Goal: Communication & Community: Answer question/provide support

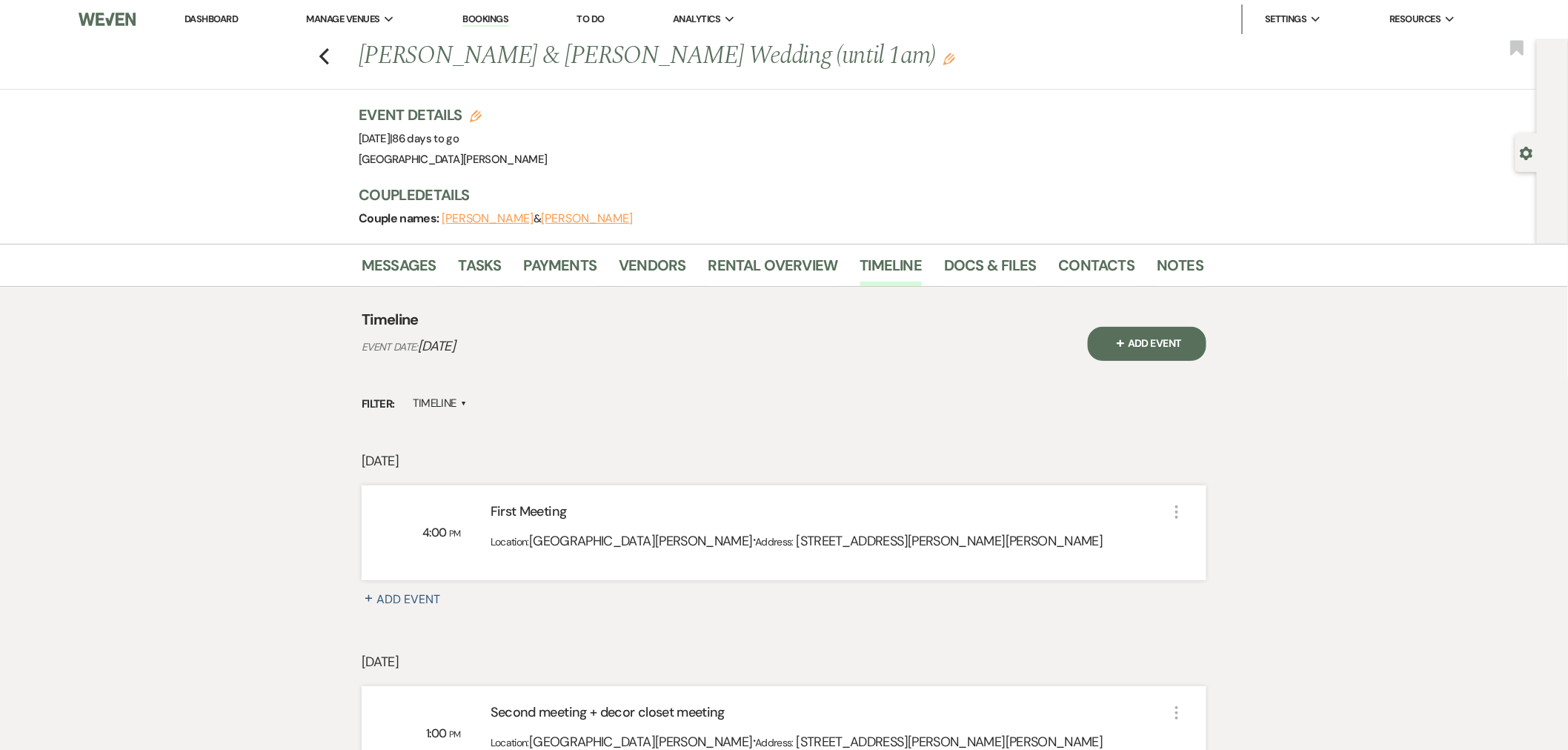
click at [227, 22] on link "Dashboard" at bounding box center [211, 19] width 54 height 13
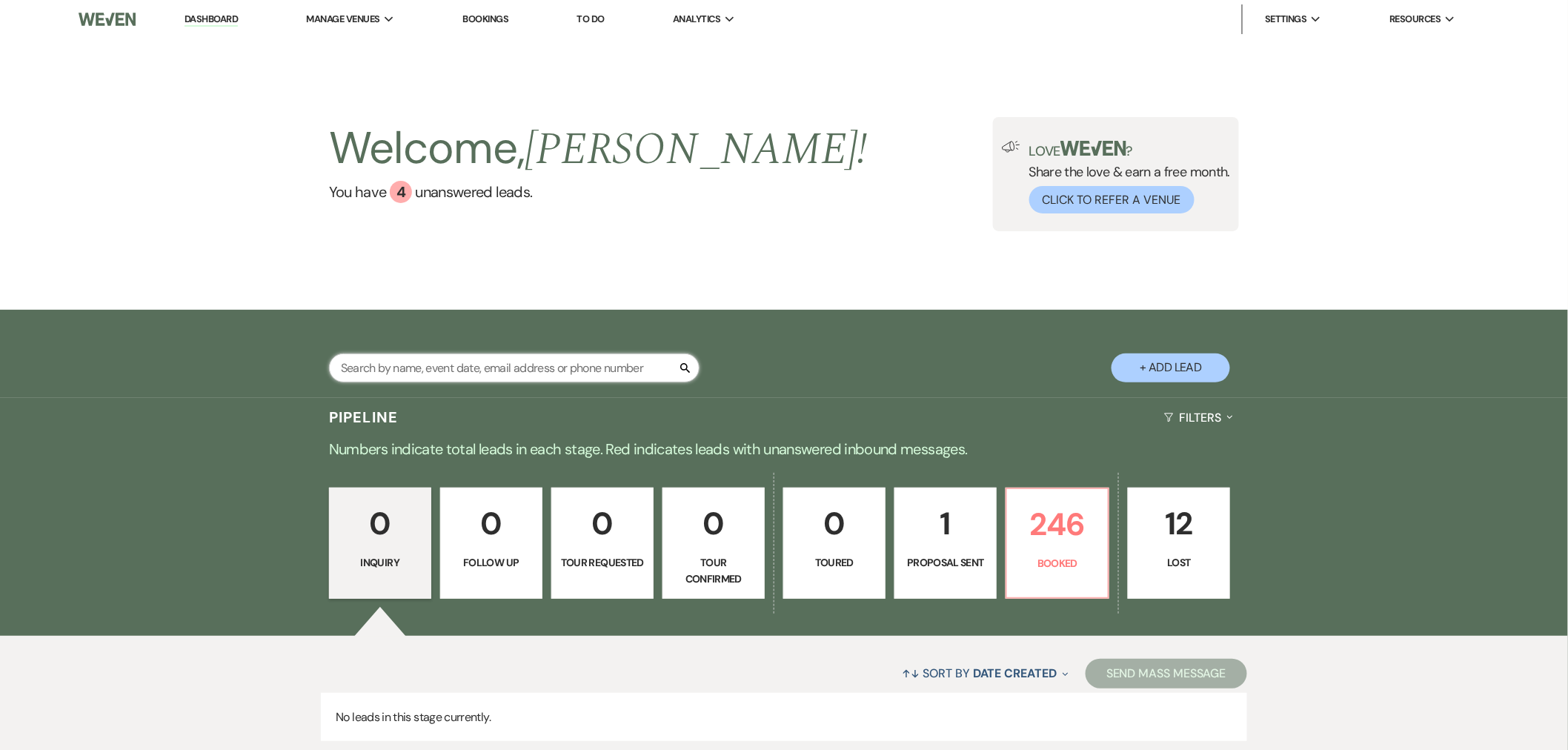
click at [494, 364] on input "text" at bounding box center [514, 368] width 371 height 29
type input "zena"
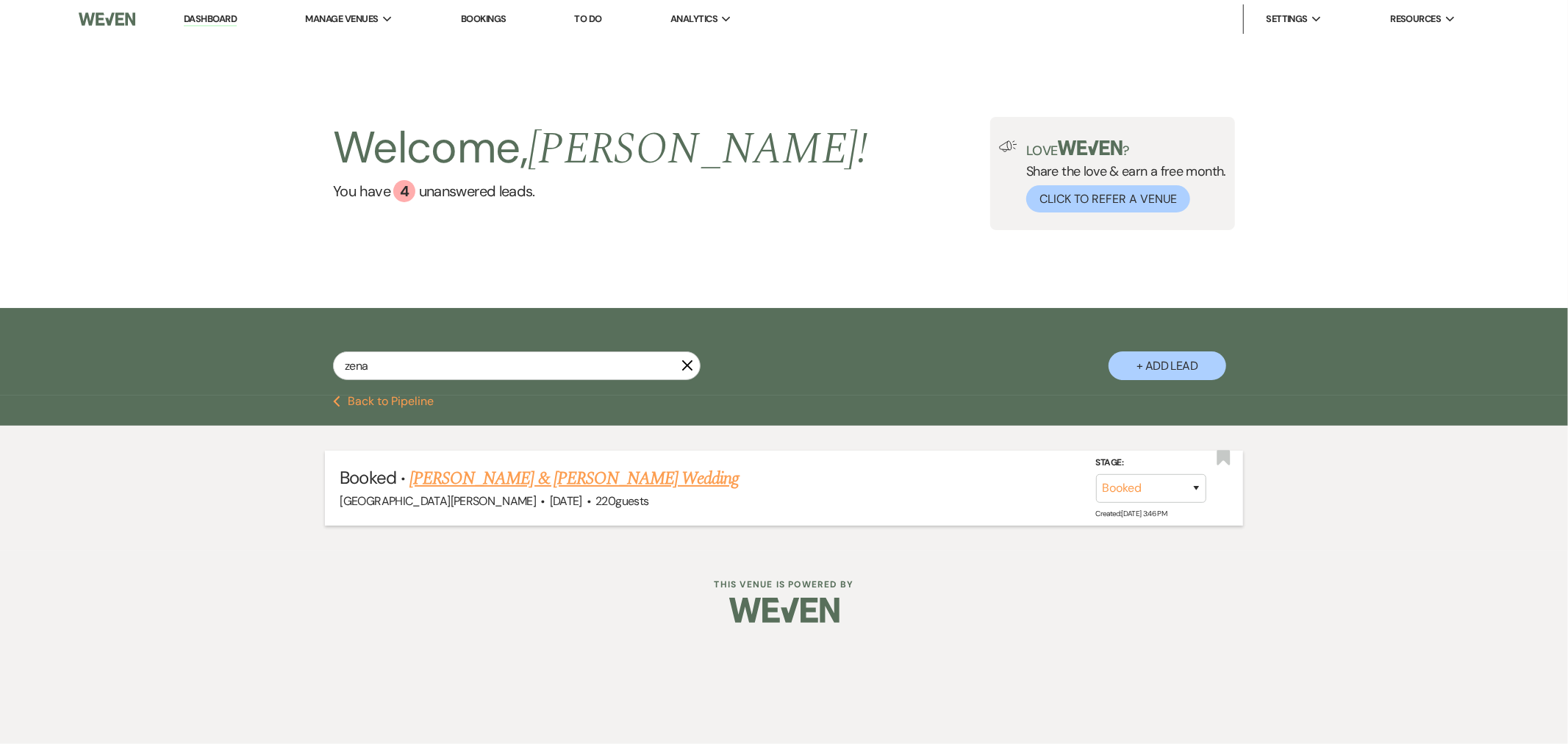
click at [545, 479] on link "[PERSON_NAME] & [PERSON_NAME] Wedding" at bounding box center [574, 478] width 330 height 26
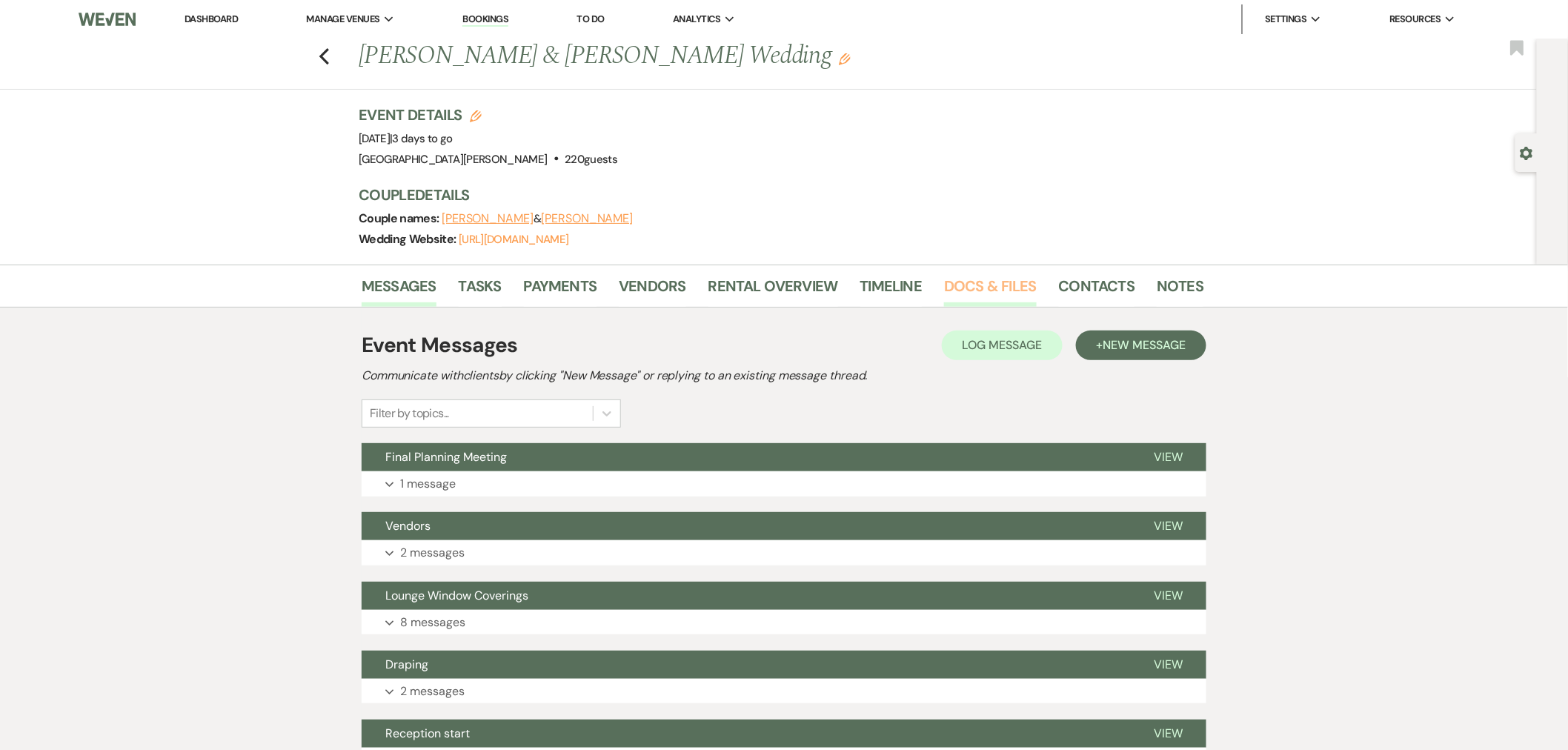
click at [994, 287] on link "Docs & Files" at bounding box center [990, 290] width 92 height 33
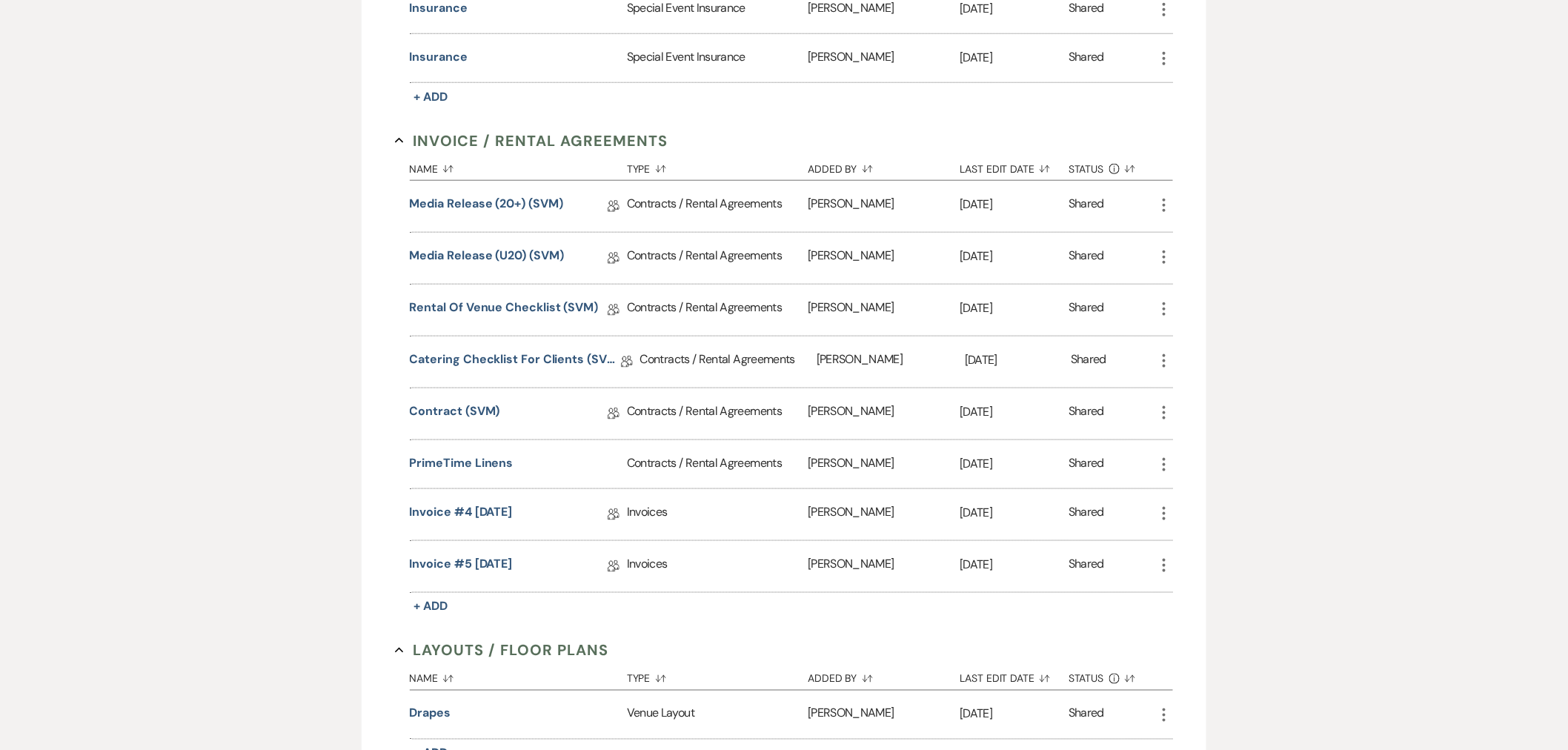
scroll to position [576, 0]
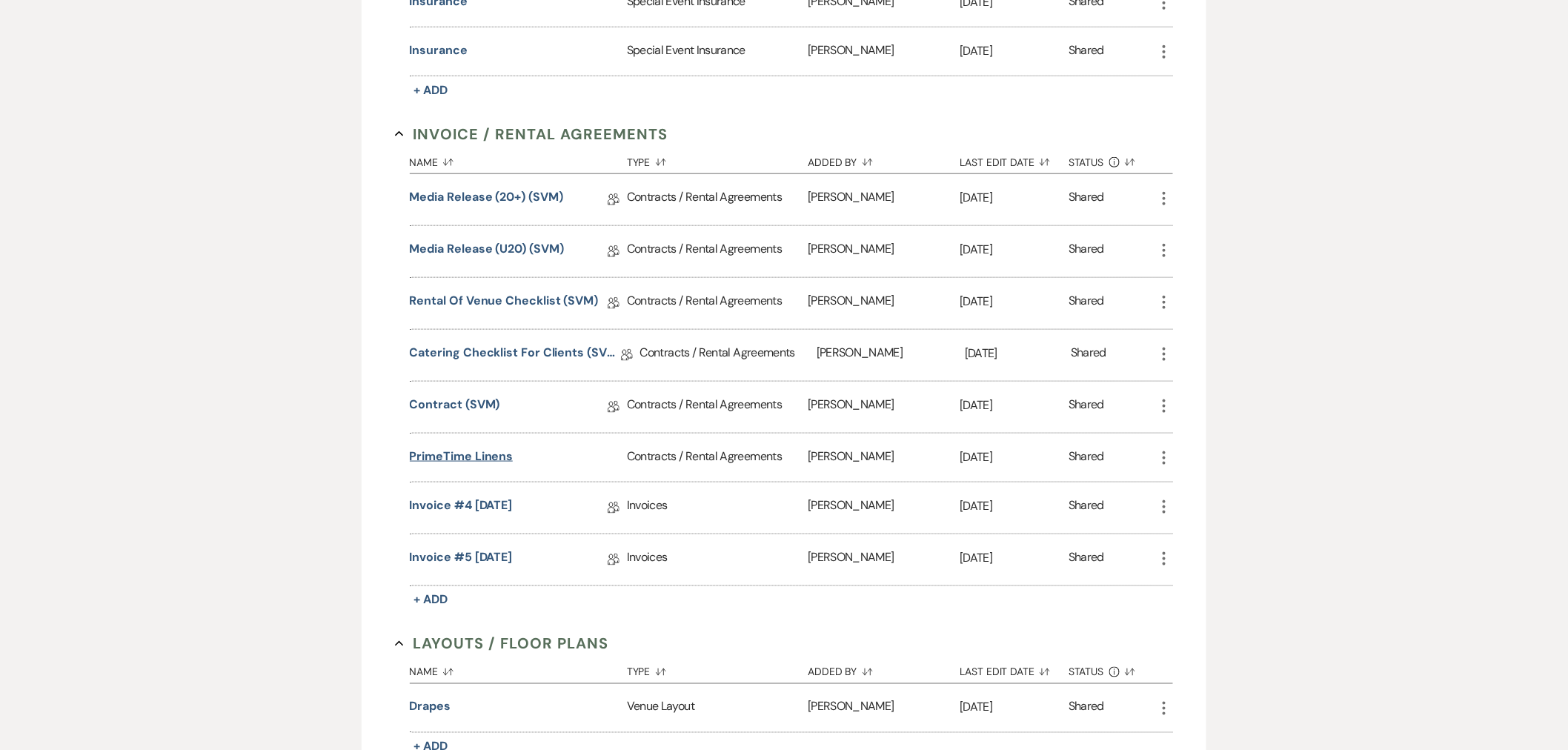
click at [472, 458] on button "PrimeTime linens" at bounding box center [462, 456] width 104 height 18
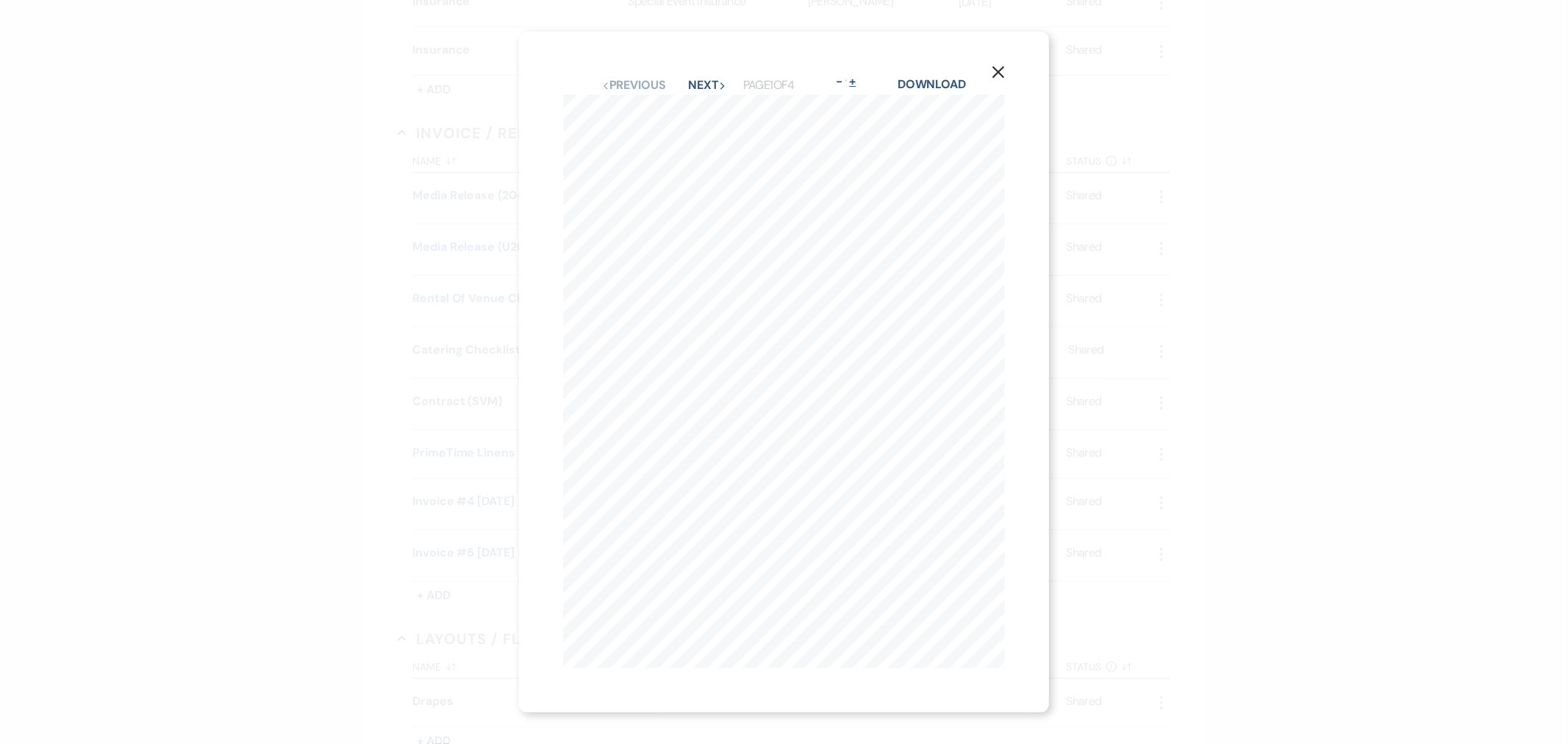
click at [859, 76] on button "+" at bounding box center [853, 82] width 12 height 12
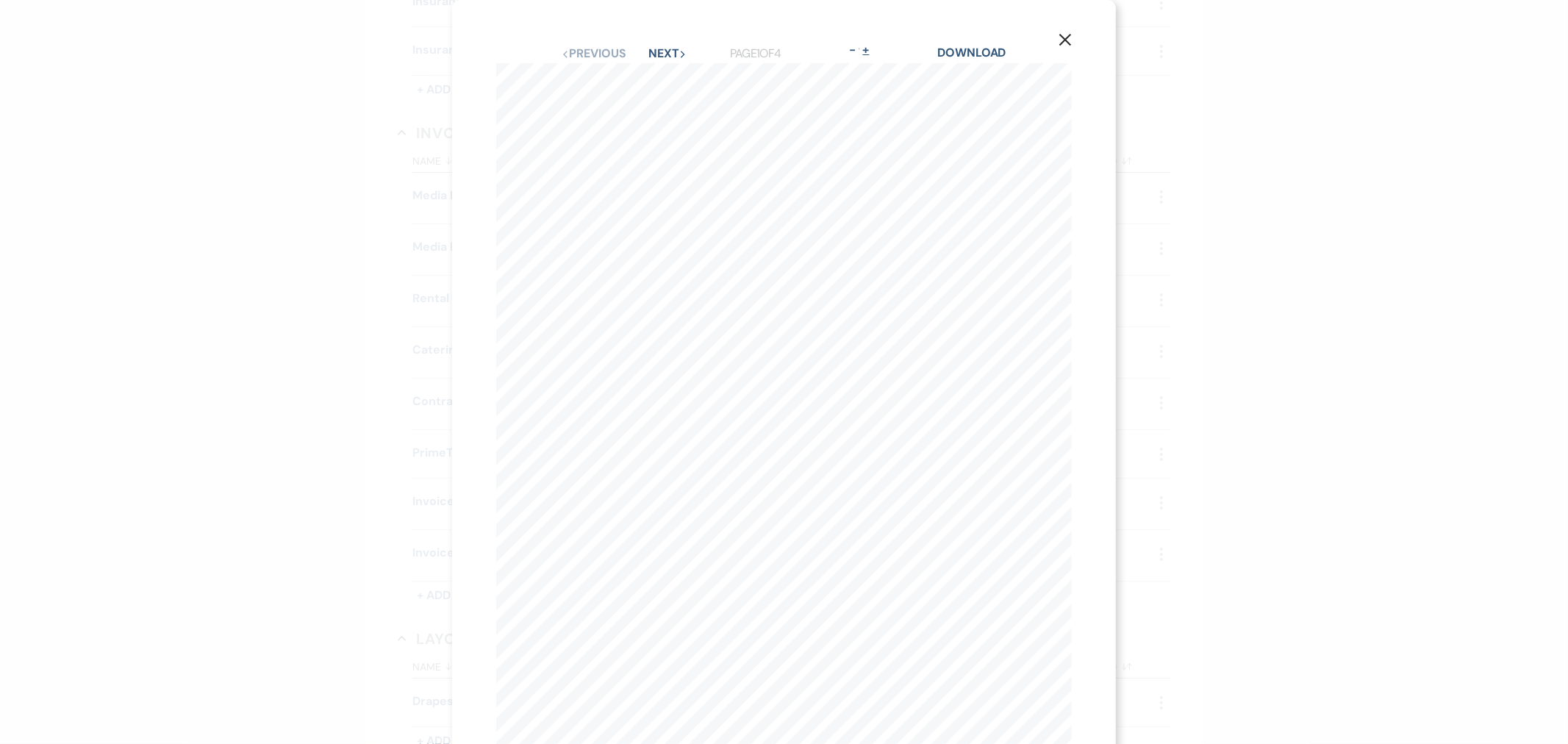
click at [869, 52] on button "+" at bounding box center [865, 50] width 12 height 12
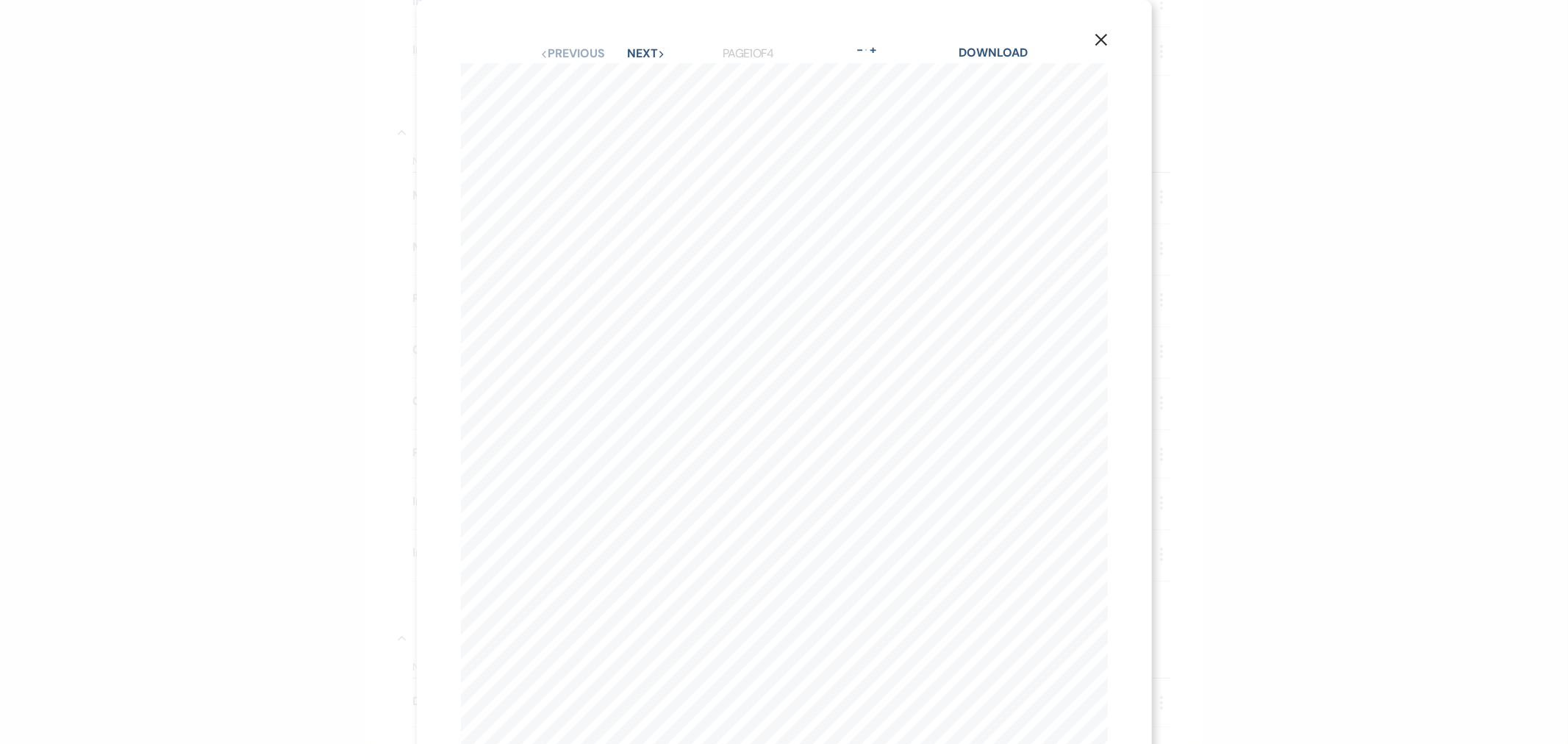
click at [1104, 37] on button "X" at bounding box center [1101, 39] width 22 height 25
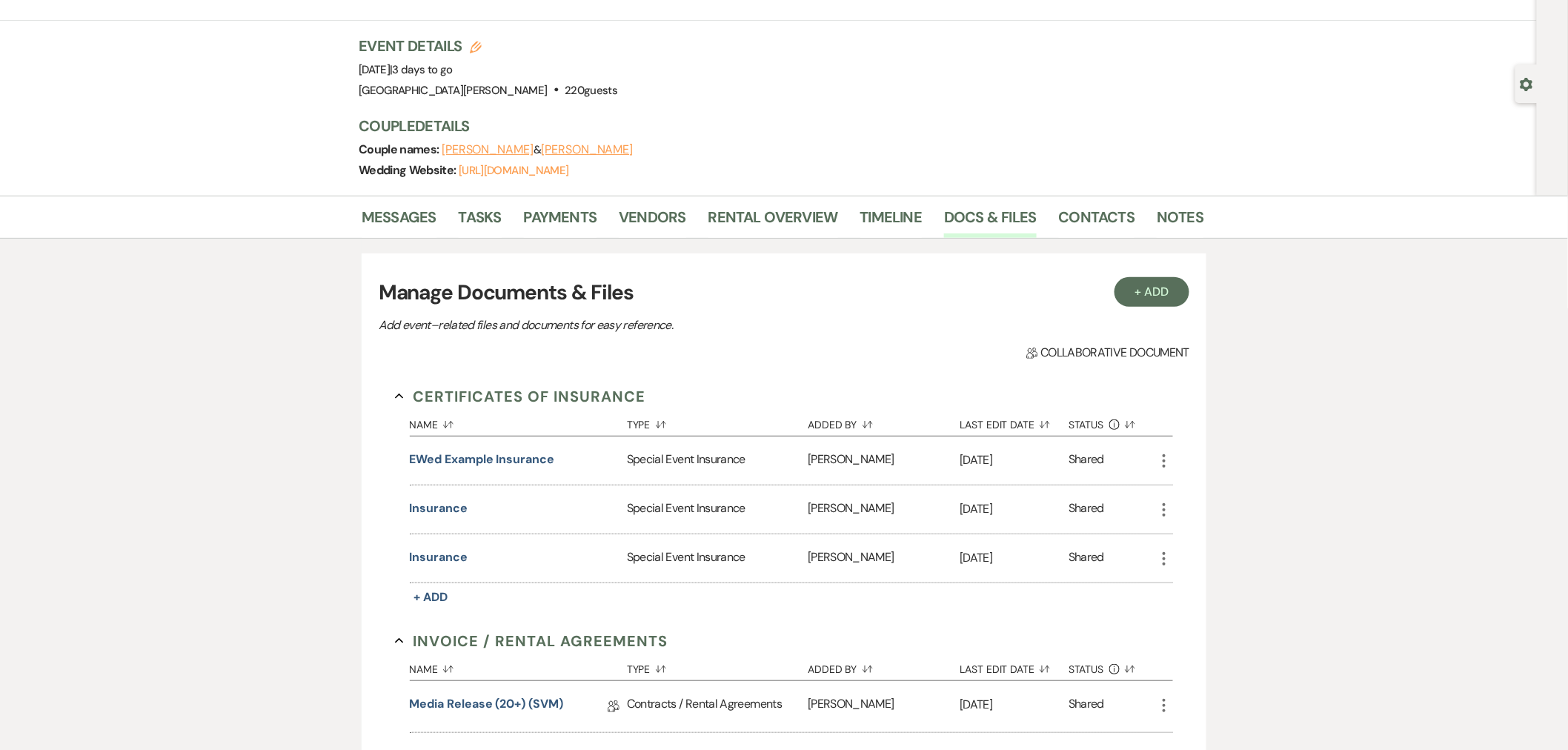
scroll to position [0, 0]
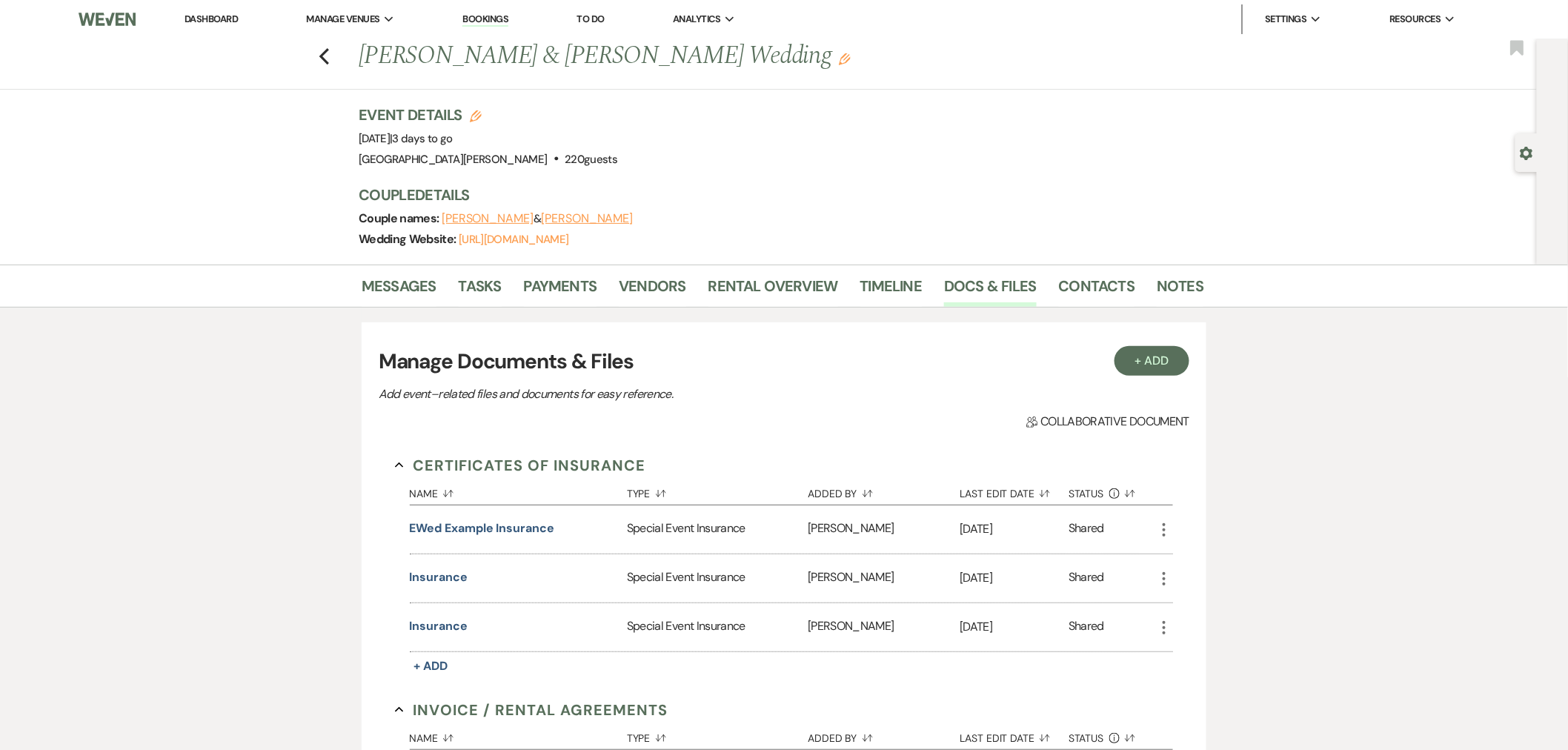
click at [212, 11] on li "Dashboard" at bounding box center [211, 19] width 68 height 30
click at [220, 22] on link "Dashboard" at bounding box center [211, 19] width 54 height 13
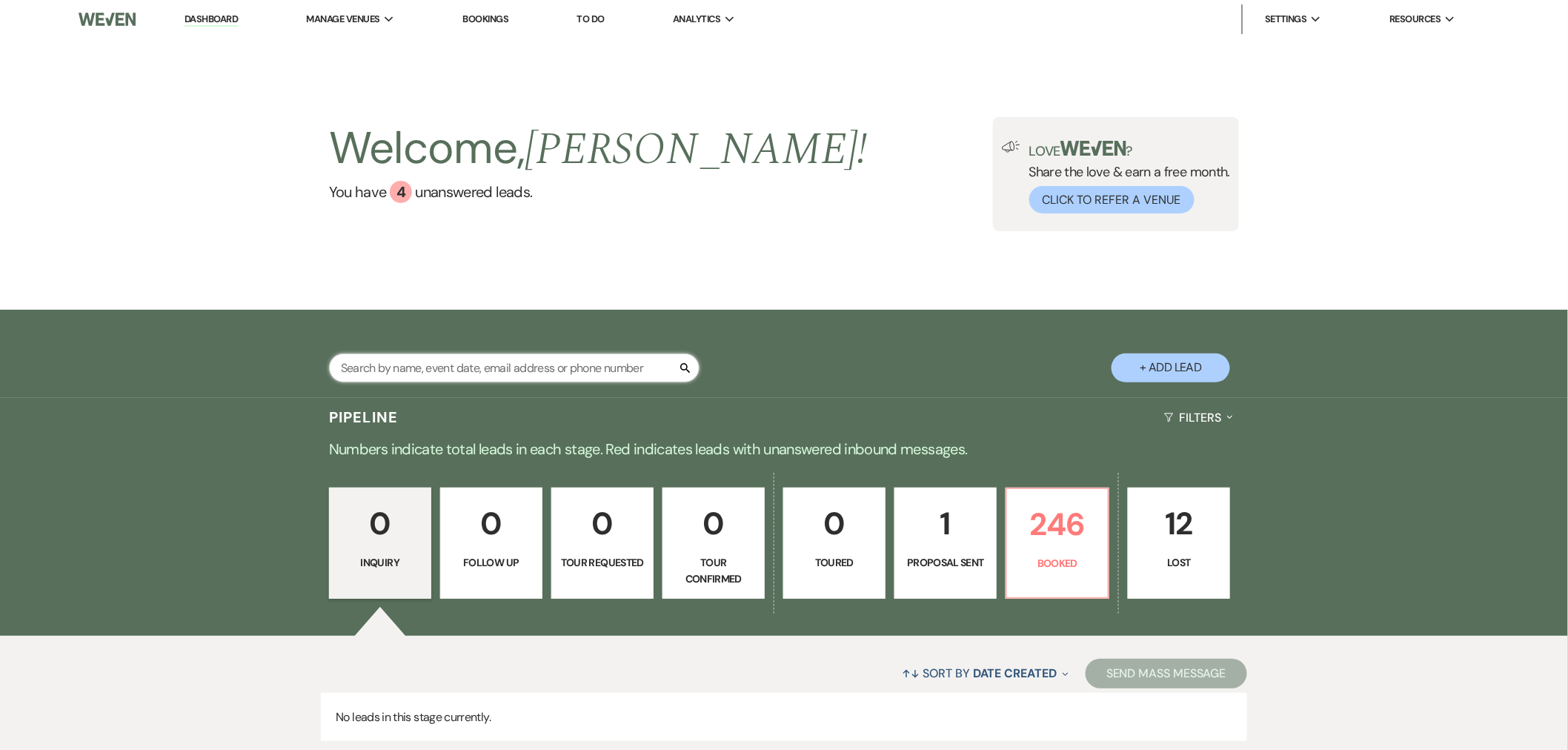
click at [494, 363] on input "text" at bounding box center [514, 368] width 371 height 29
type input "advanti"
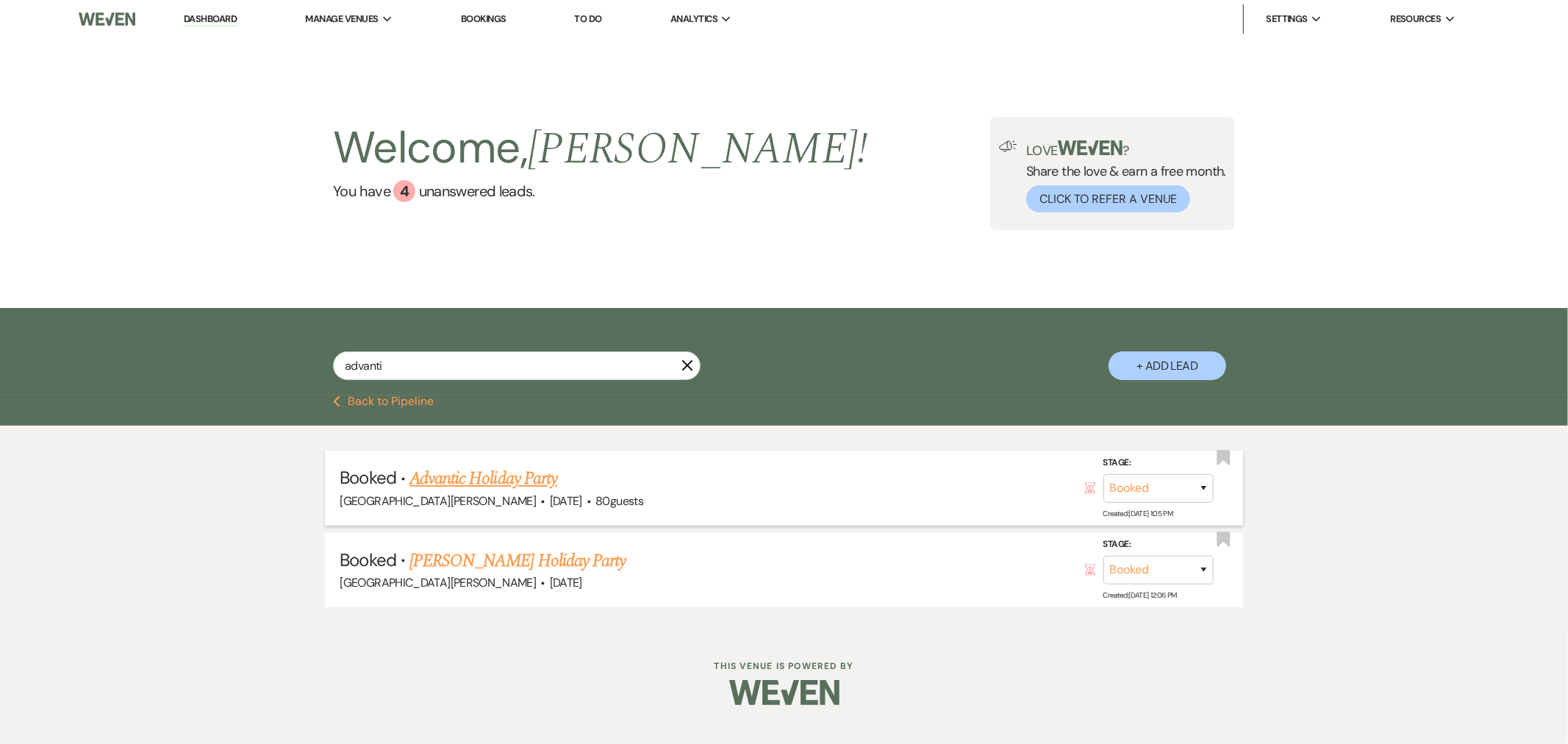
click at [534, 481] on link "Advantic Holiday Party" at bounding box center [483, 478] width 147 height 26
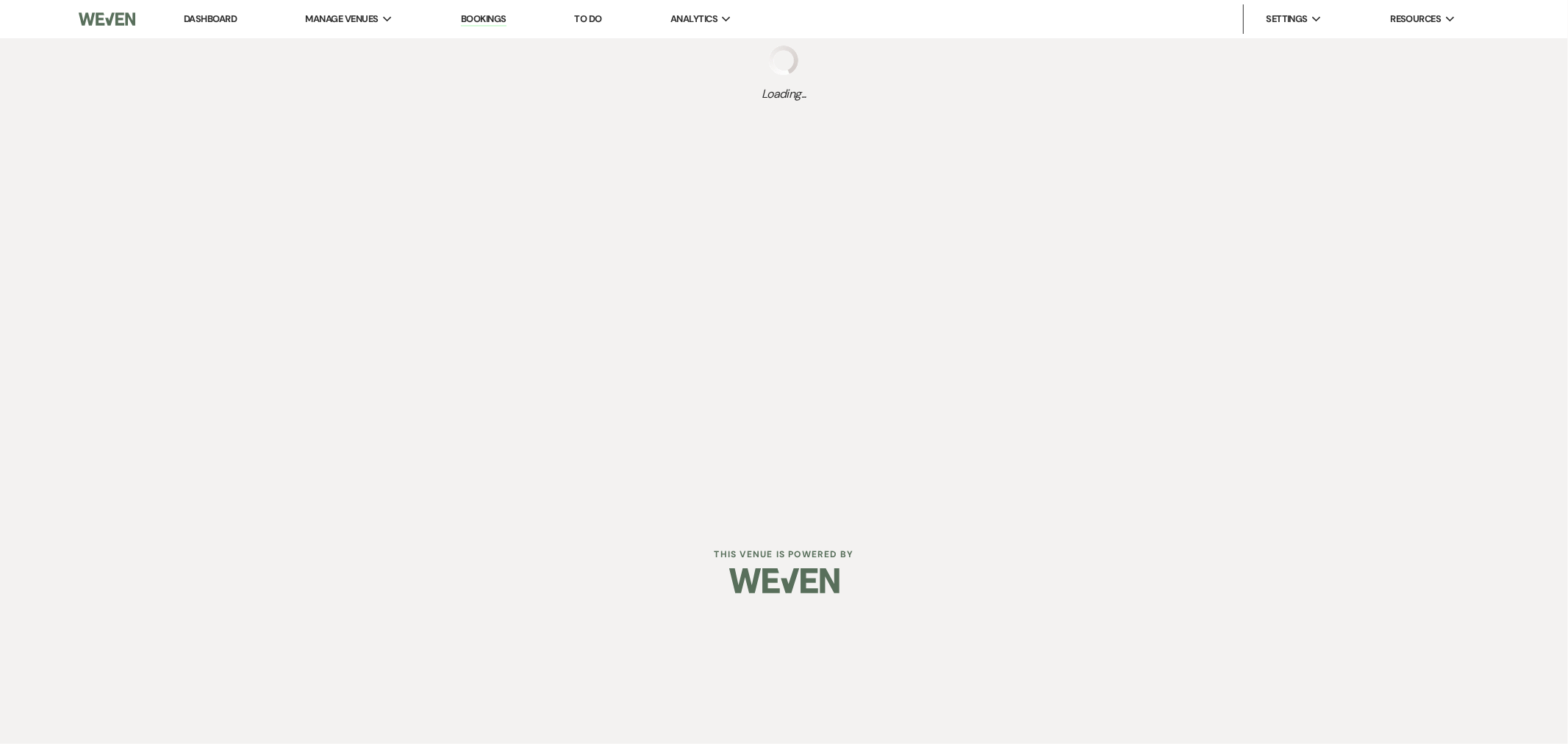
select select "14"
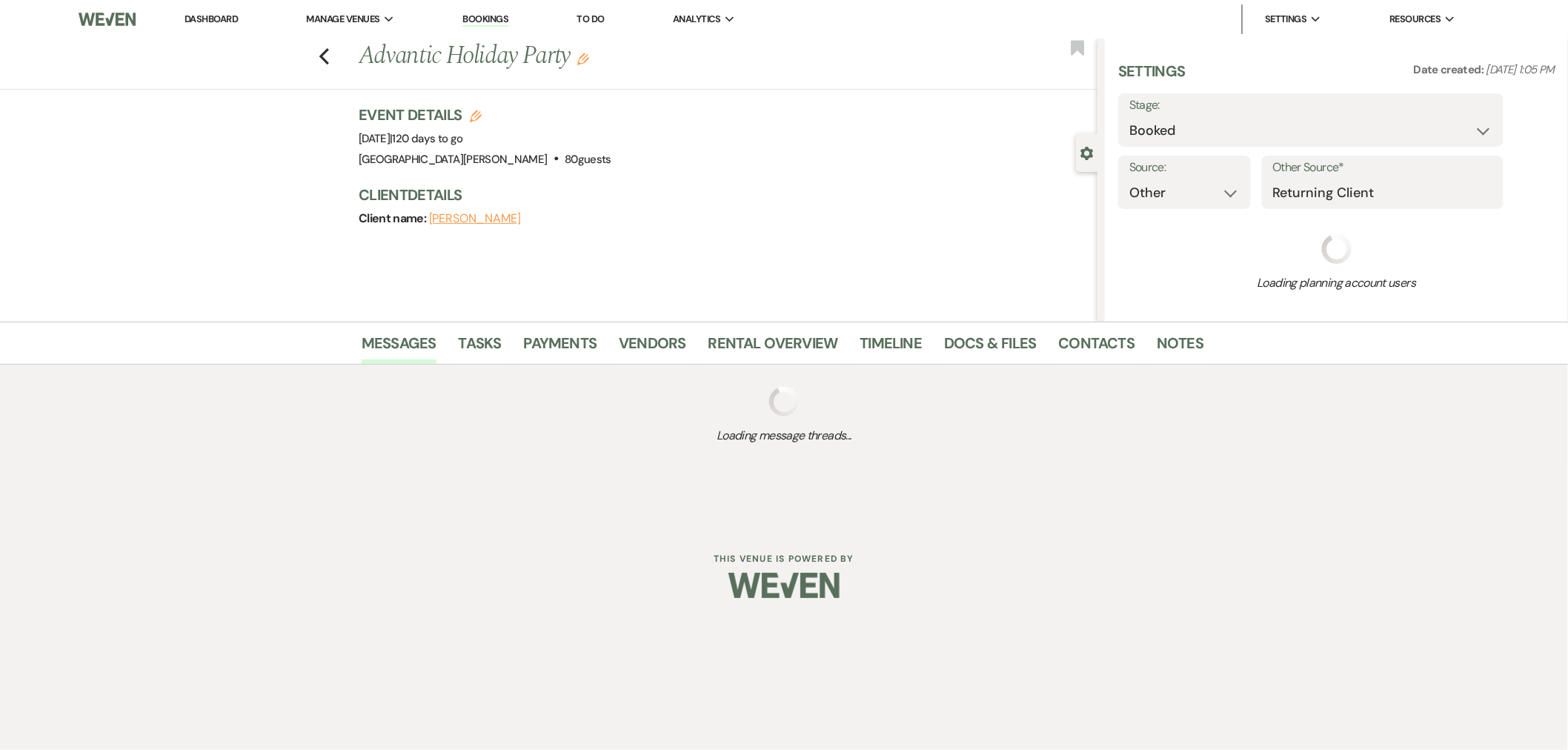
select select "9"
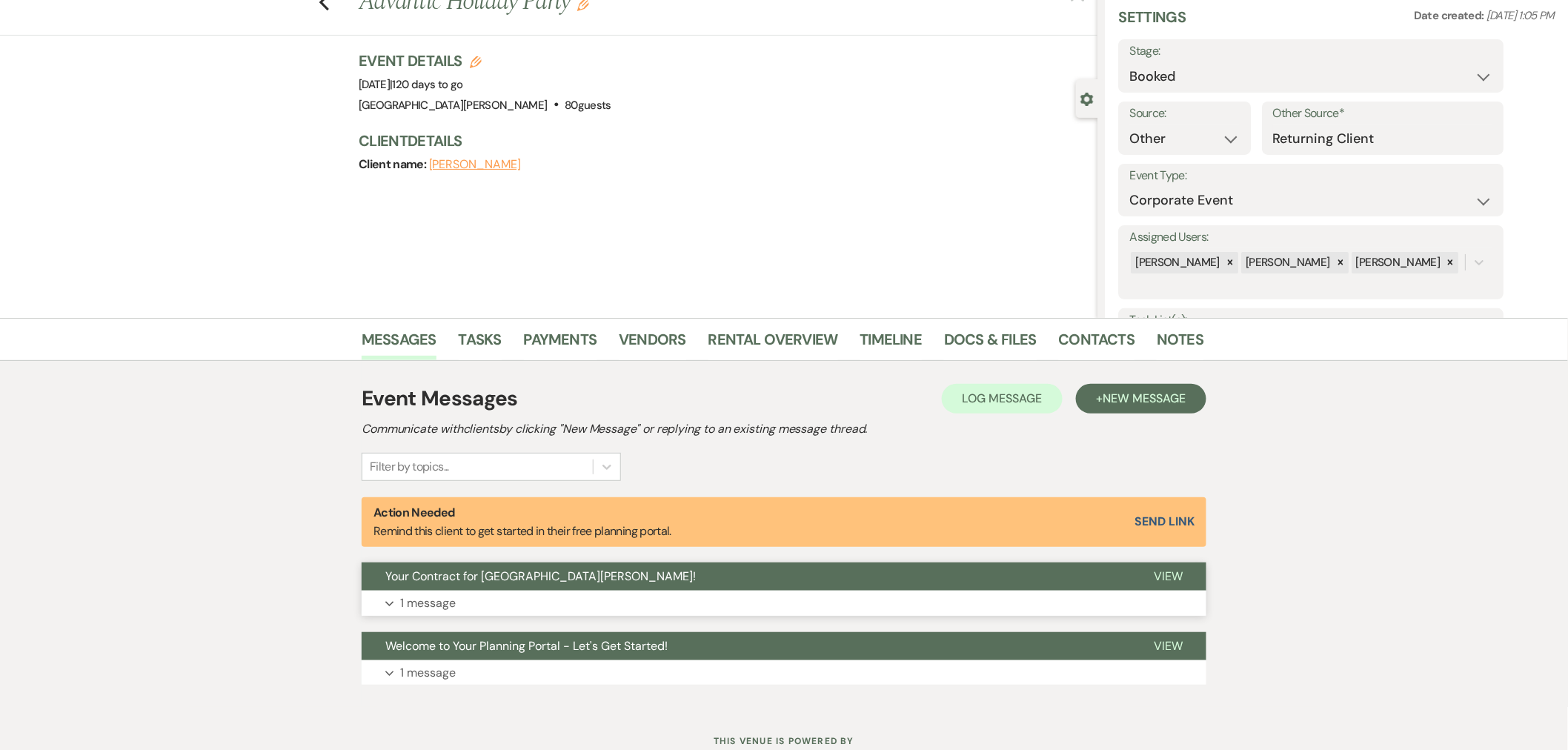
scroll to position [106, 0]
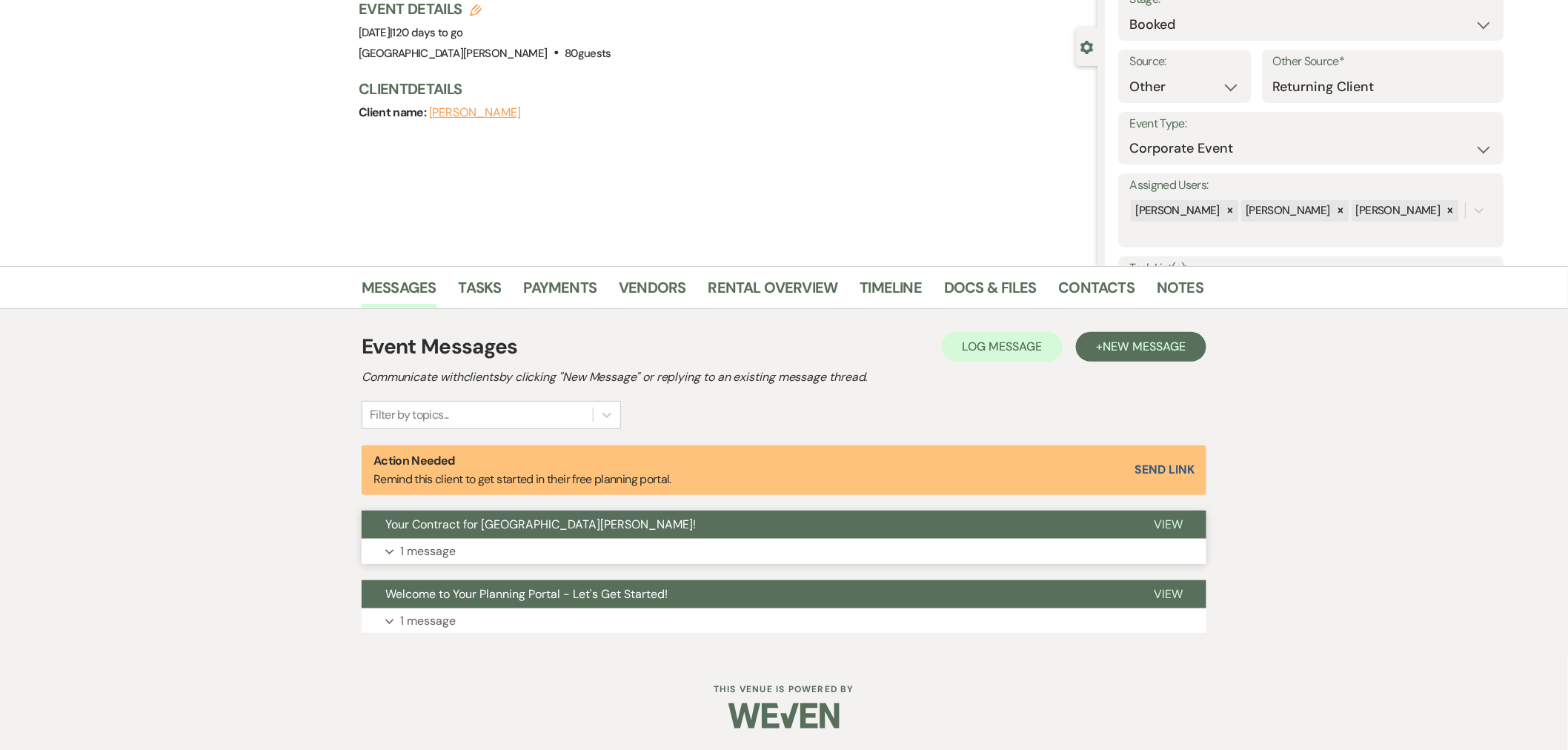
click at [724, 534] on button "Your Contract for [GEOGRAPHIC_DATA][PERSON_NAME]!" at bounding box center [746, 524] width 768 height 28
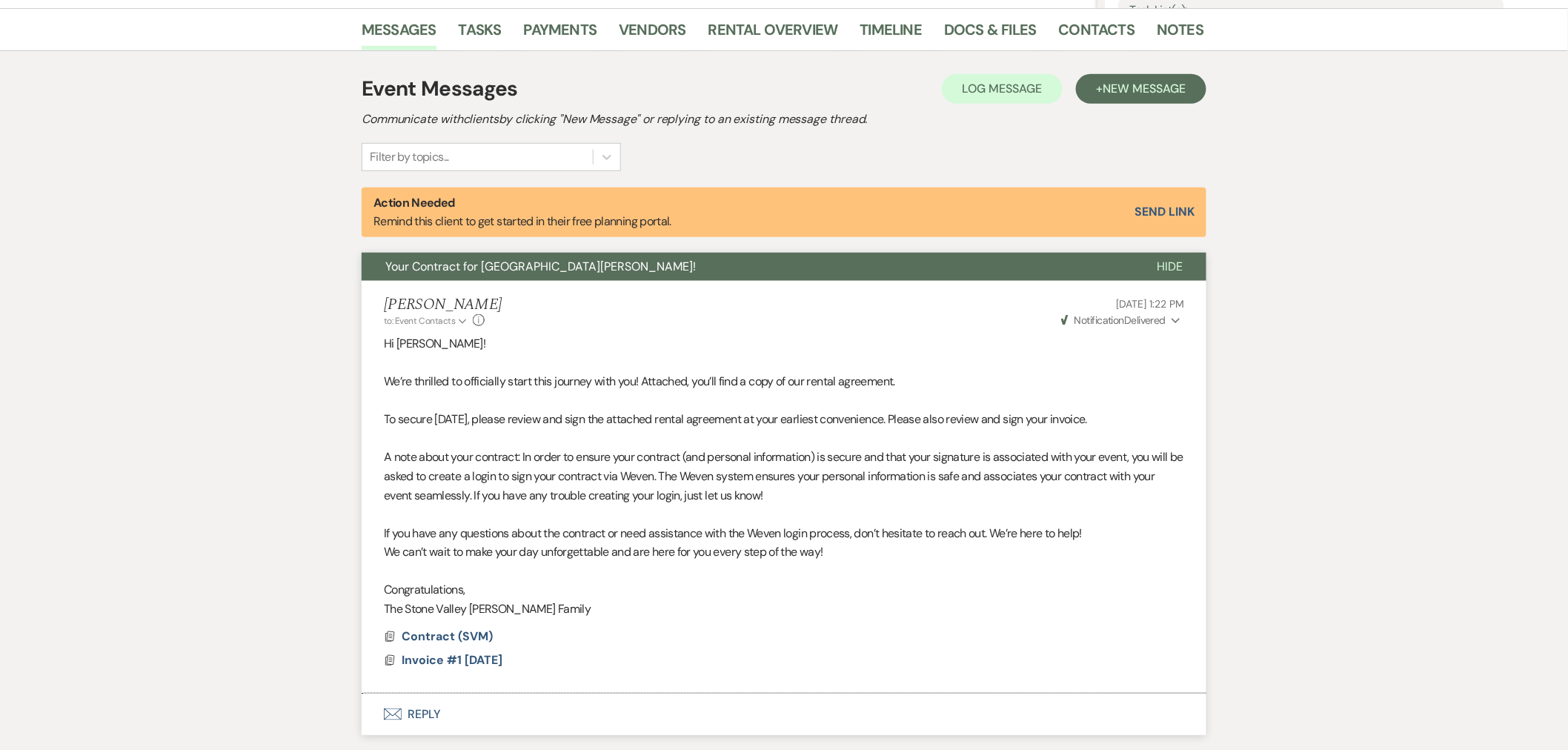
scroll to position [288, 0]
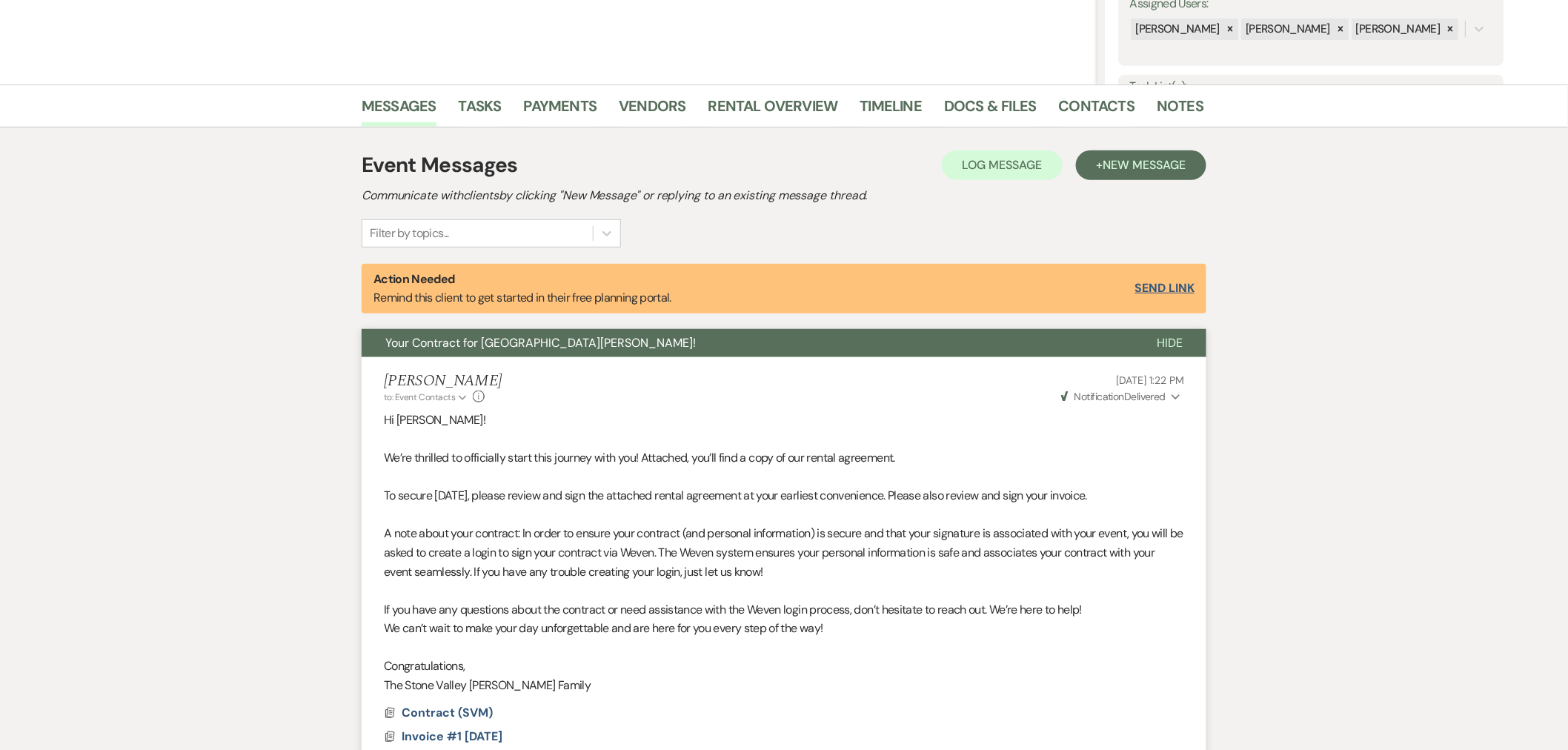
click at [1178, 289] on button "Send Link" at bounding box center [1165, 288] width 59 height 12
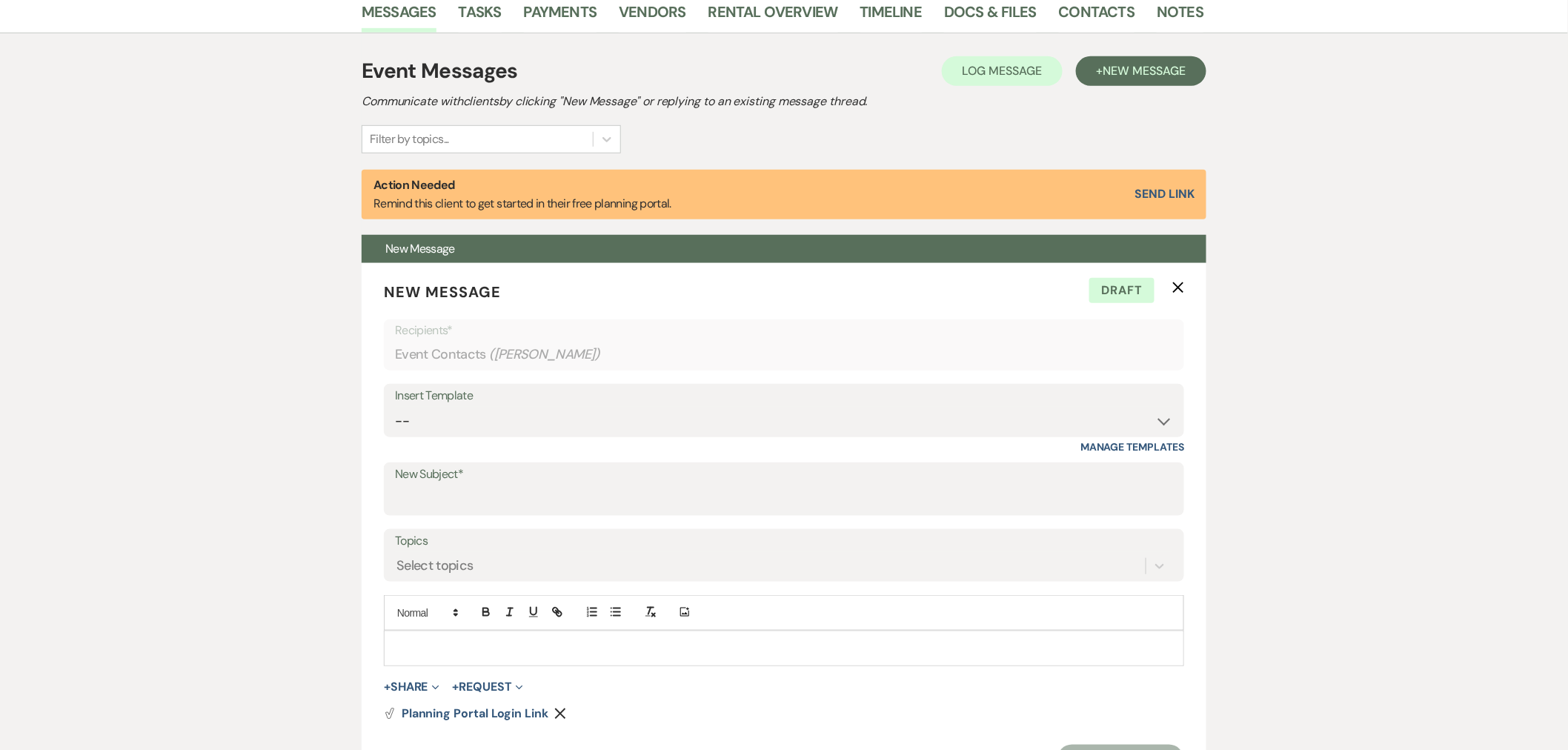
scroll to position [531, 0]
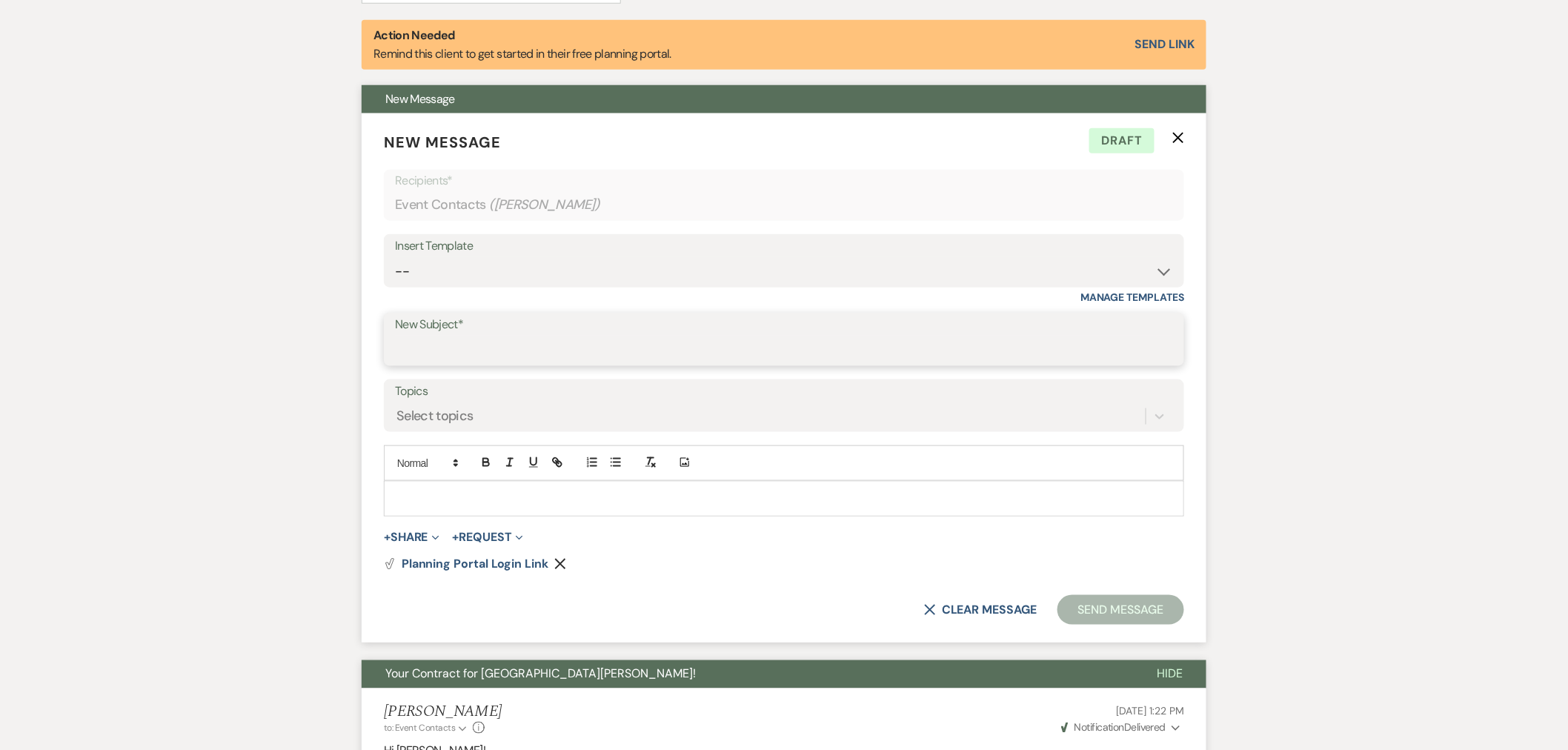
click at [569, 351] on input "New Subject*" at bounding box center [784, 350] width 778 height 29
click at [541, 264] on select "-- SVM Initial Inquiry Response SVM Planning Portal Introduction and Booking Pa…" at bounding box center [784, 272] width 778 height 29
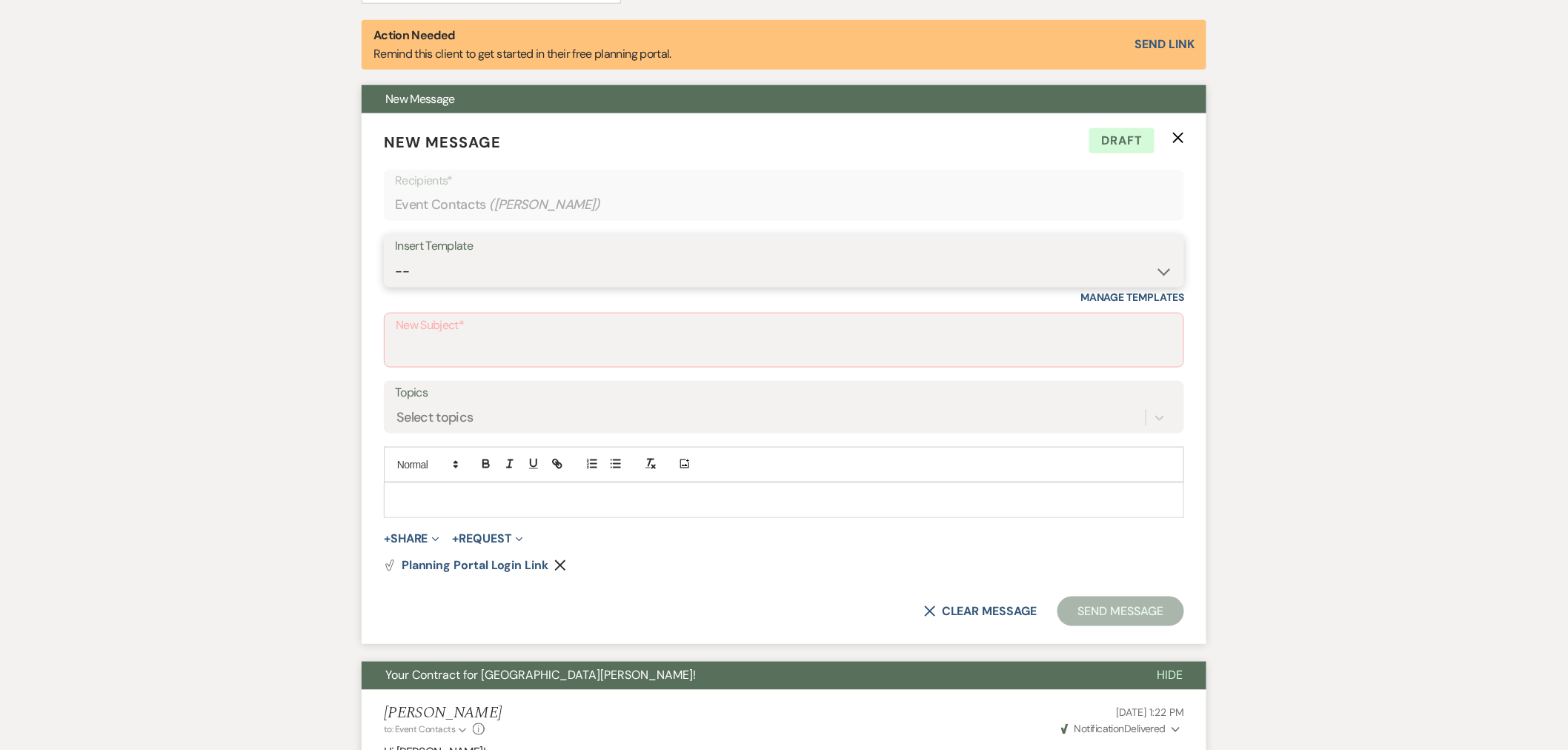
select select "4984"
click at [395, 257] on select "-- SVM Initial Inquiry Response SVM Planning Portal Introduction and Booking Pa…" at bounding box center [784, 272] width 778 height 29
type input "Your Contract for [GEOGRAPHIC_DATA][PERSON_NAME]!"
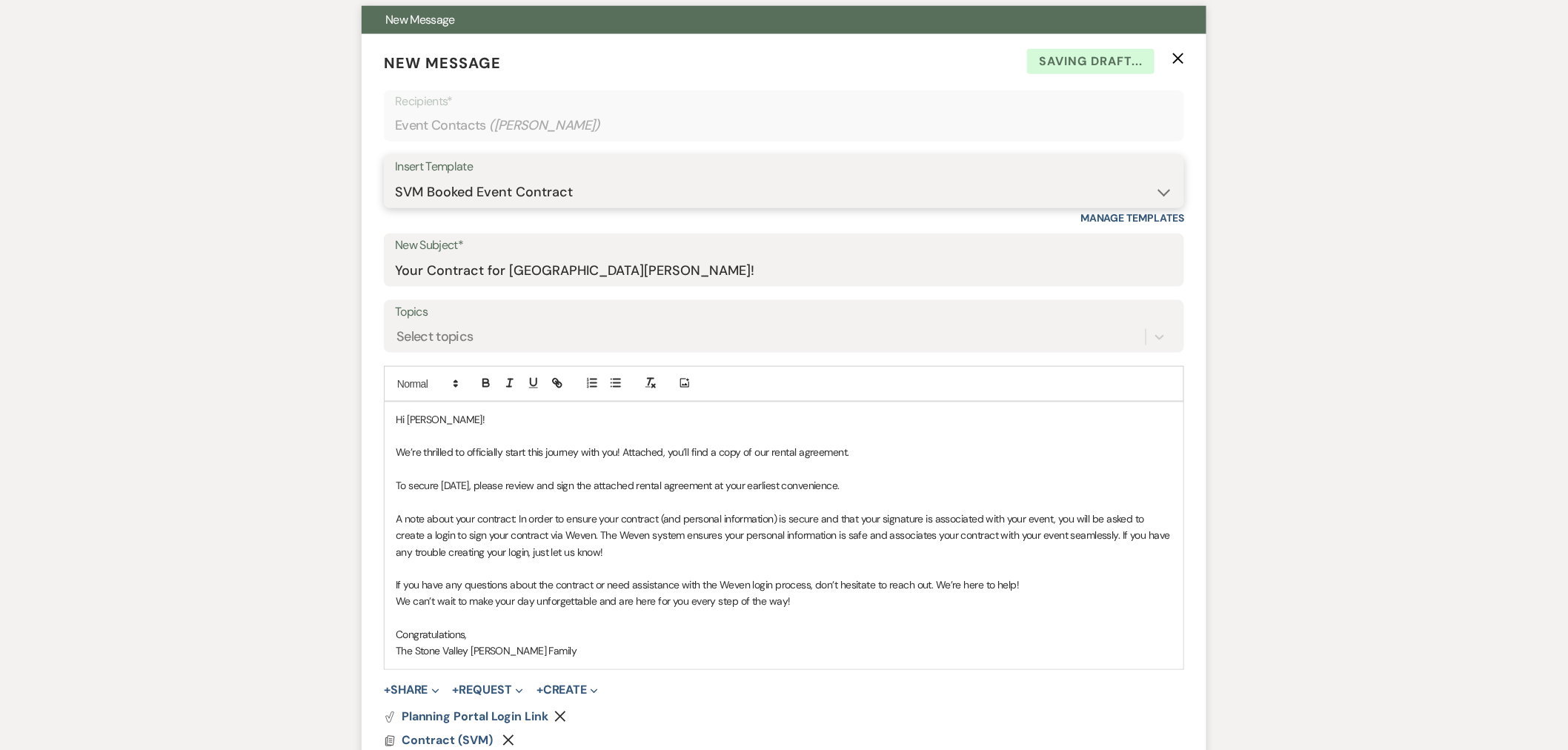
scroll to position [696, 0]
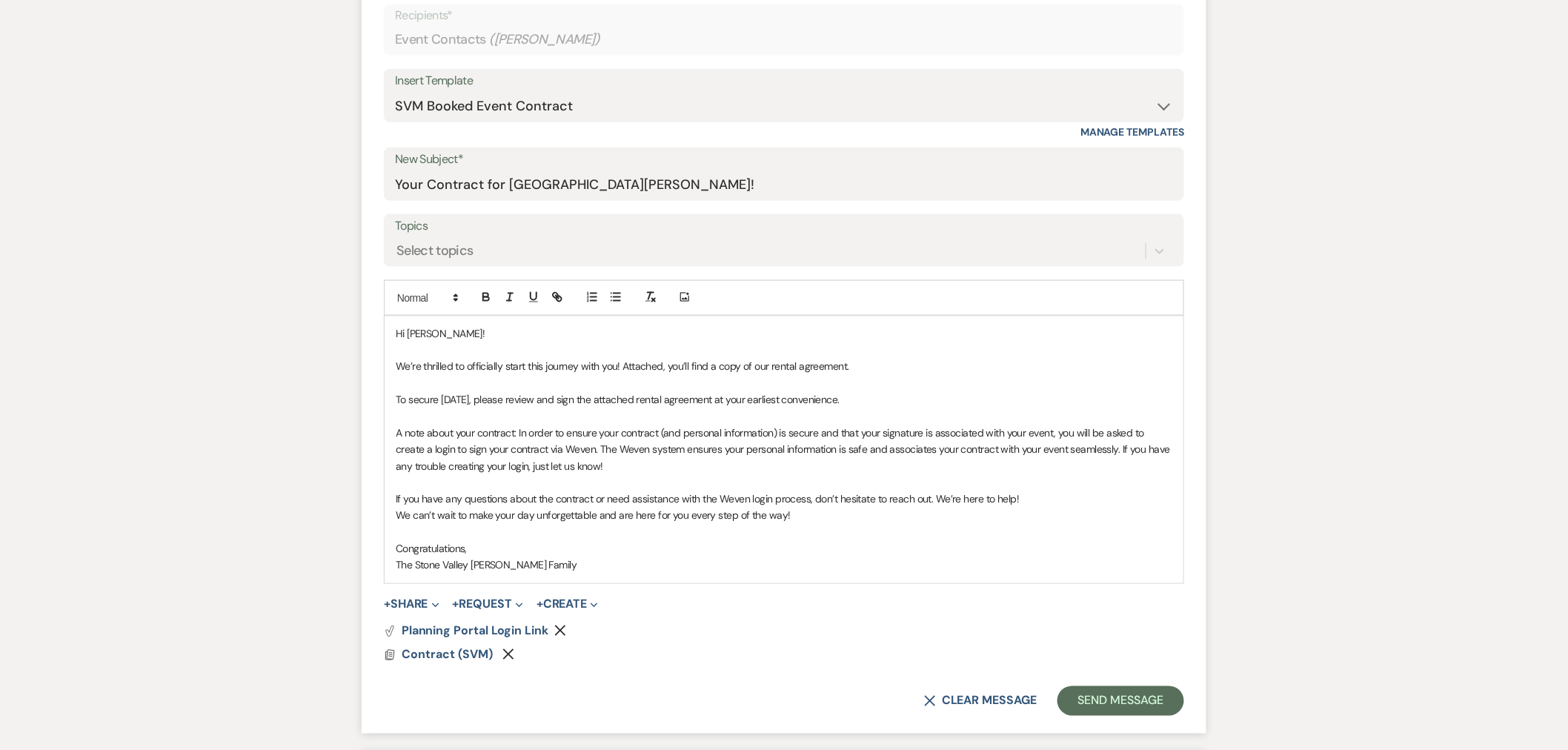
click at [871, 397] on p "To secure [DATE], please review and sign the attached rental agreement at your …" at bounding box center [784, 399] width 776 height 16
click at [423, 601] on button "+ Share Expand" at bounding box center [412, 605] width 56 height 12
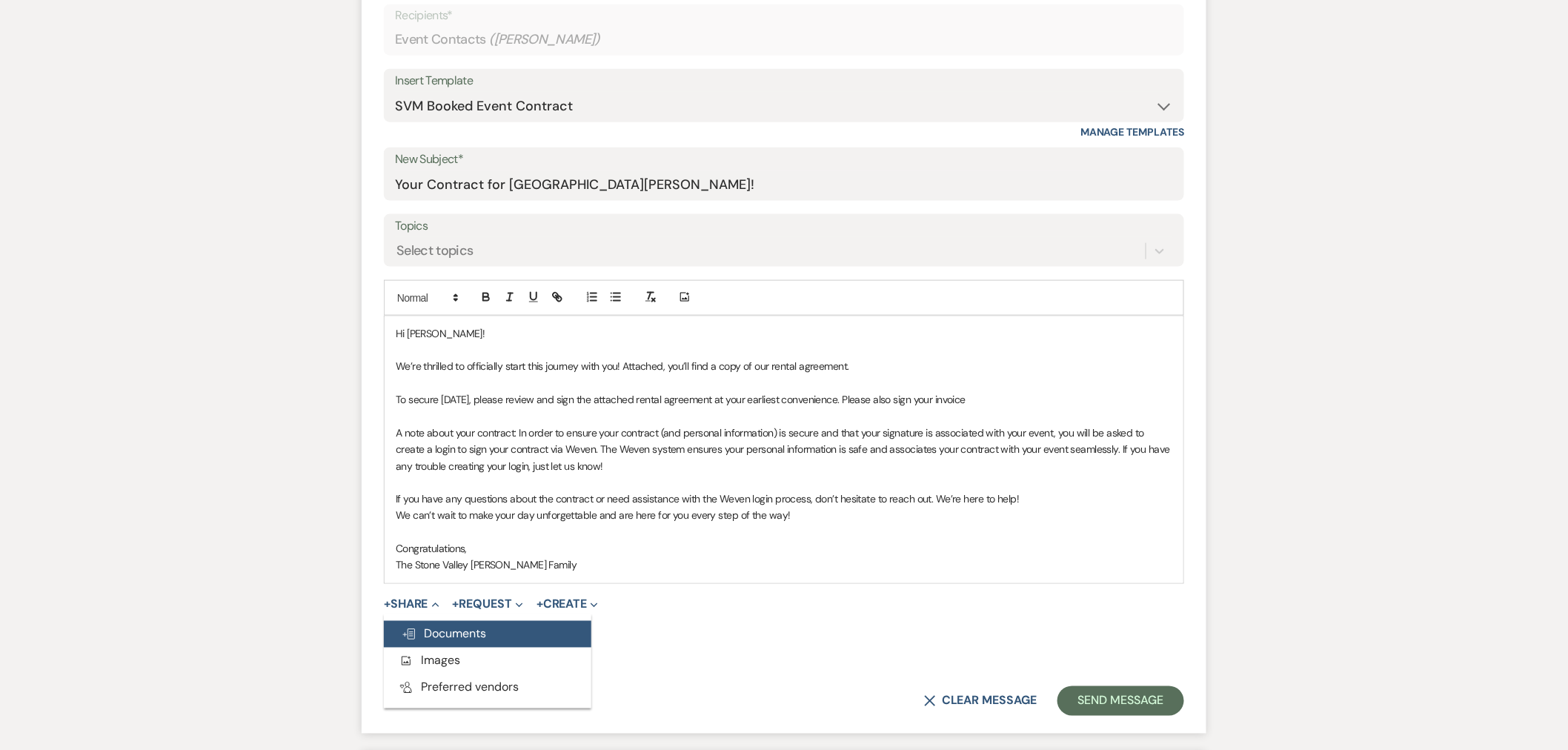
click at [431, 631] on span "Doc Upload Documents" at bounding box center [444, 633] width 85 height 15
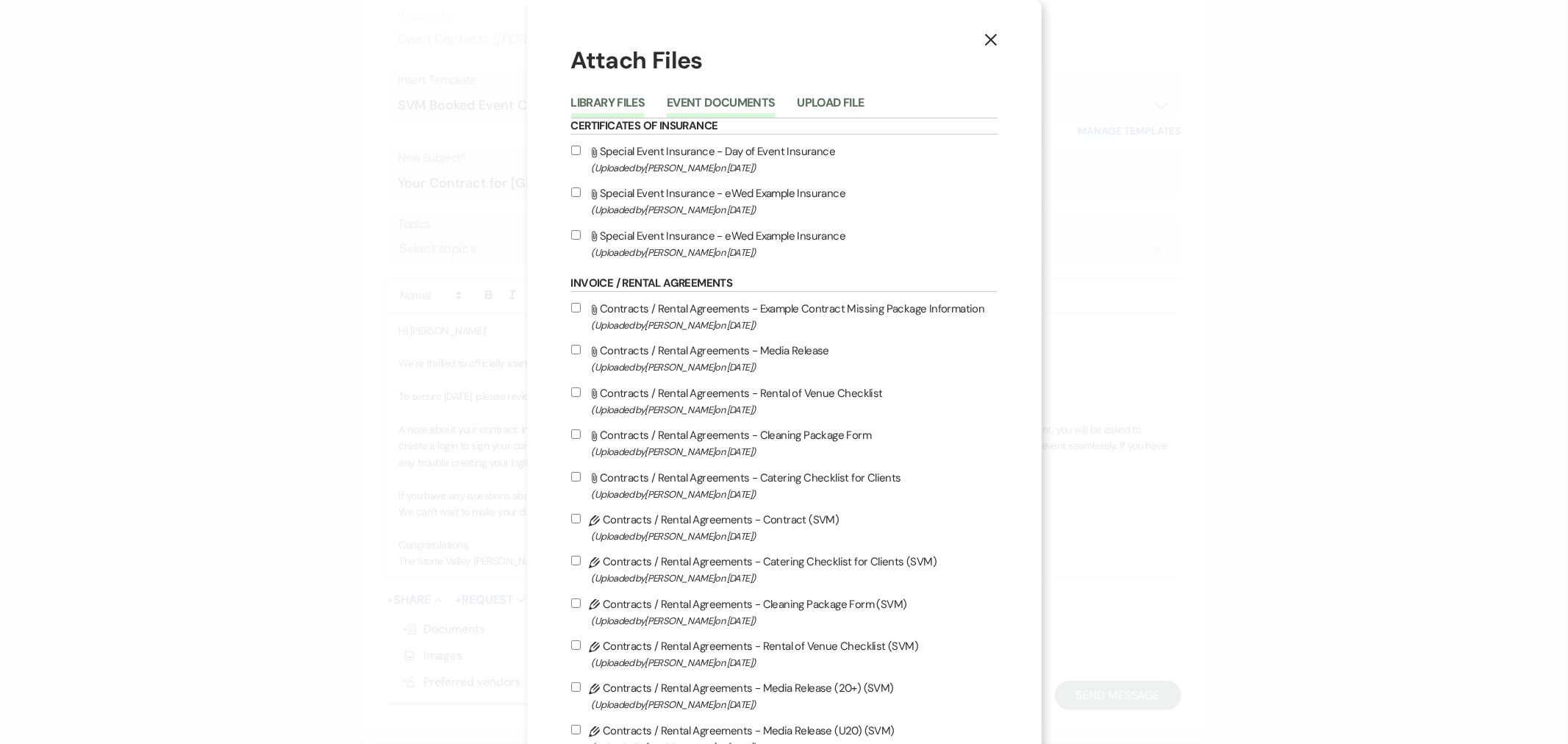
click at [696, 105] on button "Event Documents" at bounding box center [720, 107] width 108 height 21
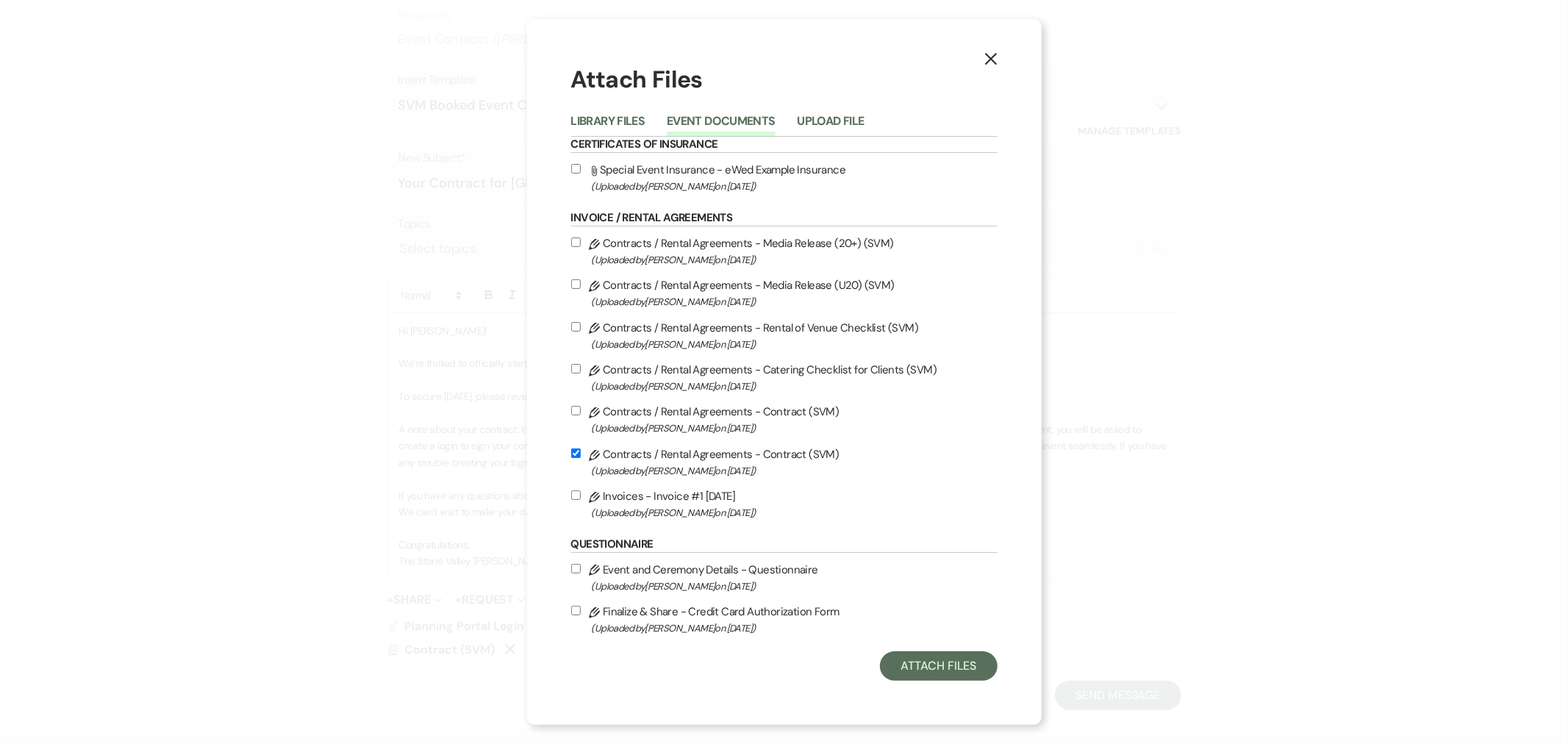
click at [578, 495] on input "Pencil Invoices - Invoice #1 [DATE] (Uploaded by [PERSON_NAME] on [DATE] )" at bounding box center [576, 495] width 10 height 10
checkbox input "true"
click at [925, 658] on button "Attach Files" at bounding box center [938, 666] width 117 height 29
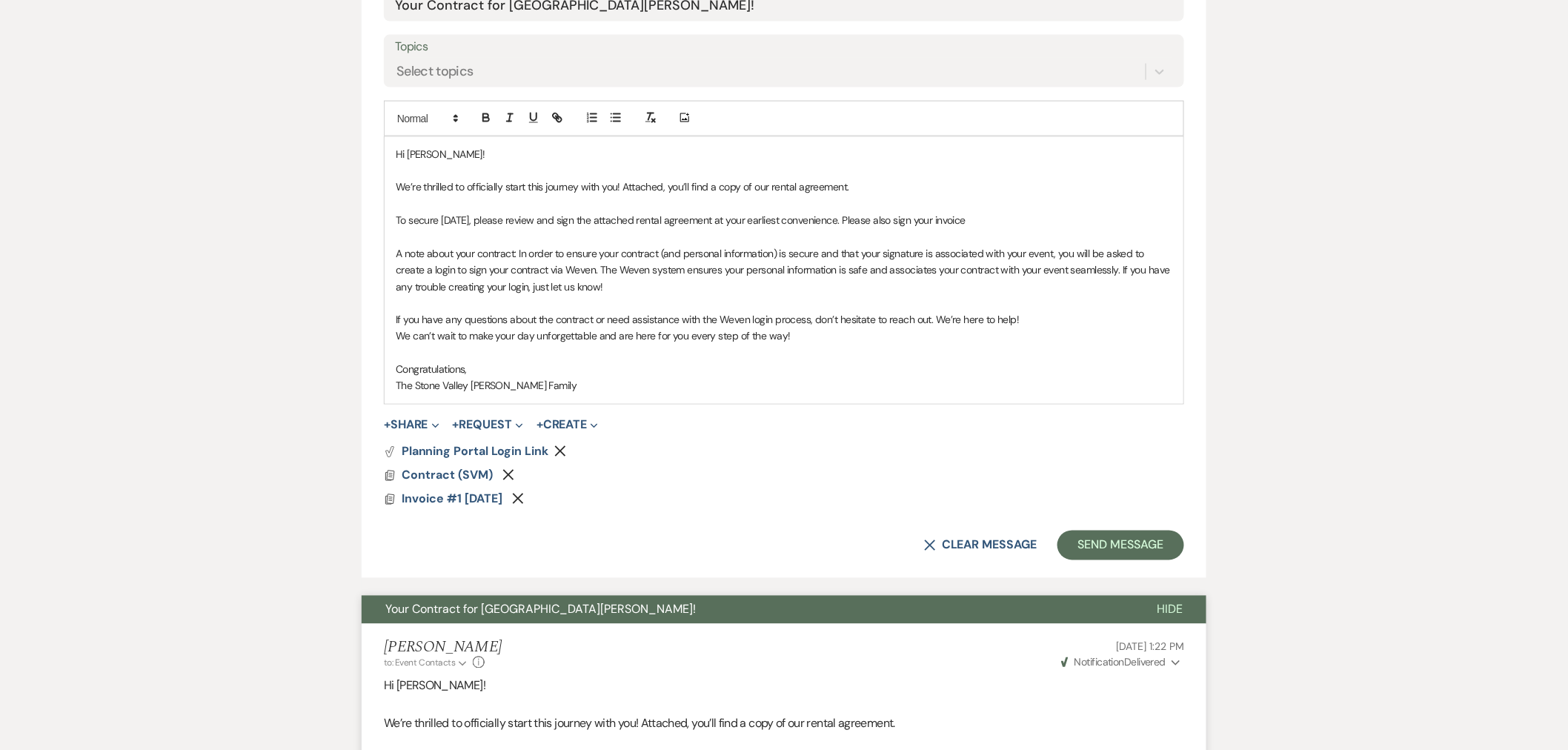
scroll to position [779, 0]
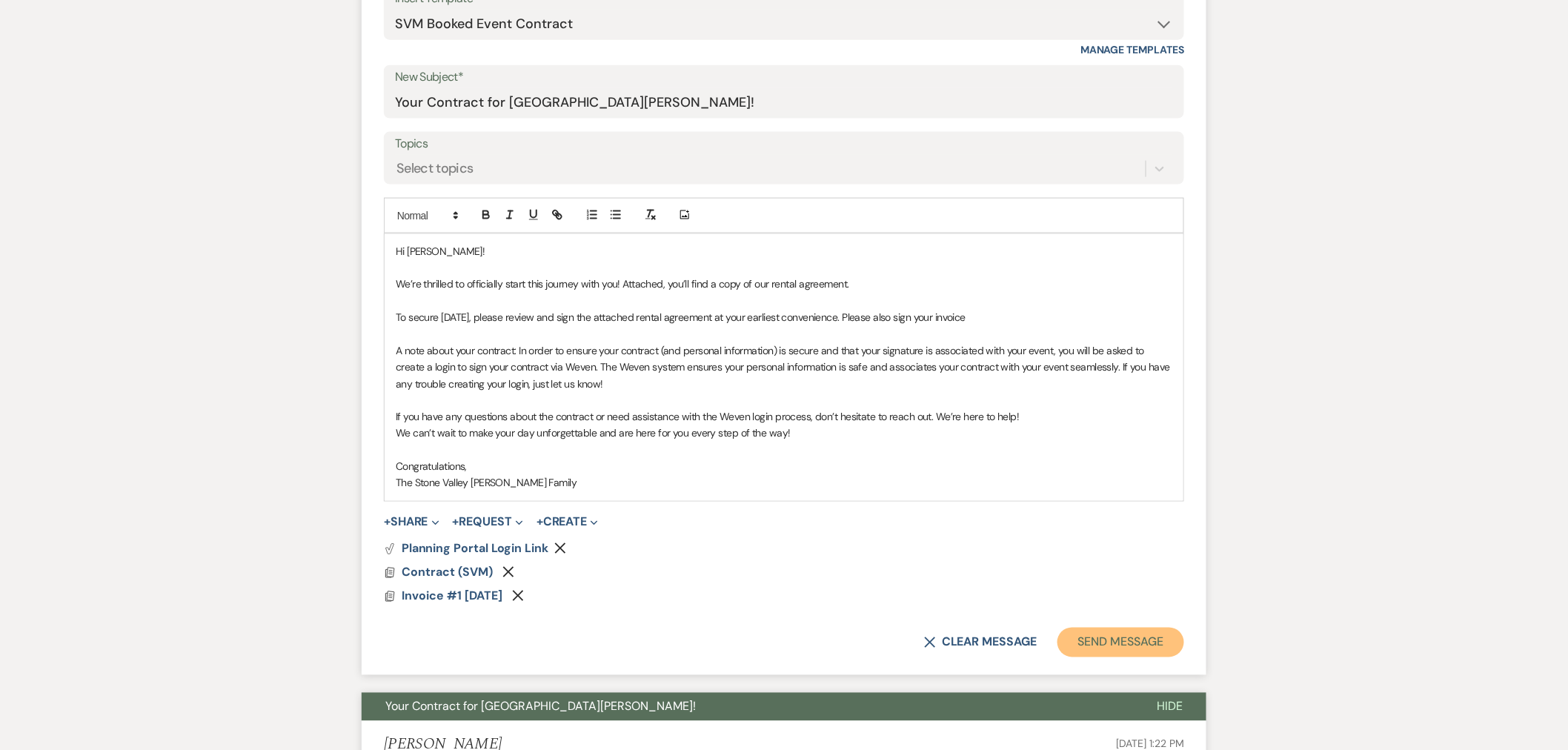
click at [1090, 635] on button "Send Message" at bounding box center [1121, 642] width 127 height 30
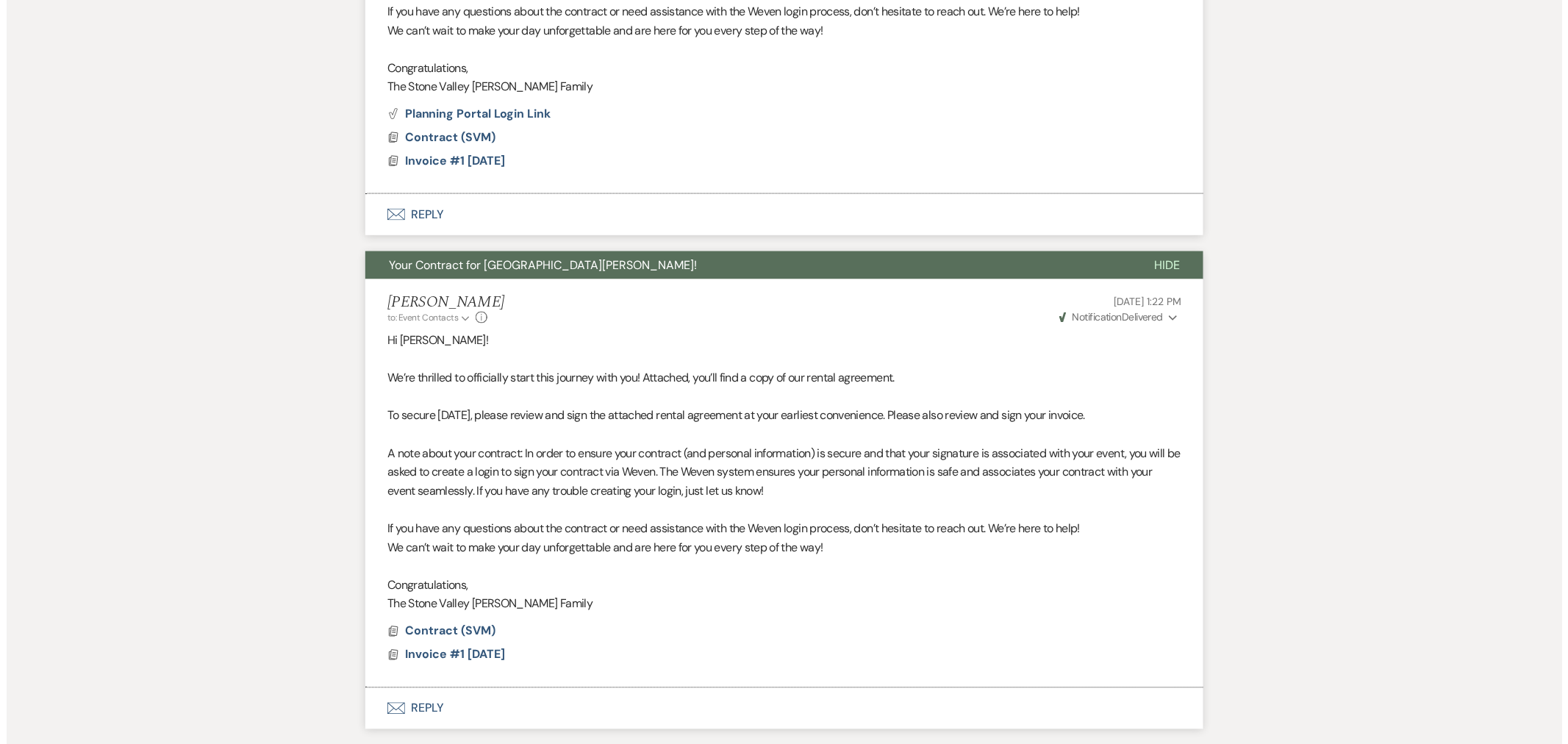
scroll to position [879, 0]
click at [445, 629] on span "Contract (SVM)" at bounding box center [444, 630] width 90 height 15
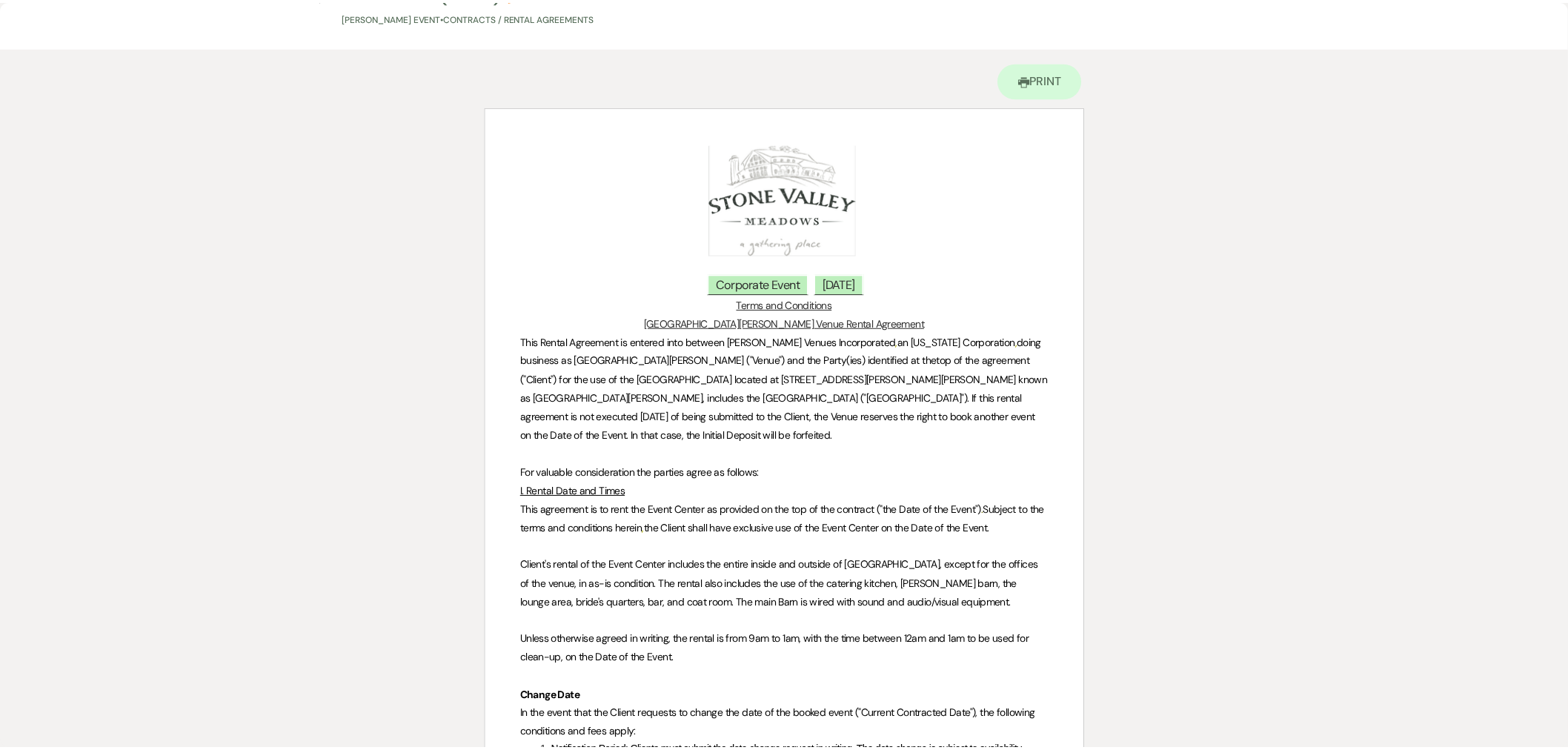
scroll to position [0, 0]
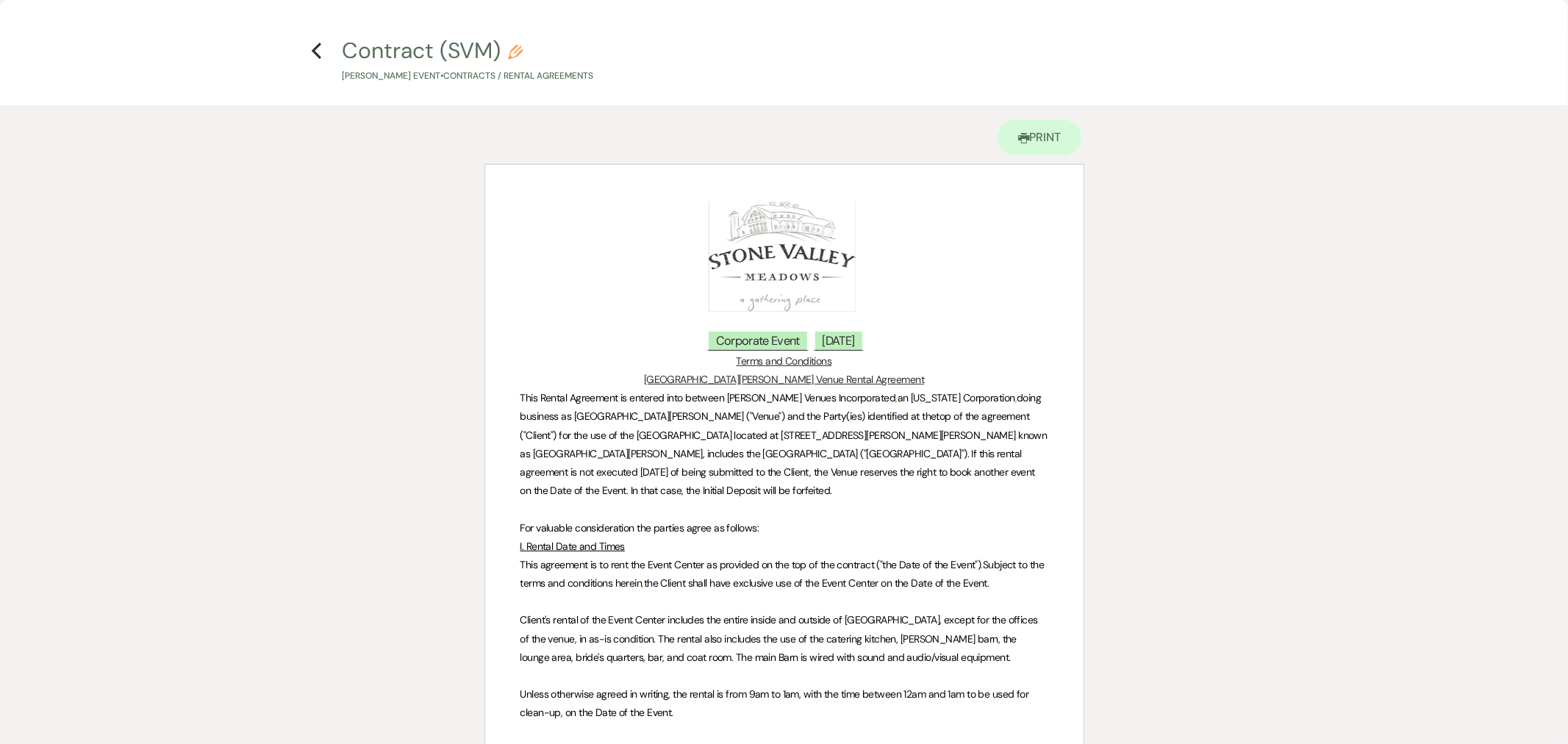
click at [316, 44] on icon "Previous" at bounding box center [316, 51] width 11 height 17
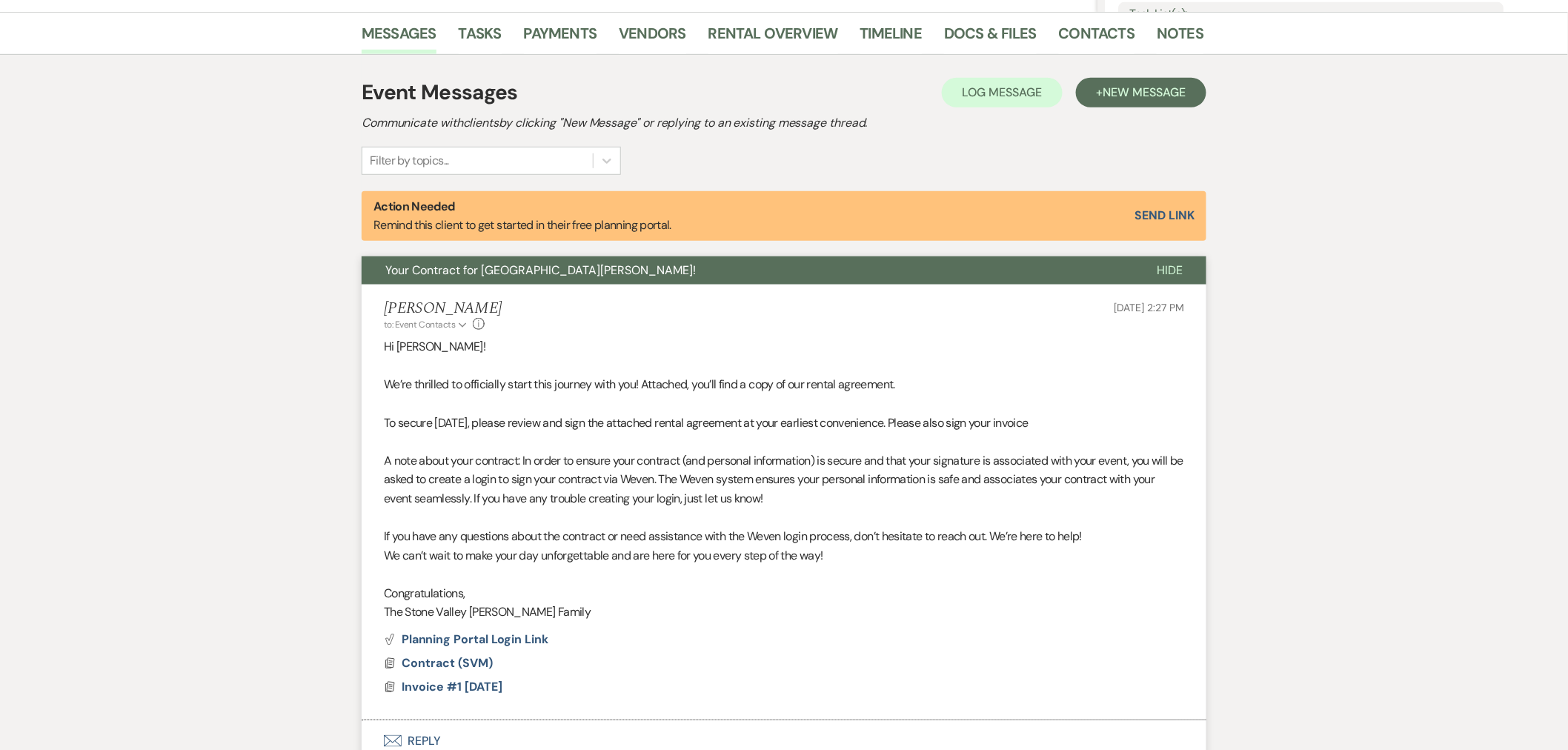
scroll to position [62, 0]
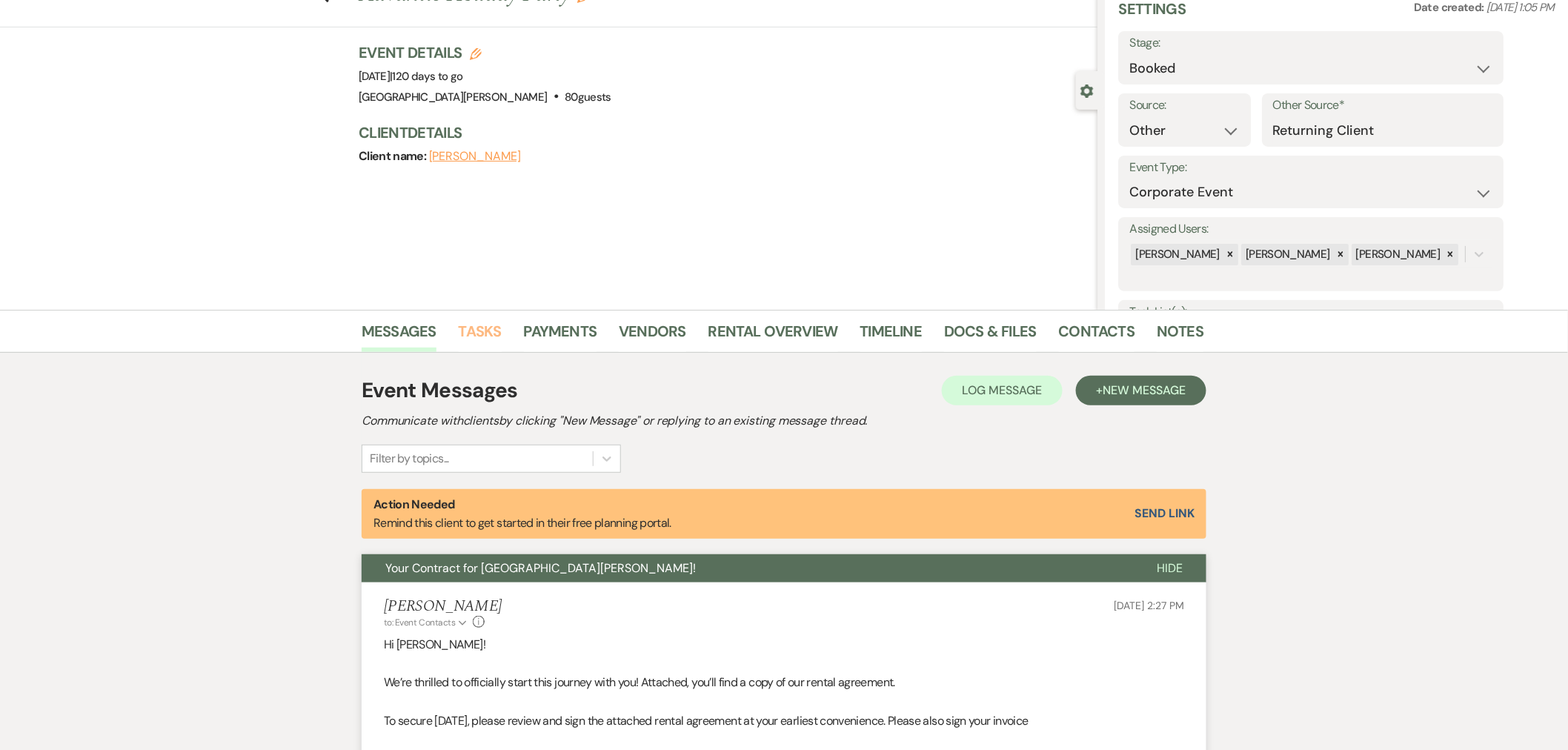
click at [497, 331] on link "Tasks" at bounding box center [480, 335] width 43 height 33
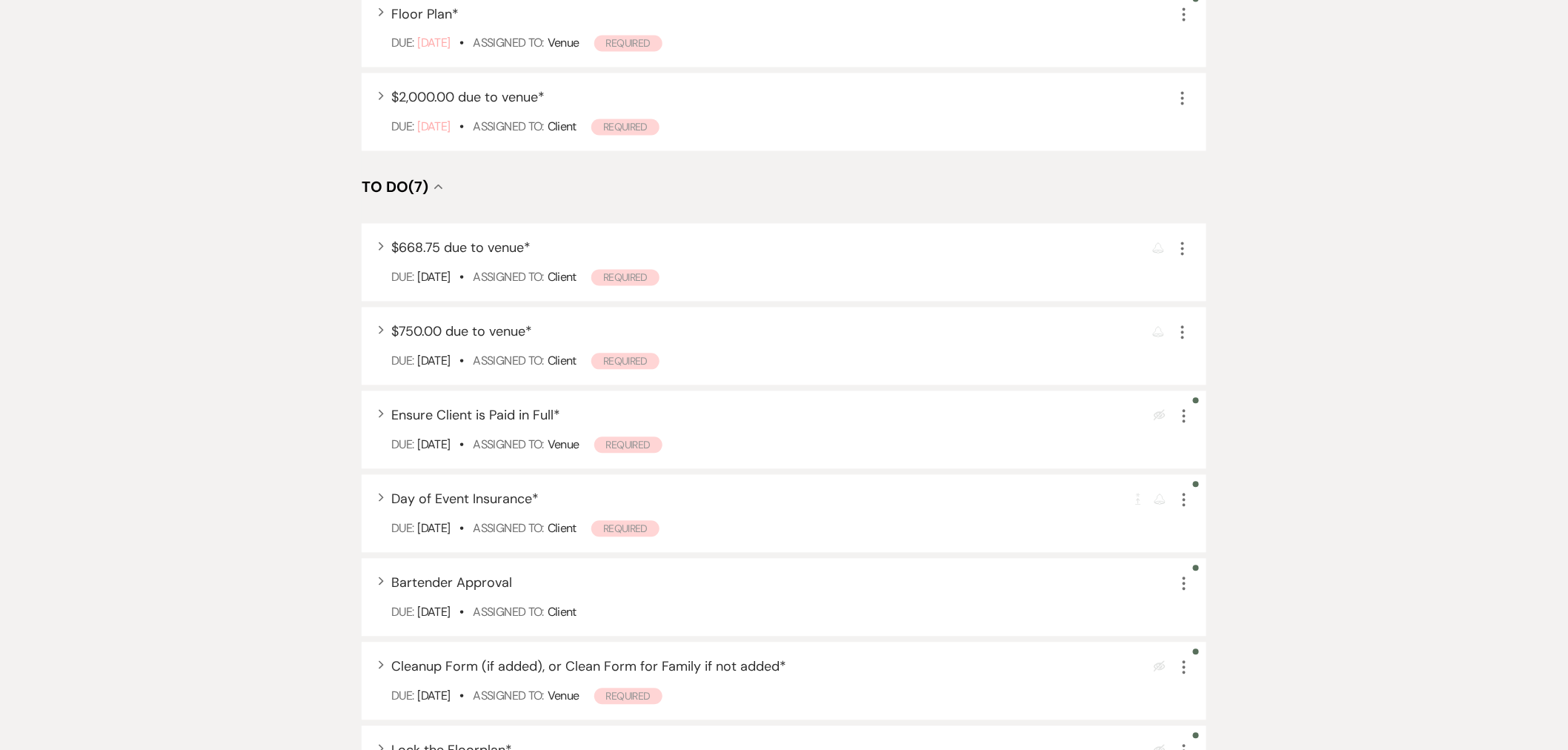
scroll to position [1434, 0]
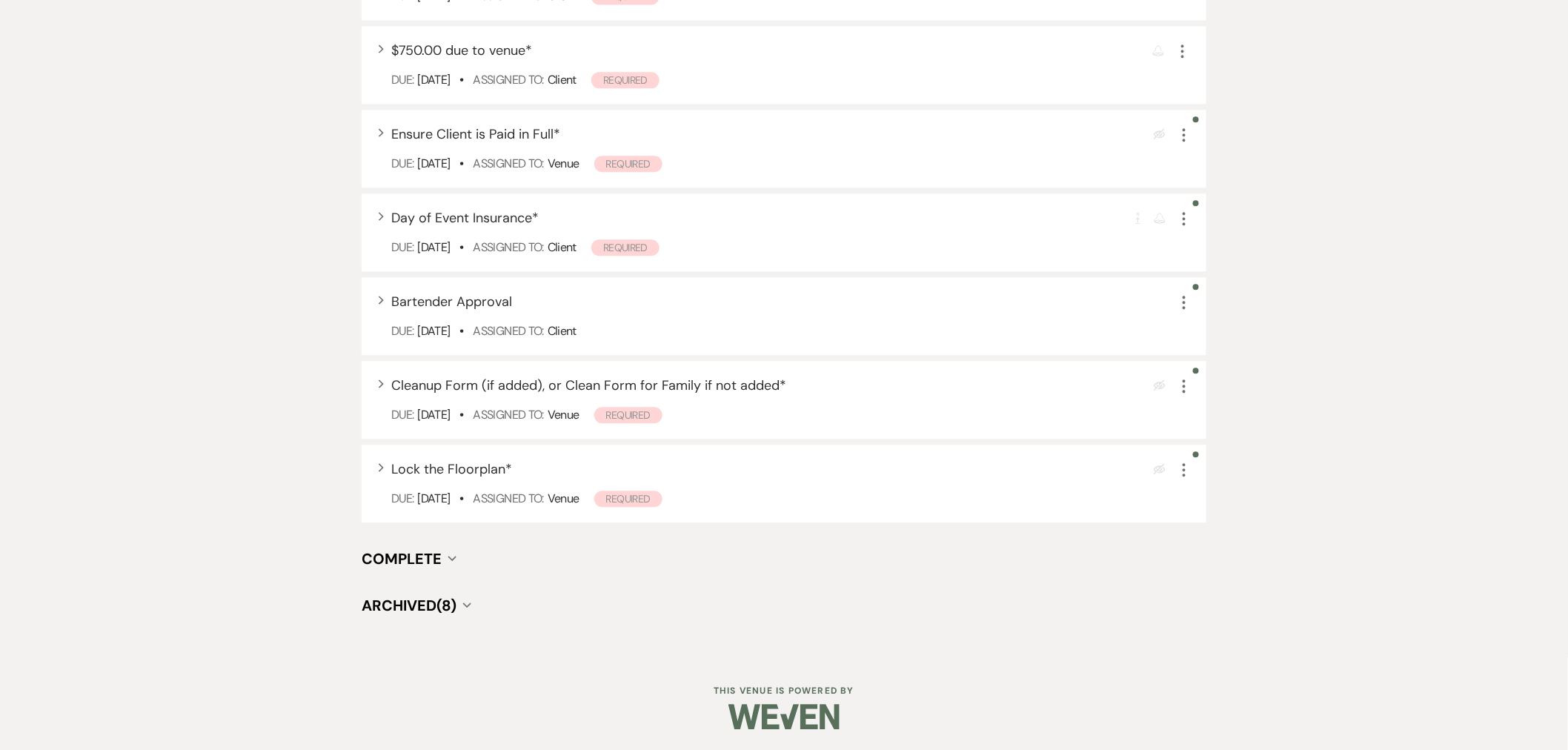
click at [415, 605] on span "Archived (8)" at bounding box center [409, 605] width 95 height 19
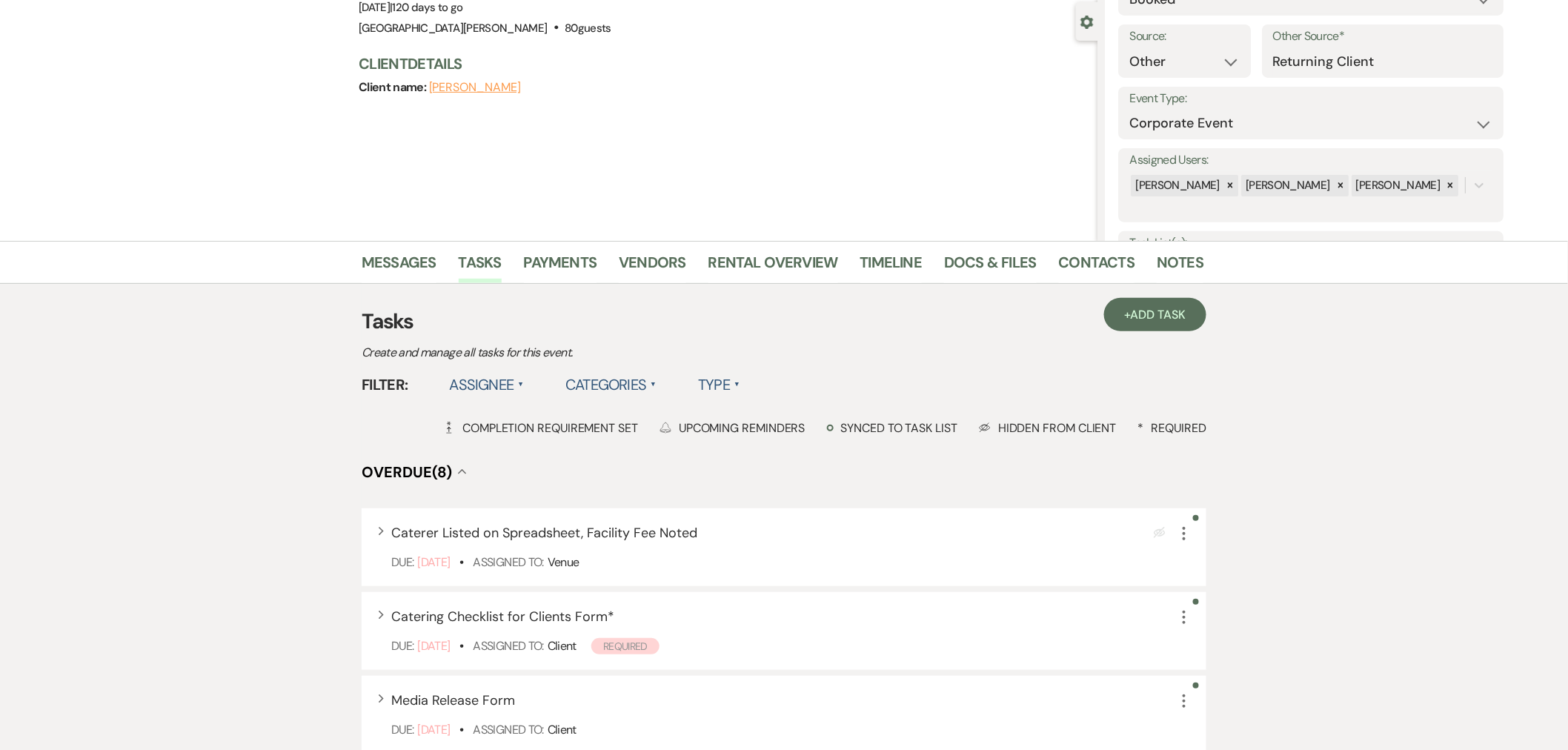
scroll to position [0, 0]
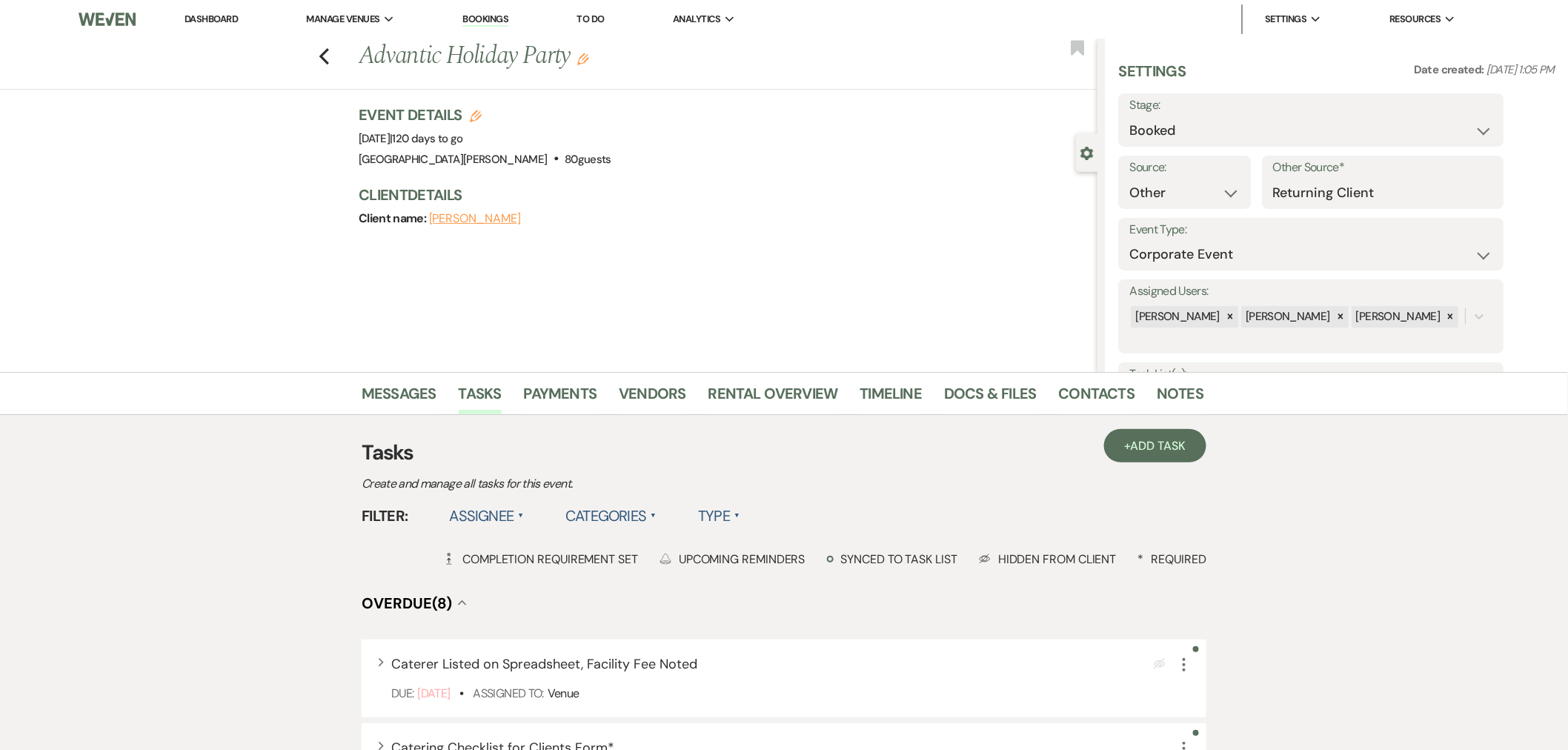
click at [201, 18] on link "Dashboard" at bounding box center [211, 19] width 54 height 13
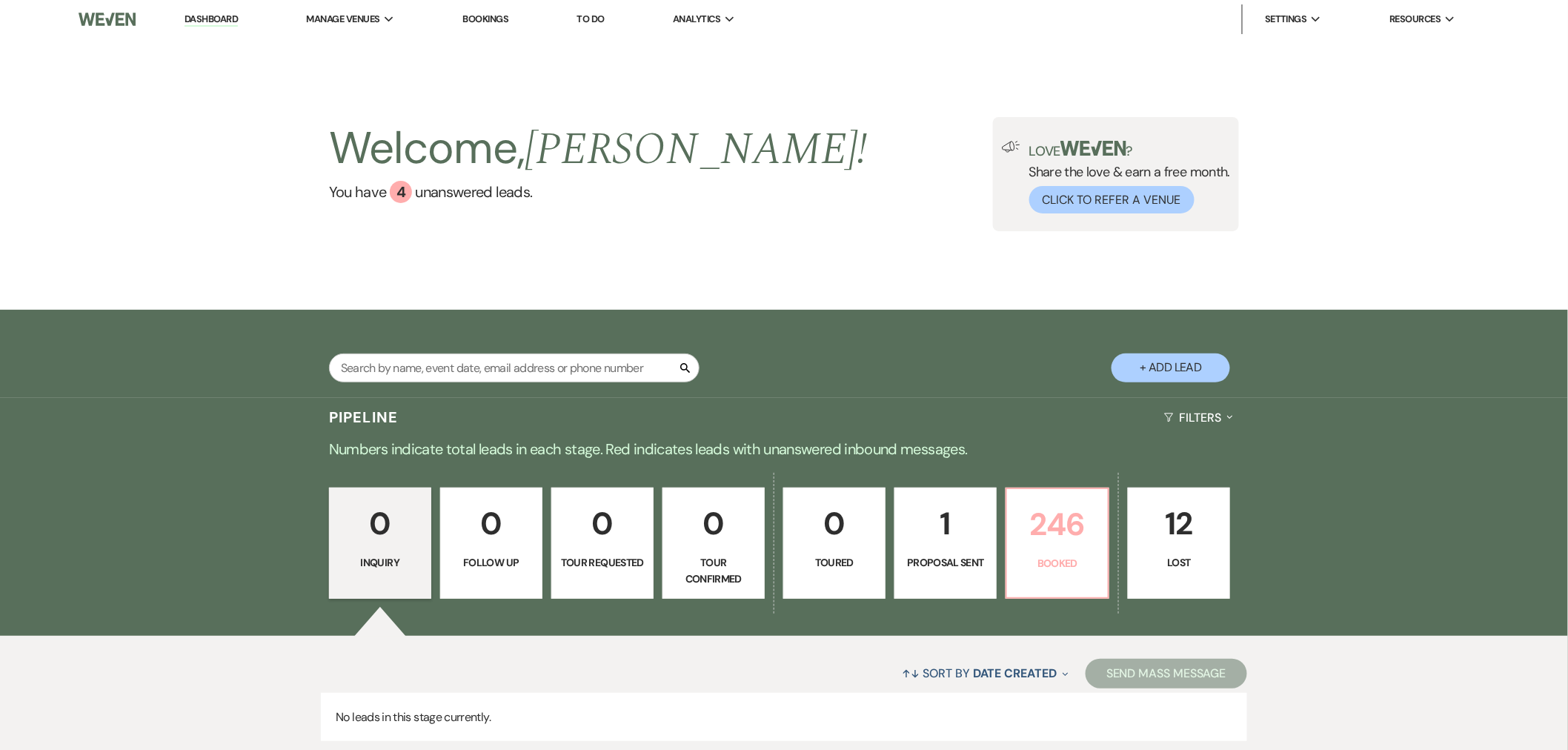
click at [1038, 518] on p "246" at bounding box center [1058, 524] width 83 height 50
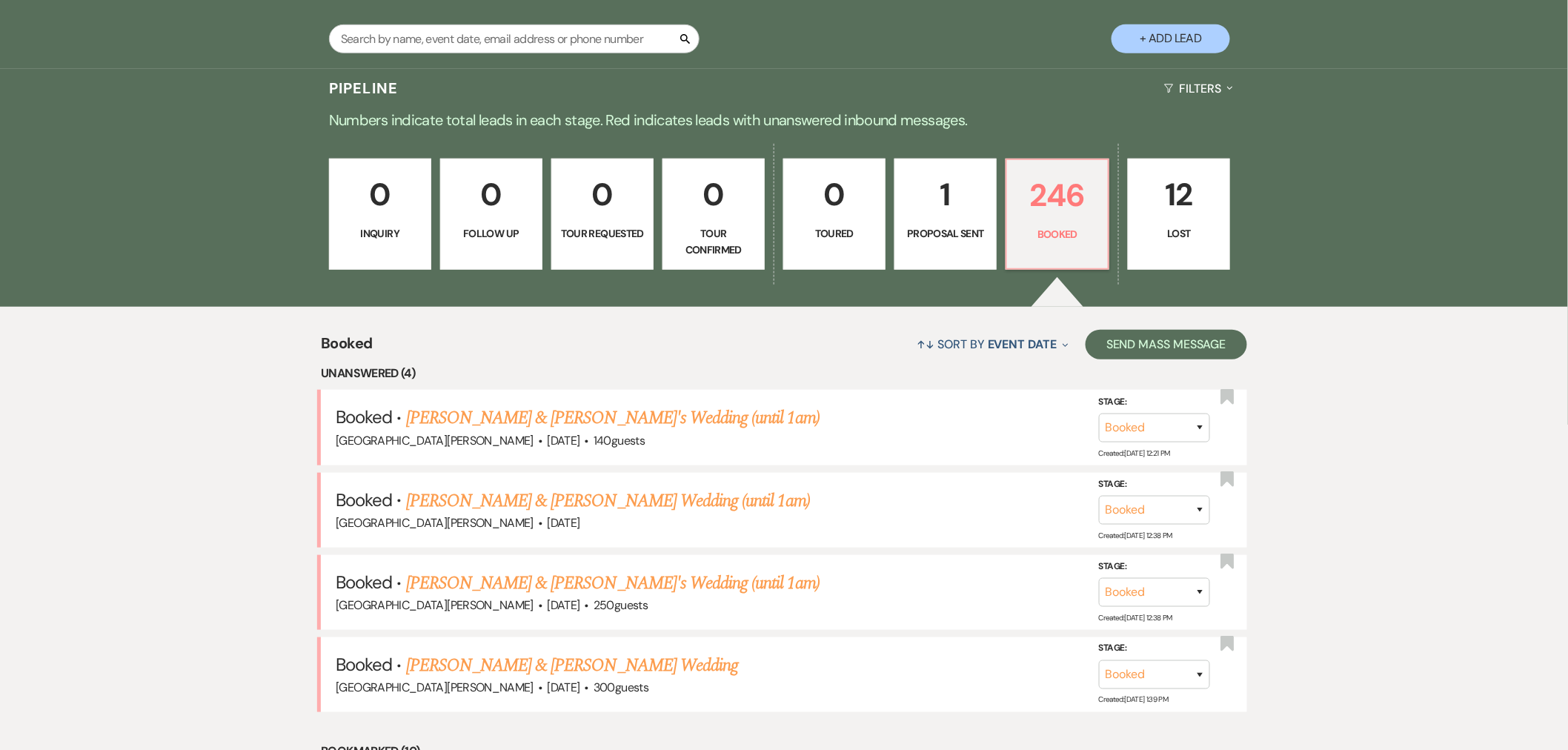
scroll to position [494, 0]
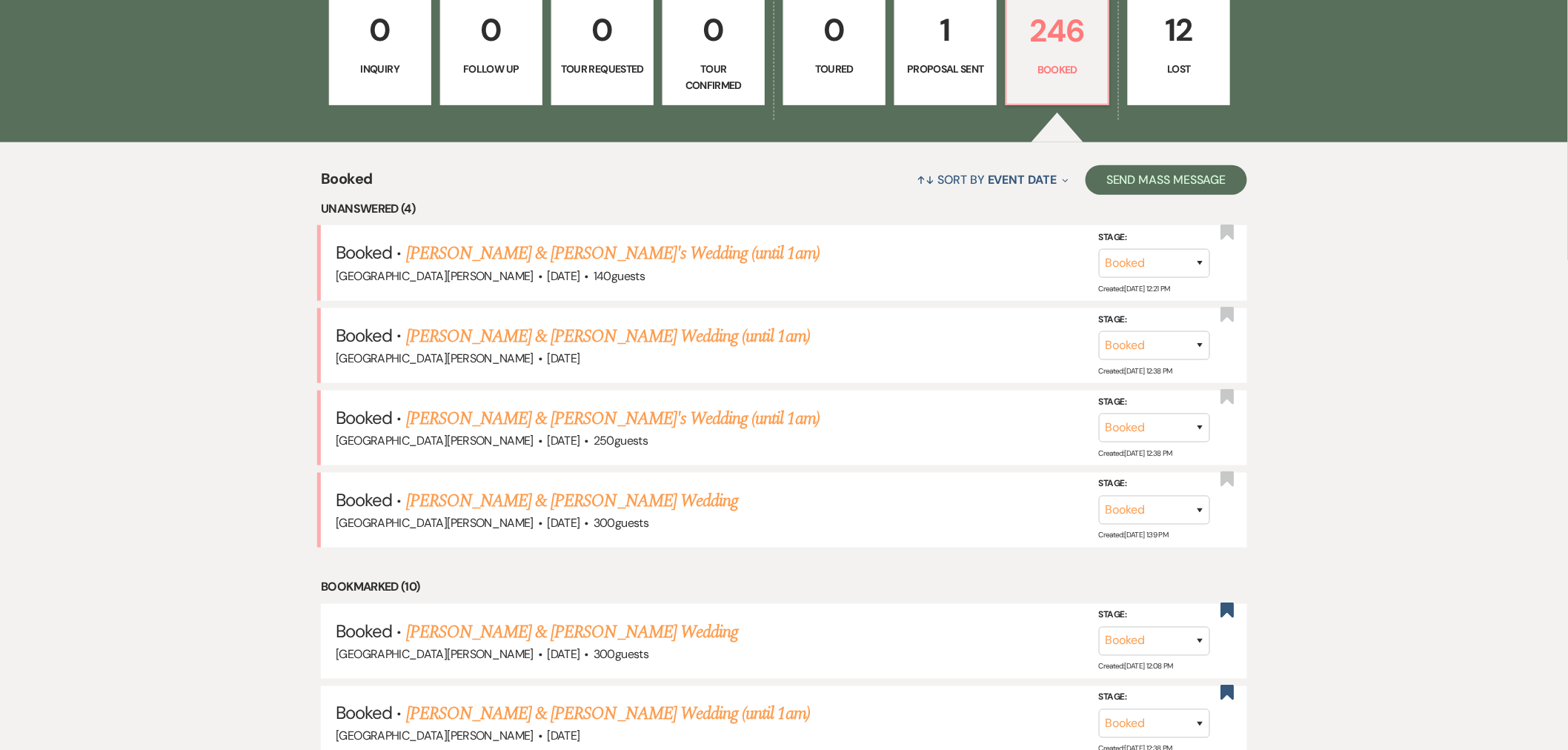
drag, startPoint x: 690, startPoint y: 419, endPoint x: 772, endPoint y: 434, distance: 83.4
click at [690, 419] on link "[PERSON_NAME] & [PERSON_NAME]'s Wedding (until 1am)" at bounding box center [613, 418] width 415 height 26
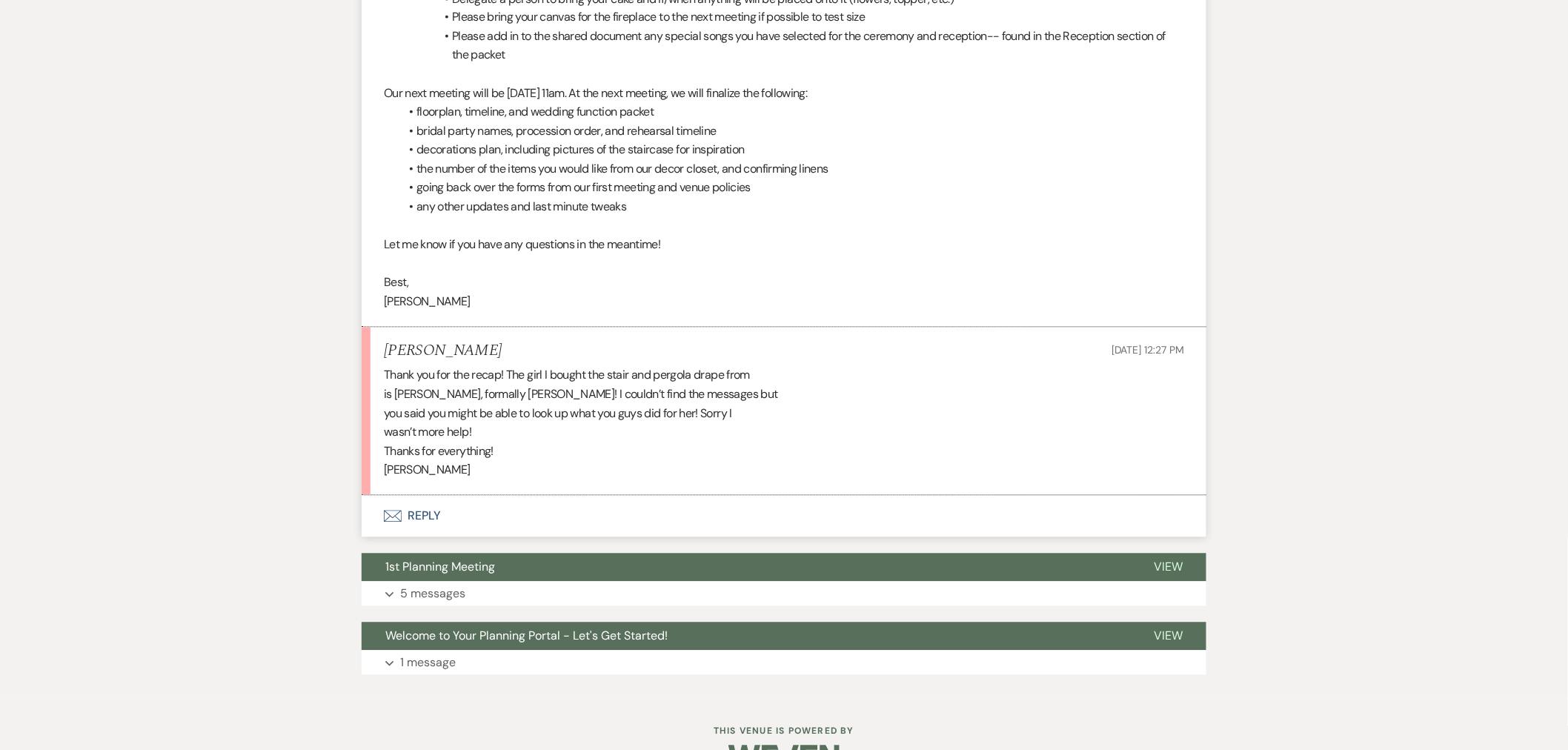
scroll to position [1201, 0]
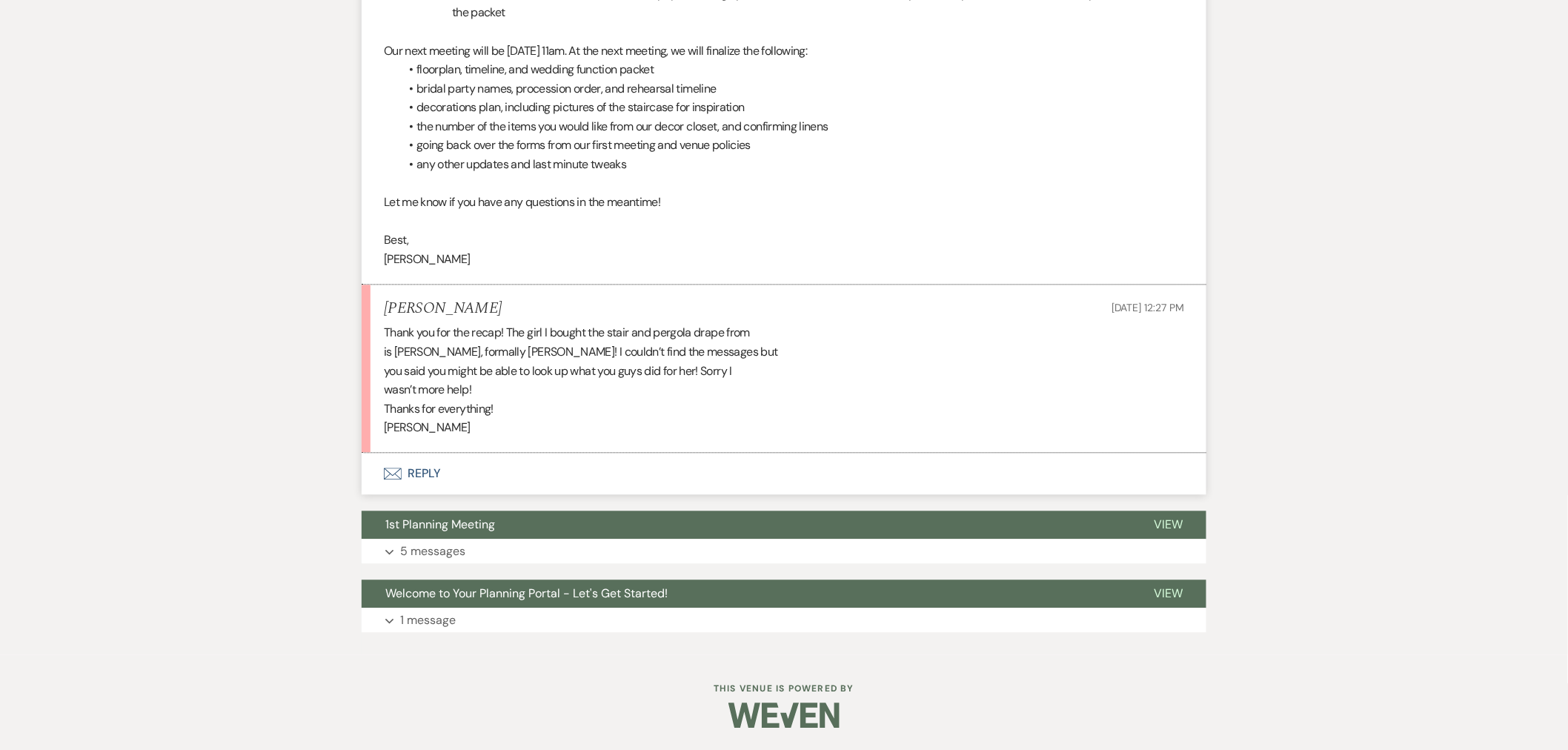
click at [490, 466] on button "Envelope Reply" at bounding box center [784, 474] width 845 height 42
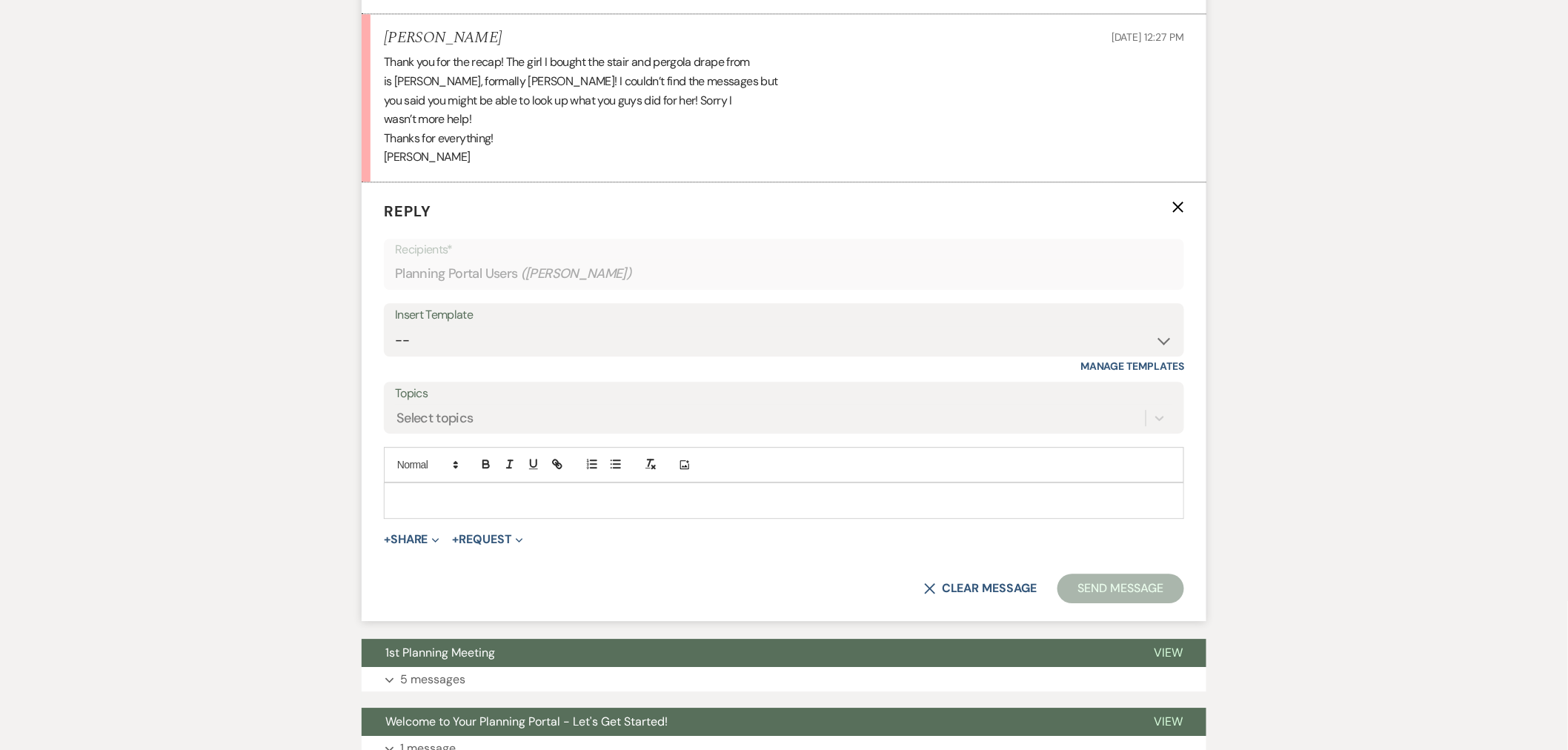
scroll to position [1498, 0]
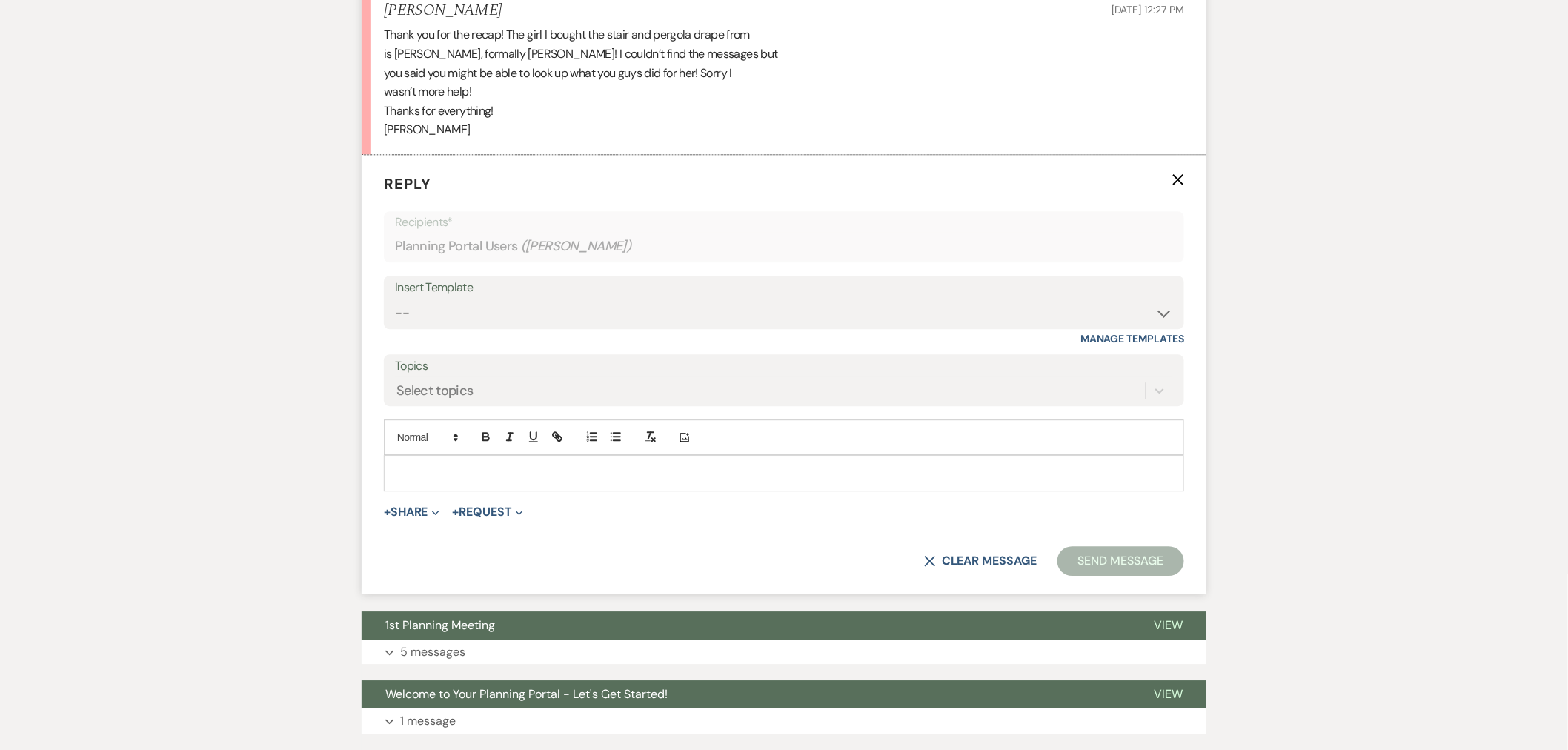
click at [498, 467] on p at bounding box center [784, 473] width 776 height 16
click at [1129, 576] on button "Send Message" at bounding box center [1121, 561] width 127 height 30
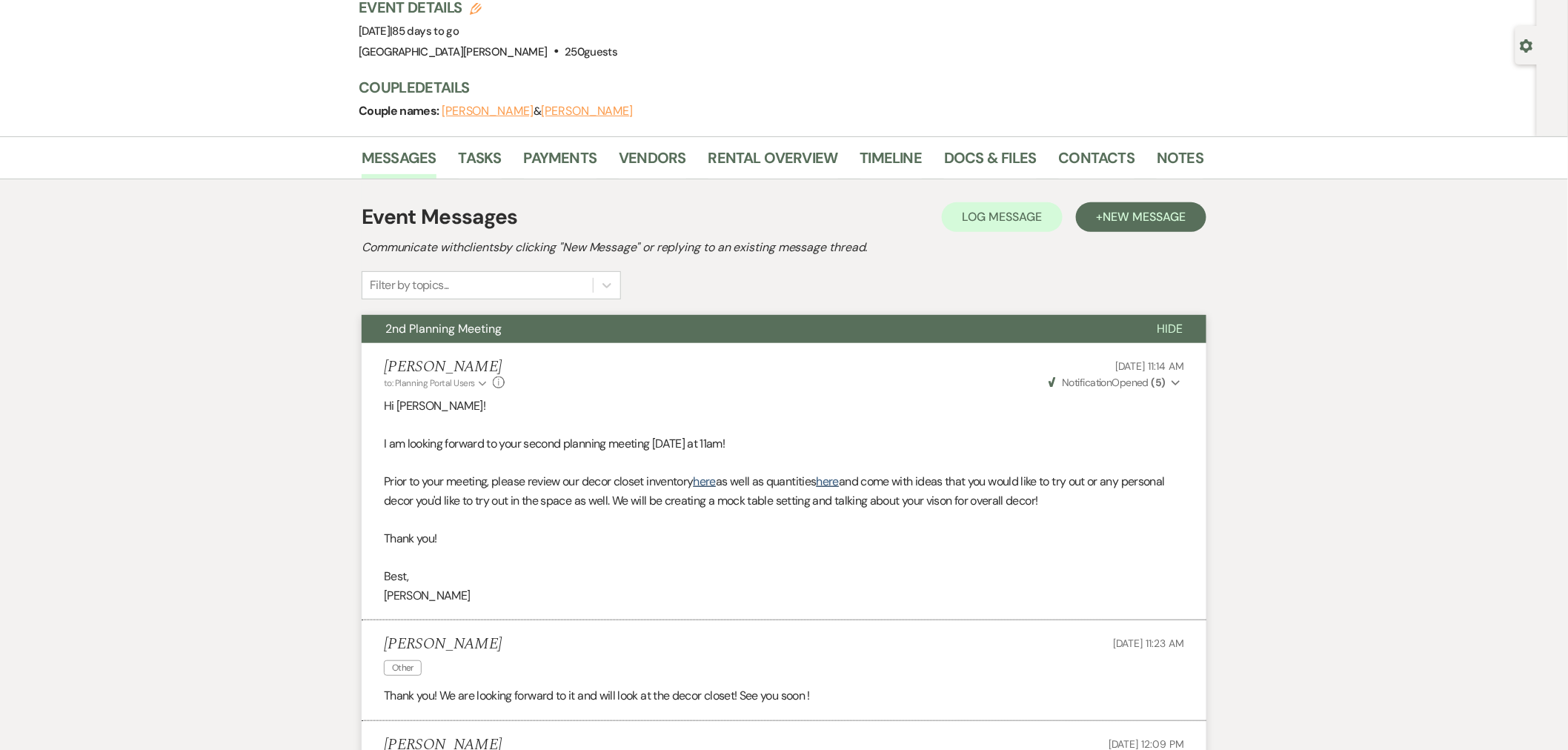
scroll to position [0, 0]
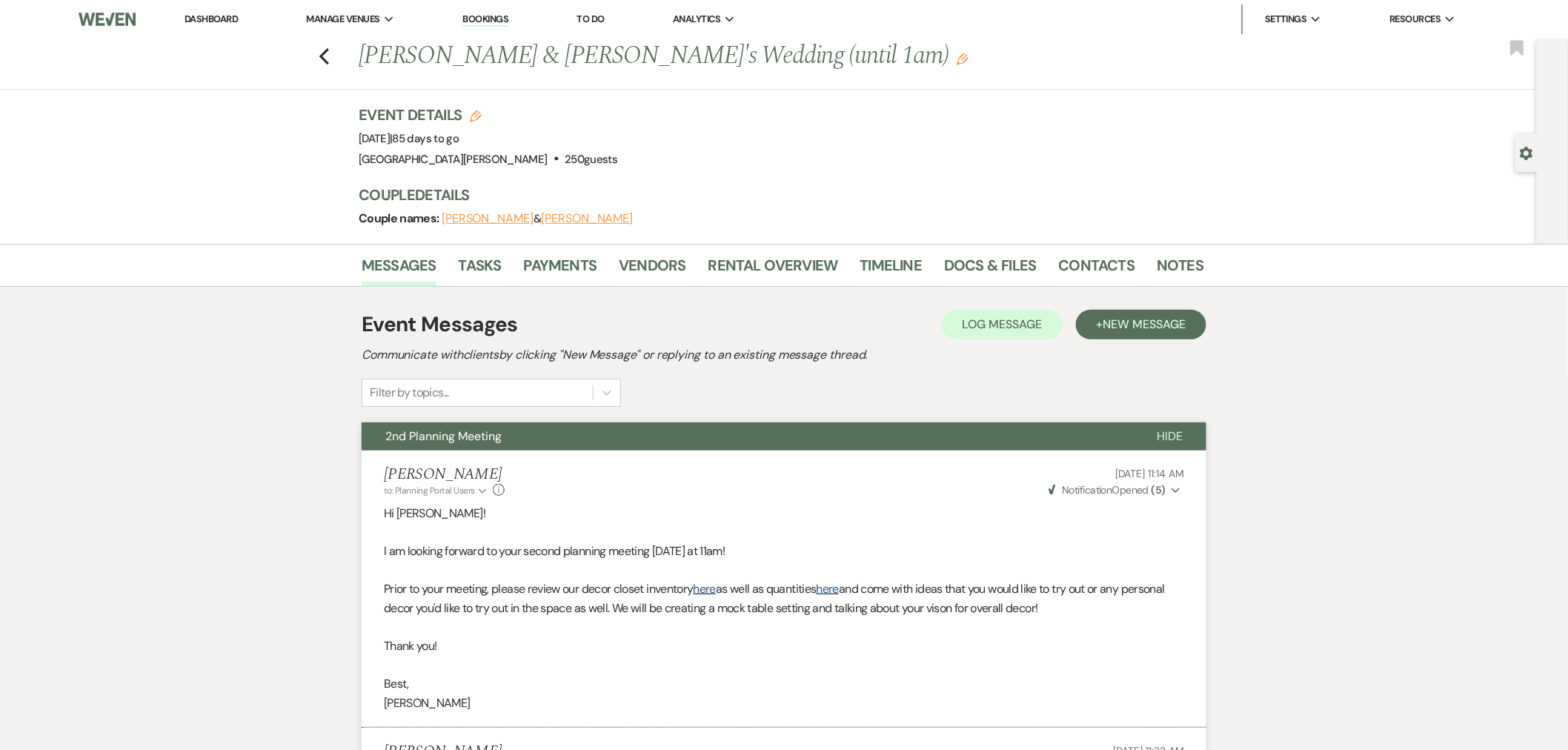
click at [203, 20] on link "Dashboard" at bounding box center [211, 19] width 54 height 13
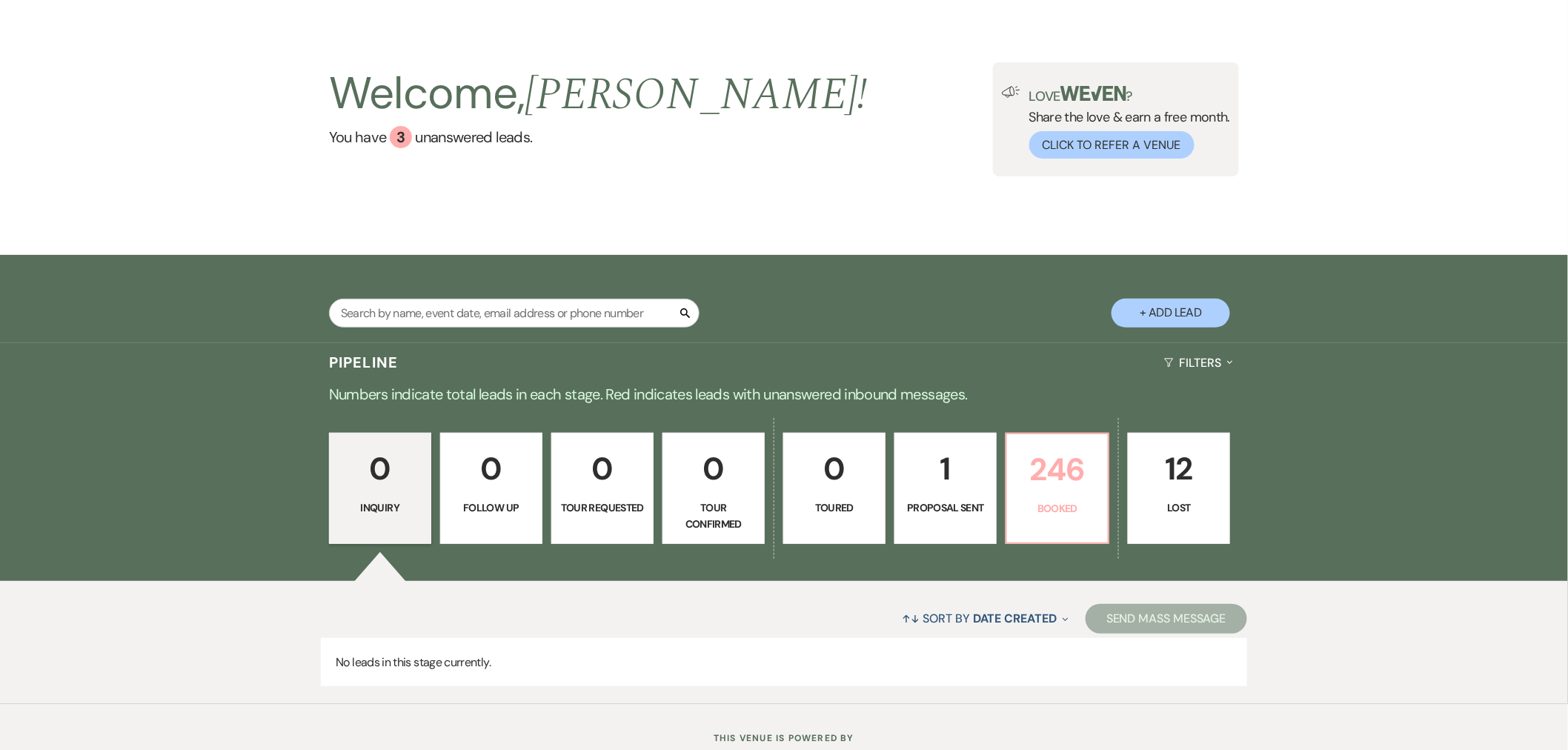
scroll to position [105, 0]
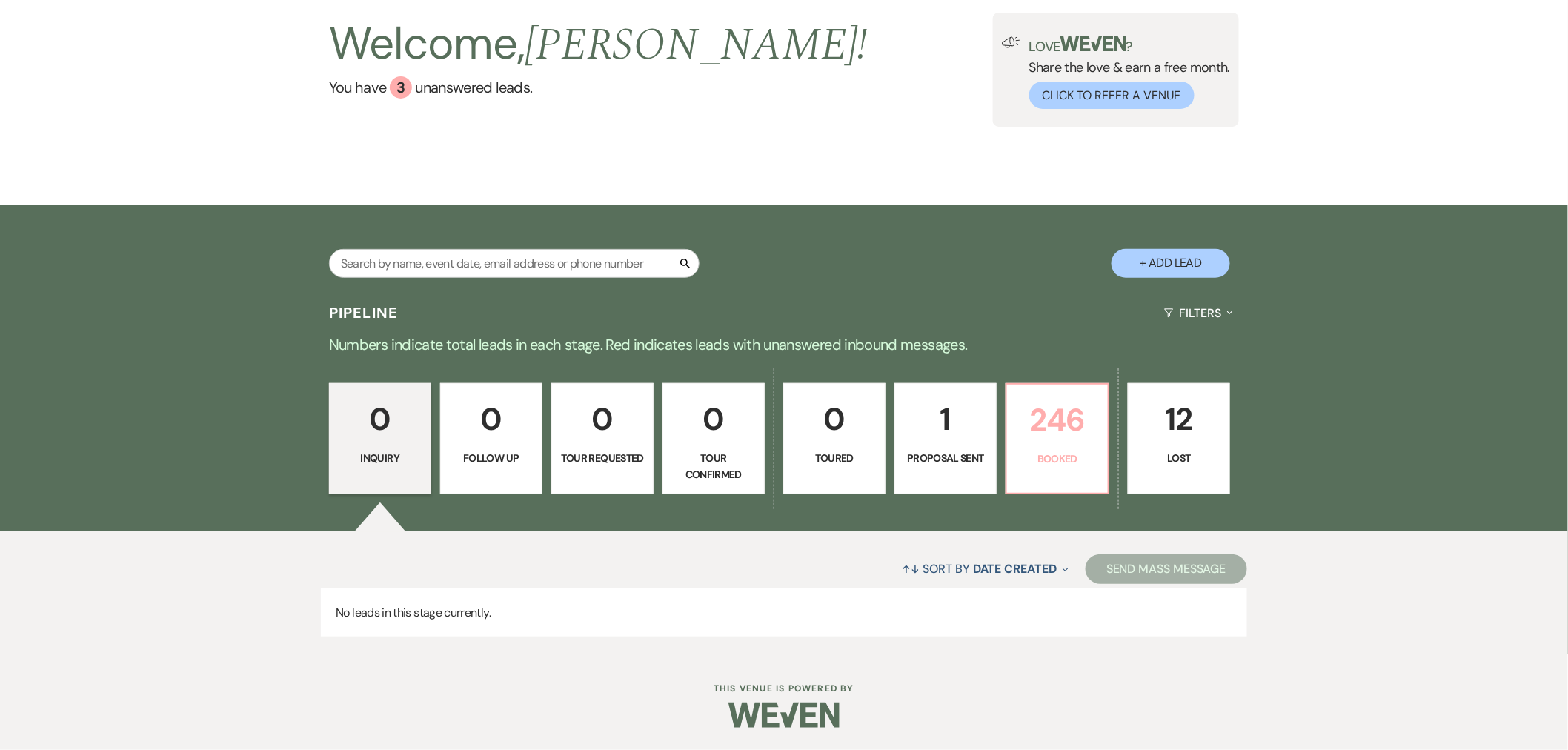
click at [1072, 470] on link "246 Booked" at bounding box center [1058, 438] width 104 height 111
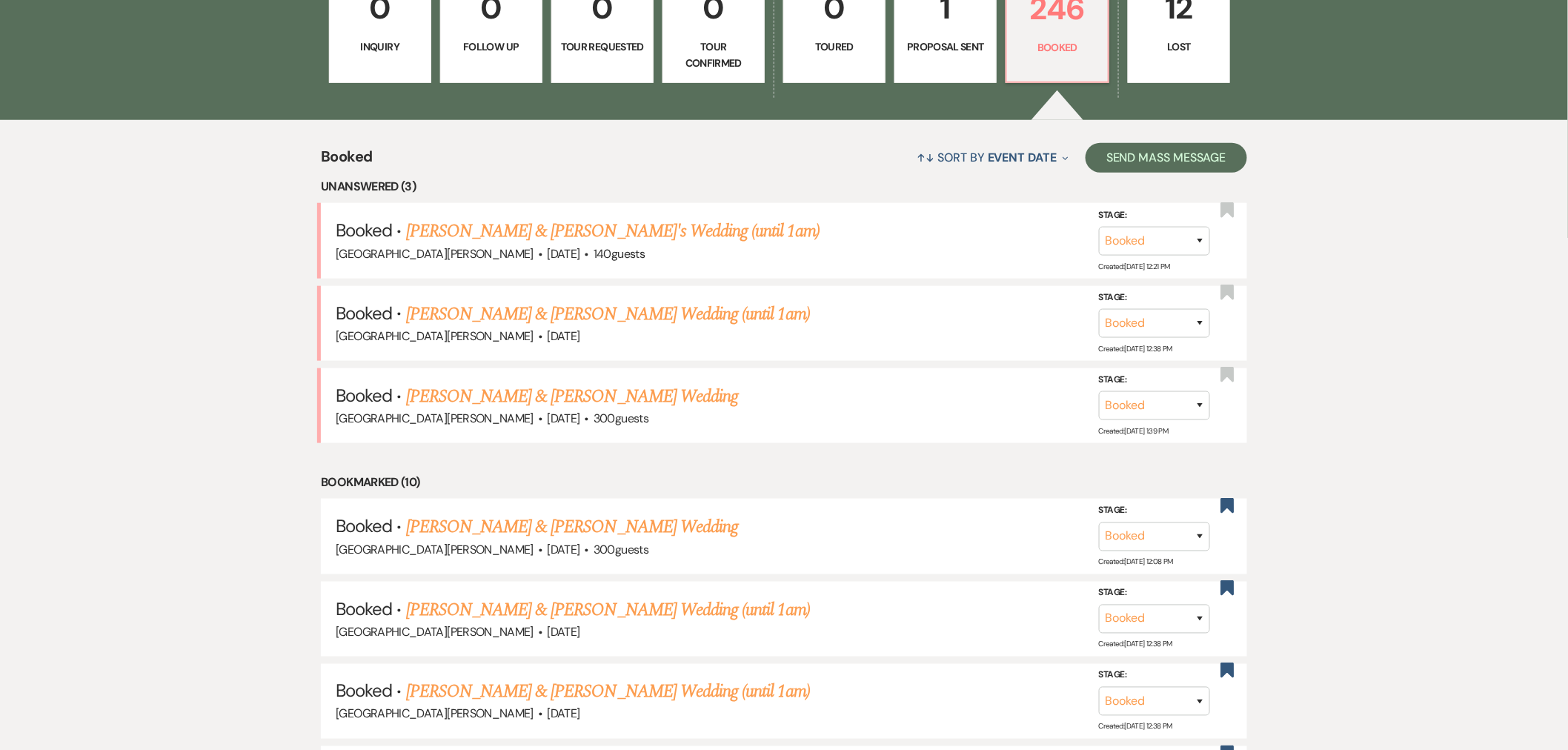
scroll to position [434, 0]
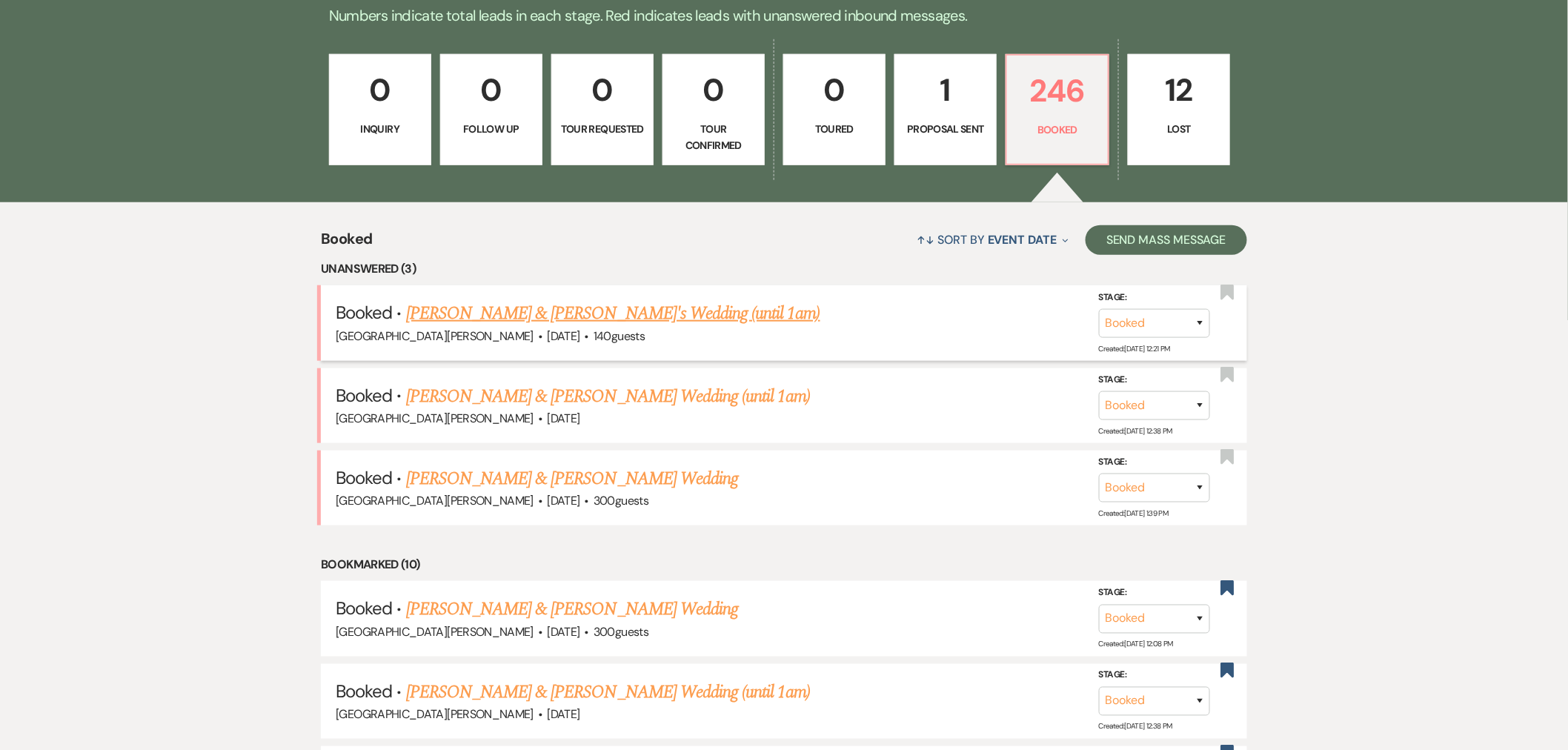
click at [593, 324] on link "[PERSON_NAME] & [PERSON_NAME]'s Wedding (until 1am)" at bounding box center [613, 313] width 415 height 26
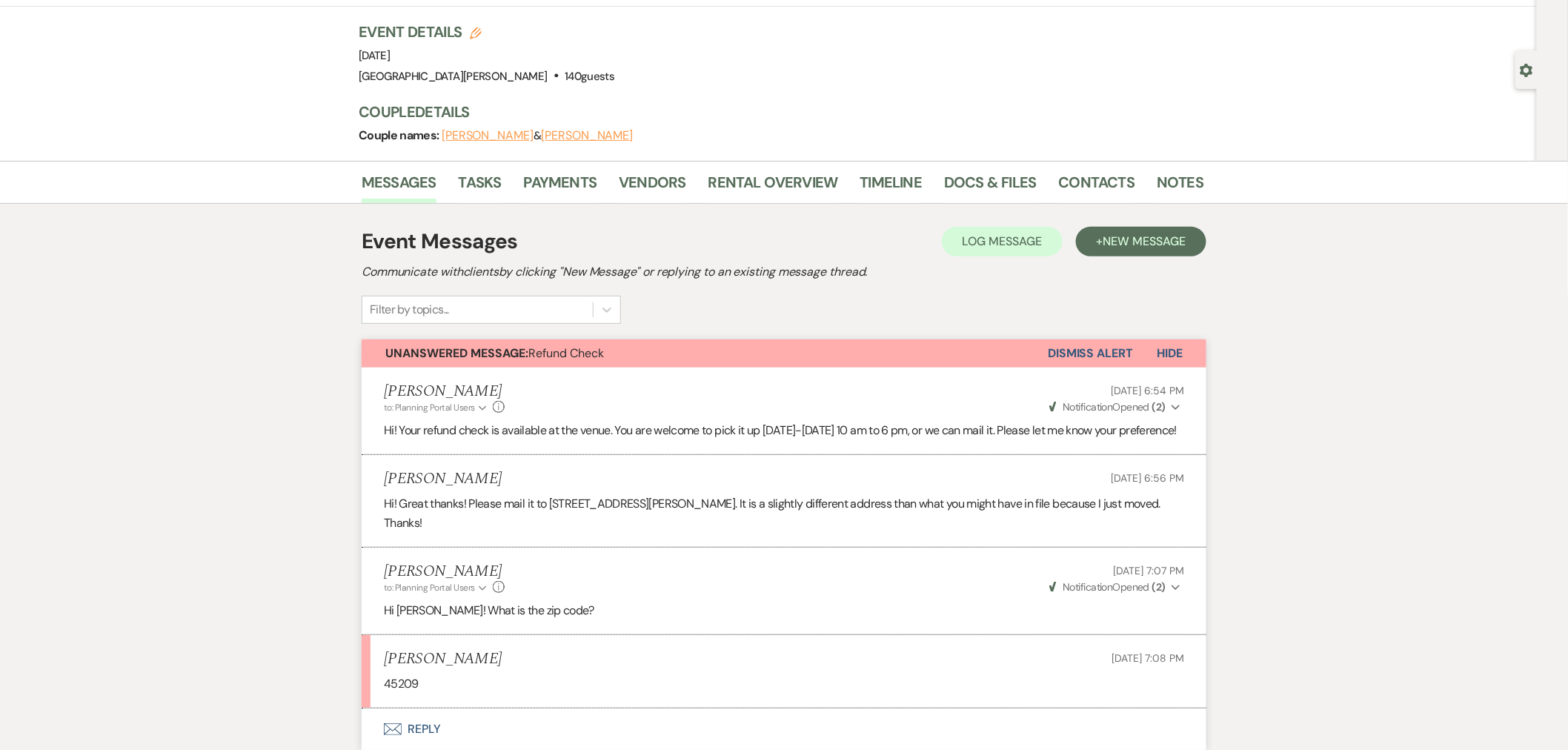
scroll to position [82, 0]
click at [1186, 178] on link "Notes" at bounding box center [1180, 187] width 46 height 33
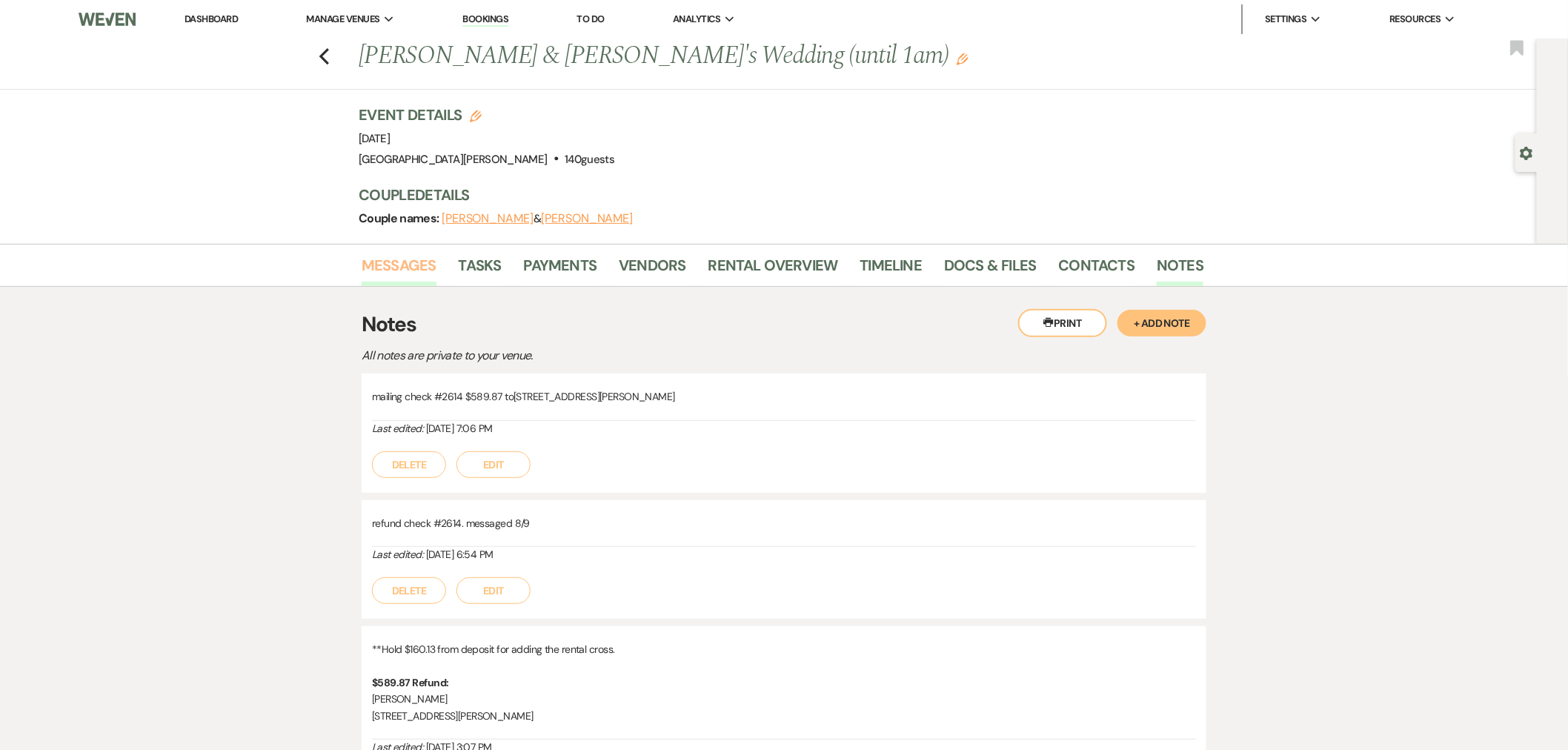
click at [395, 272] on link "Messages" at bounding box center [399, 269] width 75 height 33
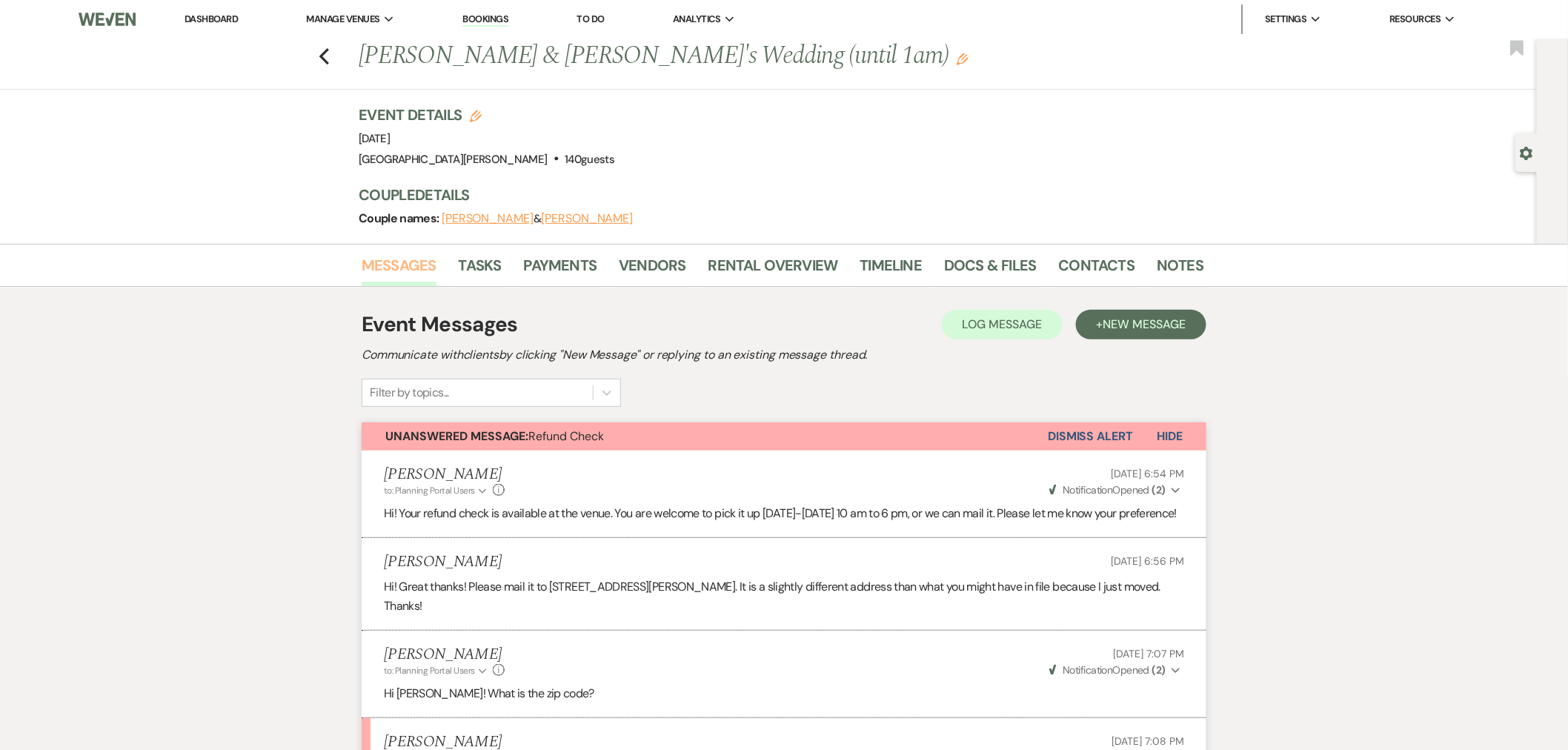
scroll to position [165, 0]
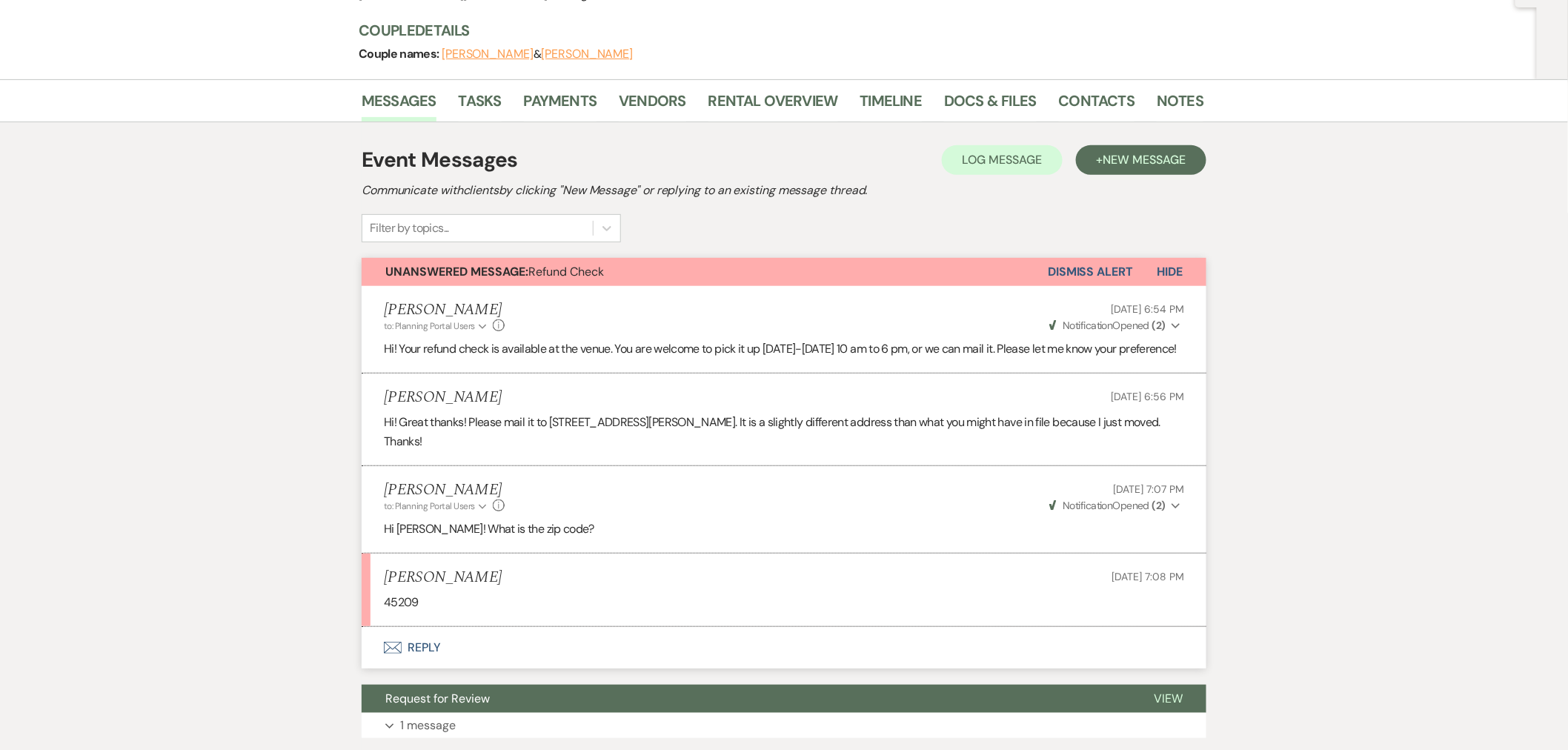
click at [1083, 268] on button "Dismiss Alert" at bounding box center [1090, 272] width 85 height 28
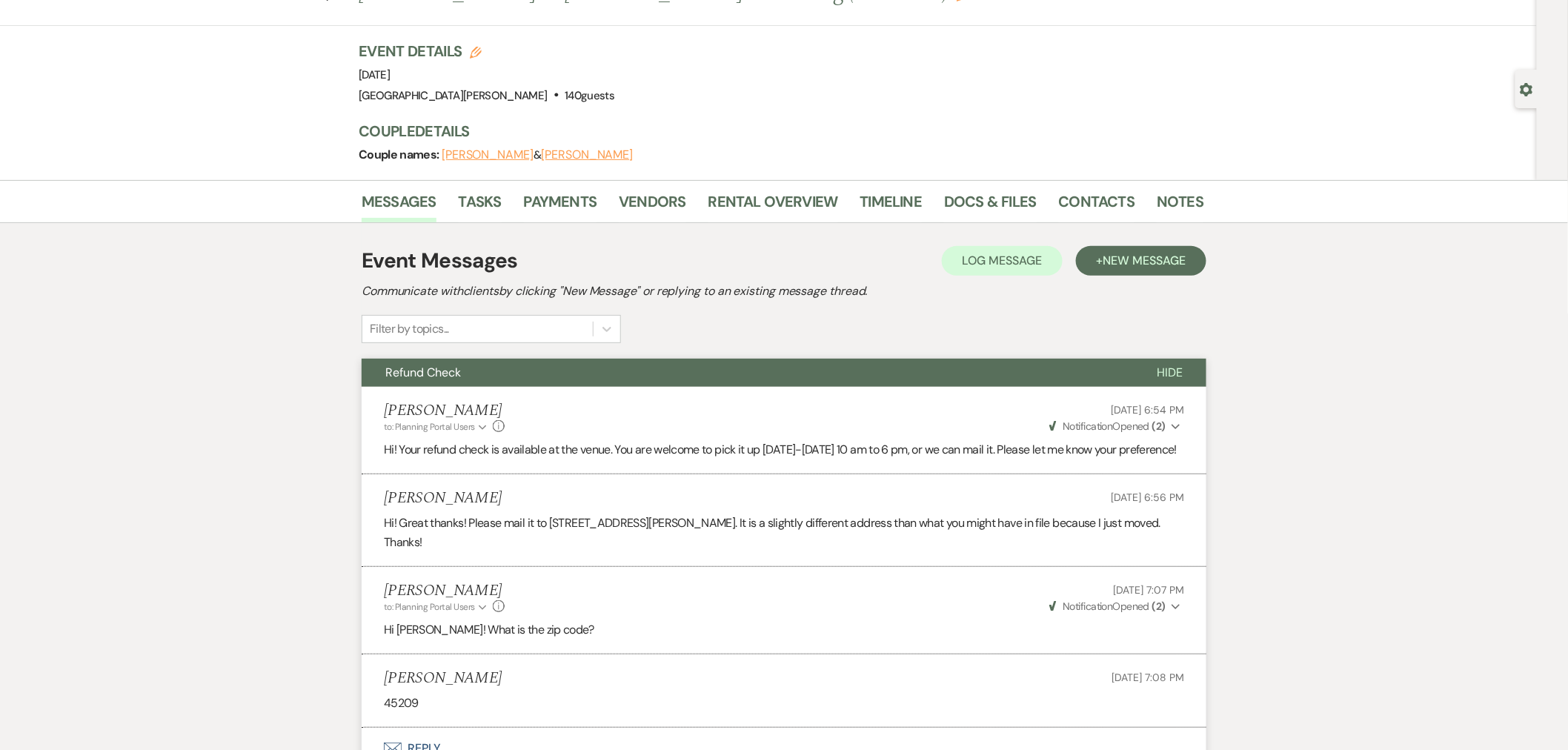
scroll to position [0, 0]
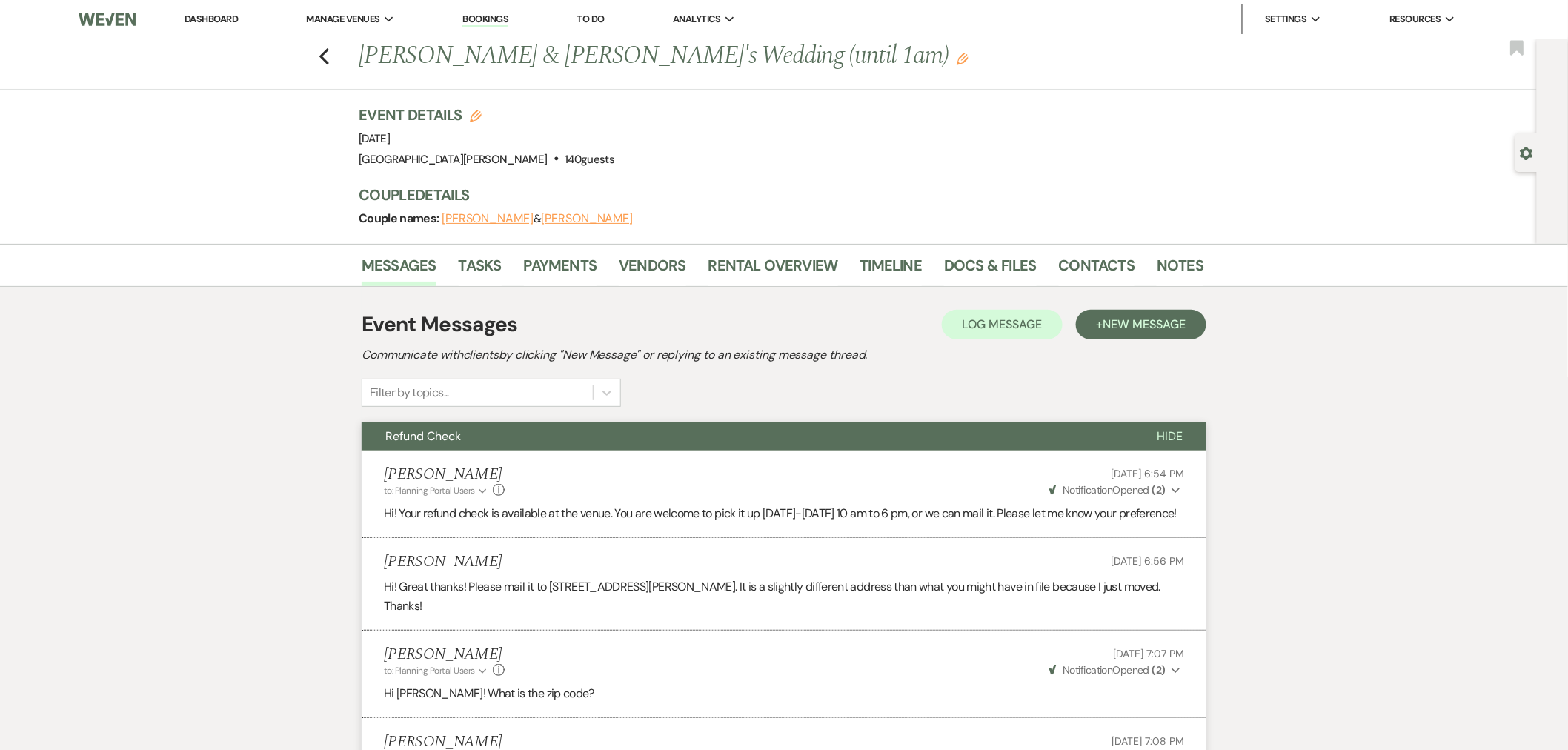
click at [193, 21] on link "Dashboard" at bounding box center [211, 19] width 54 height 13
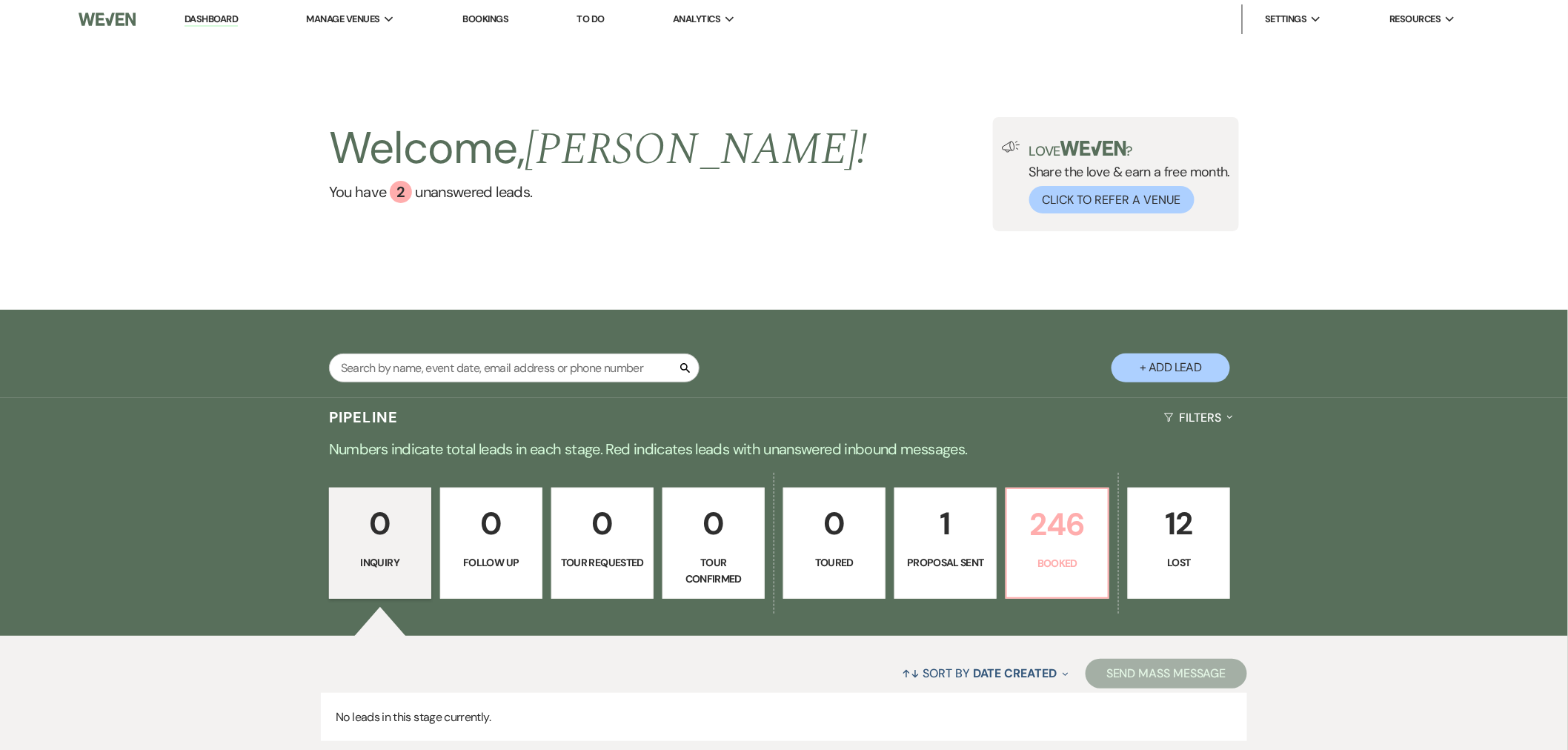
click at [1042, 561] on p "Booked" at bounding box center [1058, 563] width 83 height 16
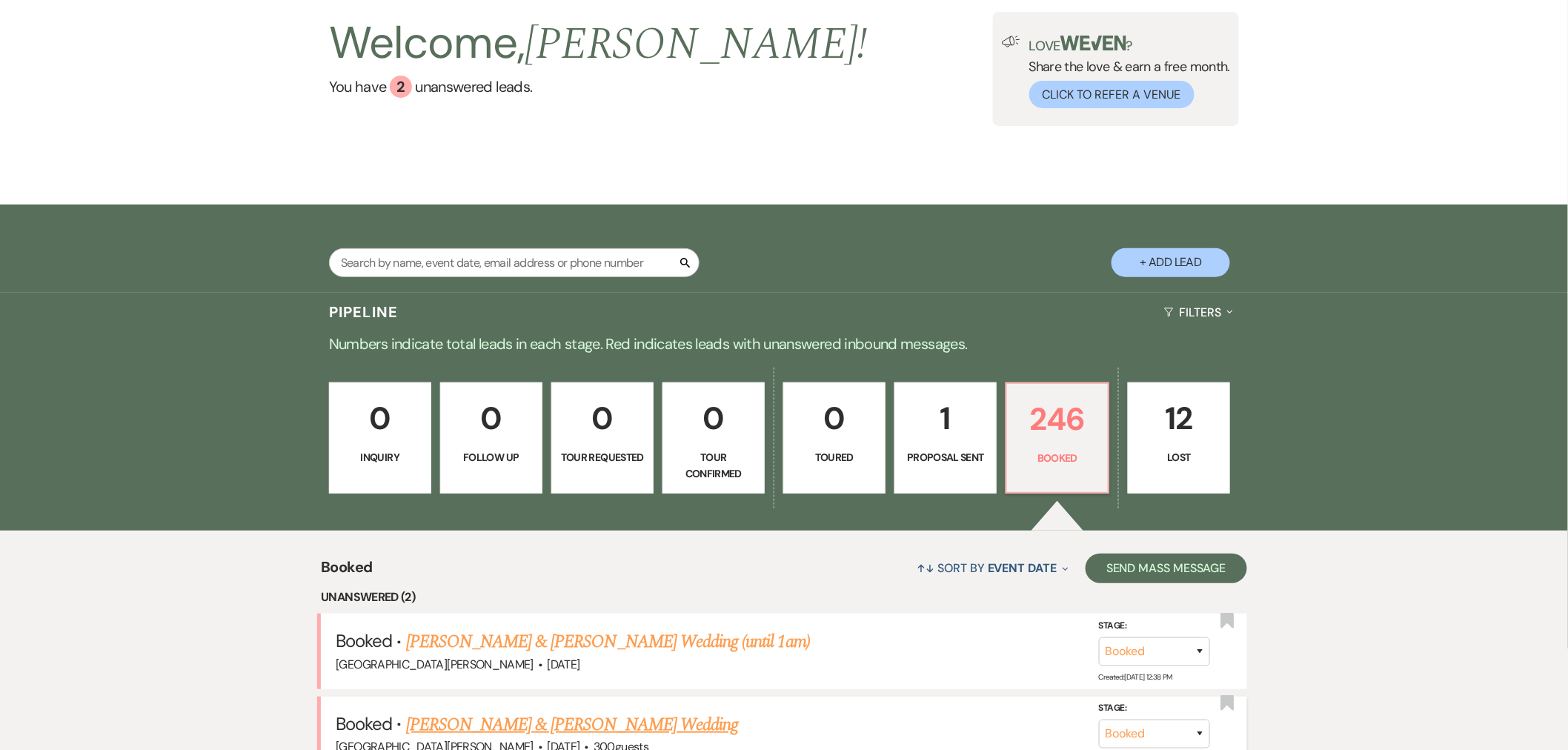
scroll to position [351, 0]
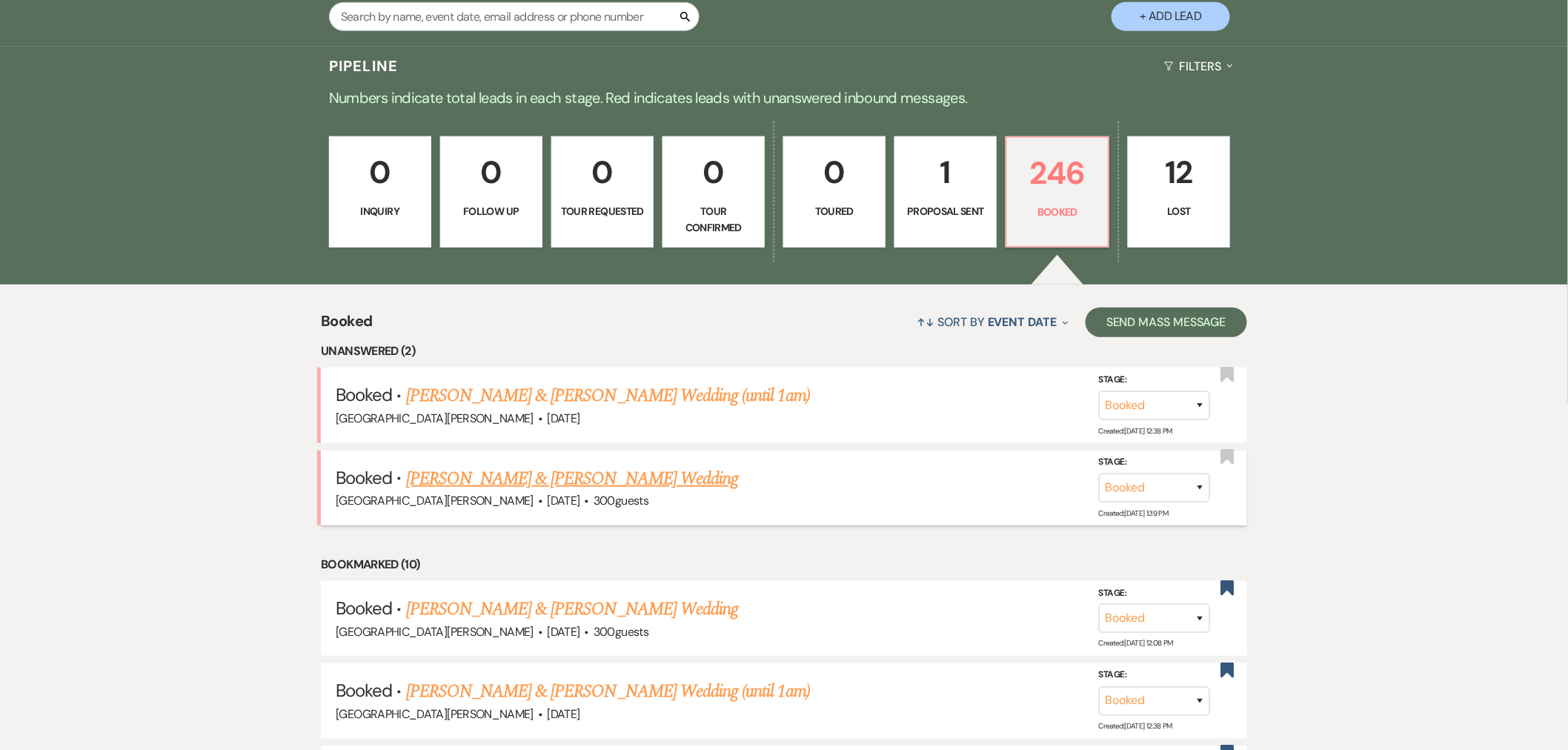
click at [598, 480] on link "[PERSON_NAME] & [PERSON_NAME] Wedding" at bounding box center [572, 478] width 332 height 26
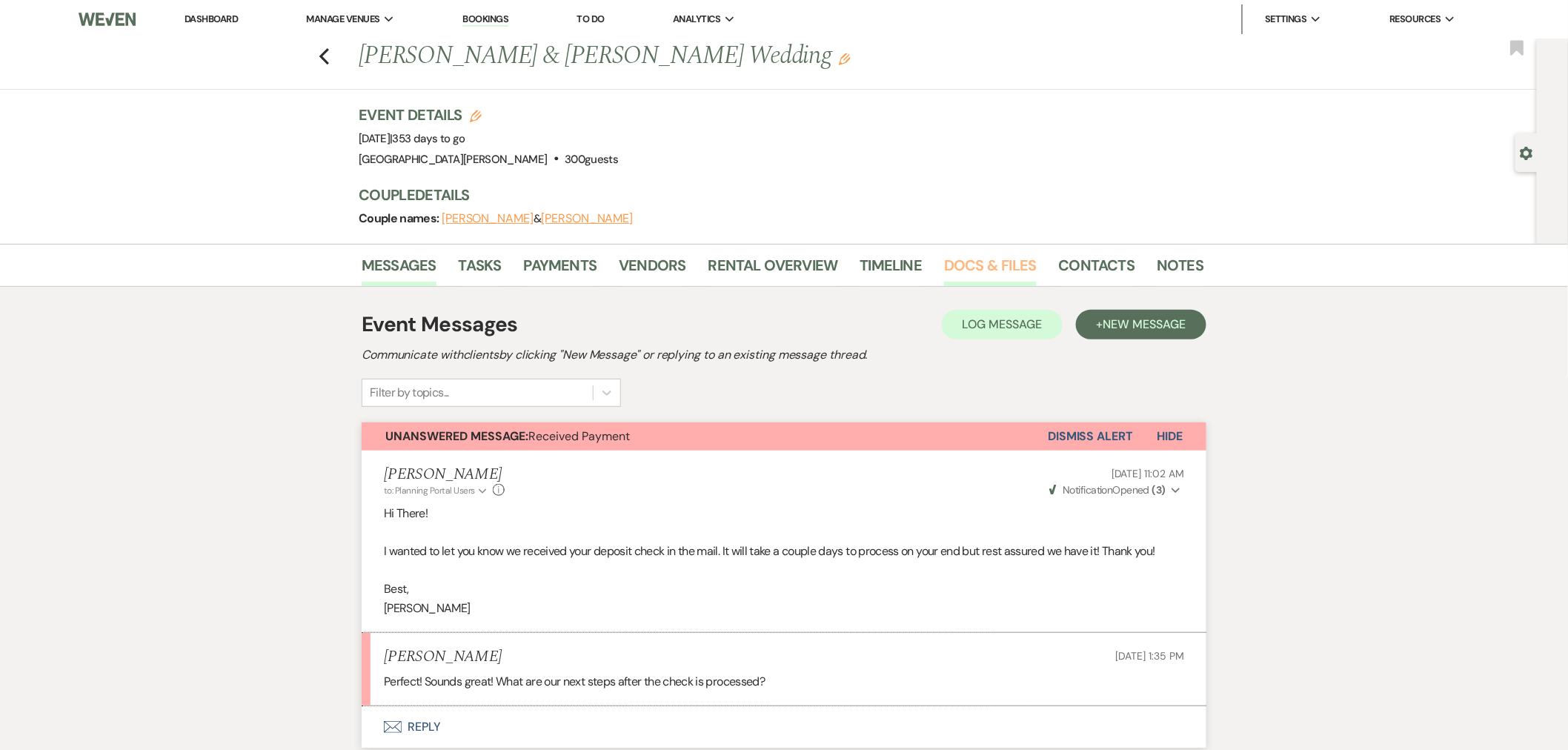
click at [1002, 264] on link "Docs & Files" at bounding box center [990, 269] width 92 height 33
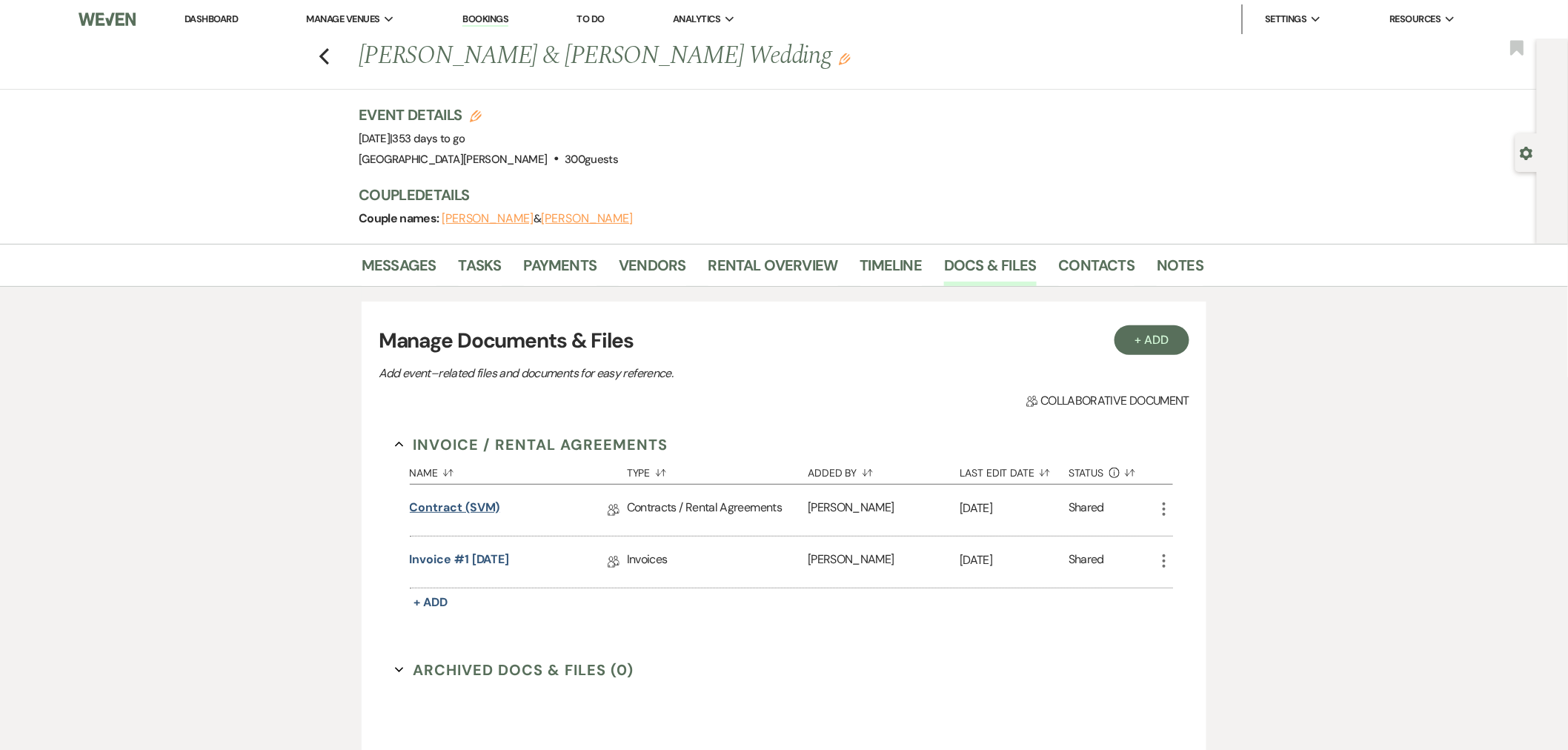
click at [459, 501] on link "Contract (SVM)" at bounding box center [455, 510] width 90 height 23
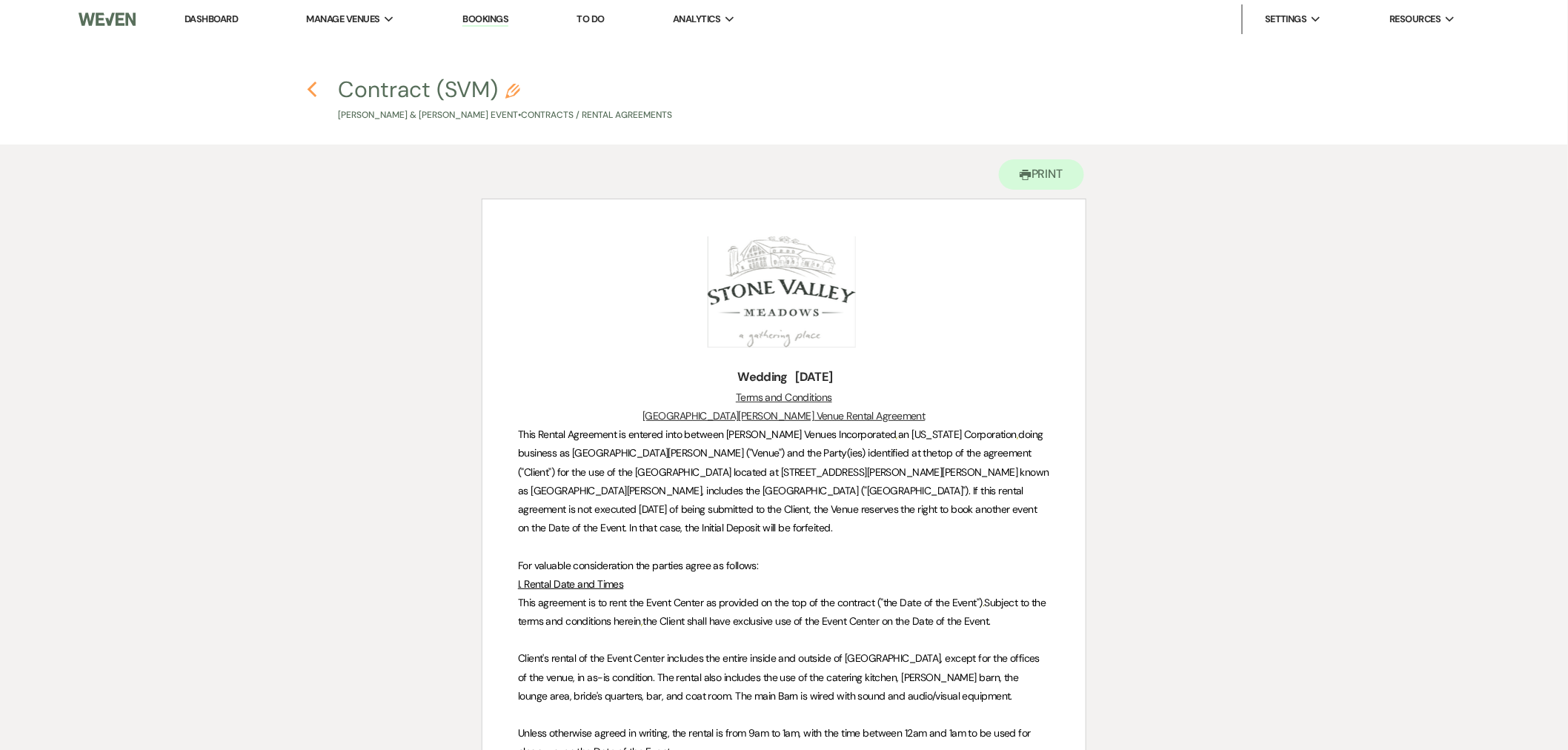
click at [316, 94] on icon "Previous" at bounding box center [312, 89] width 11 height 18
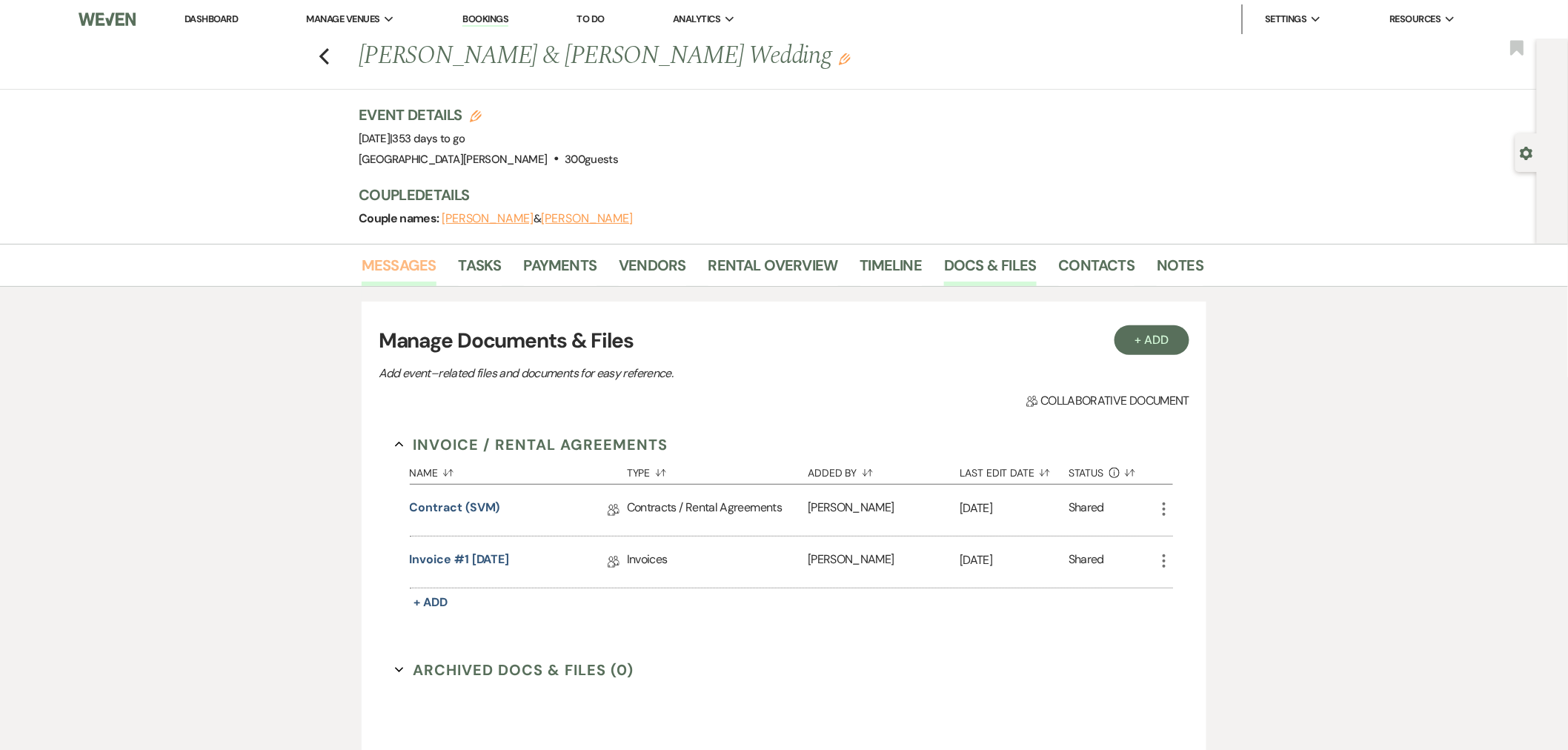
click at [431, 278] on link "Messages" at bounding box center [399, 269] width 75 height 33
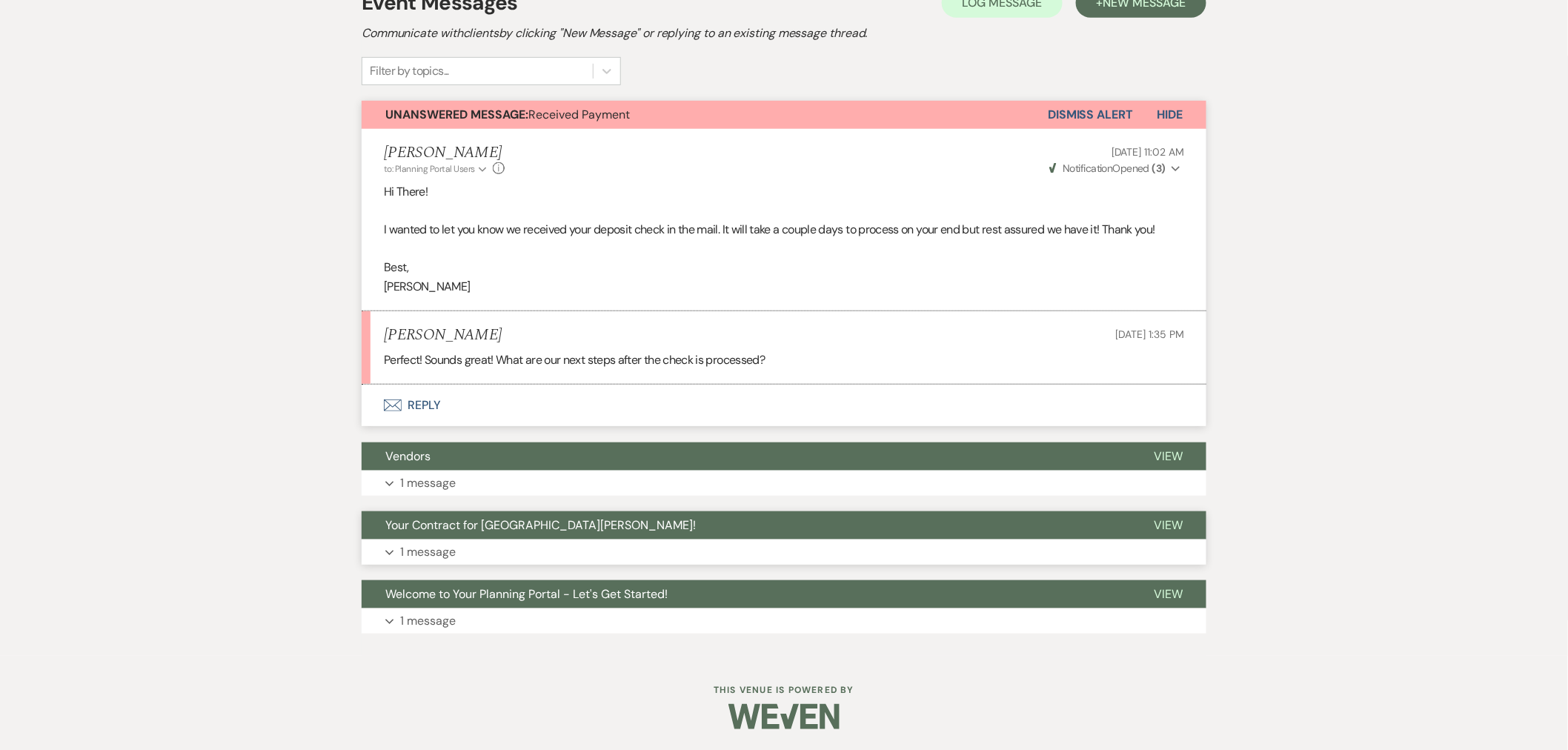
scroll to position [323, 0]
click at [678, 482] on button "Expand 1 message" at bounding box center [784, 482] width 845 height 26
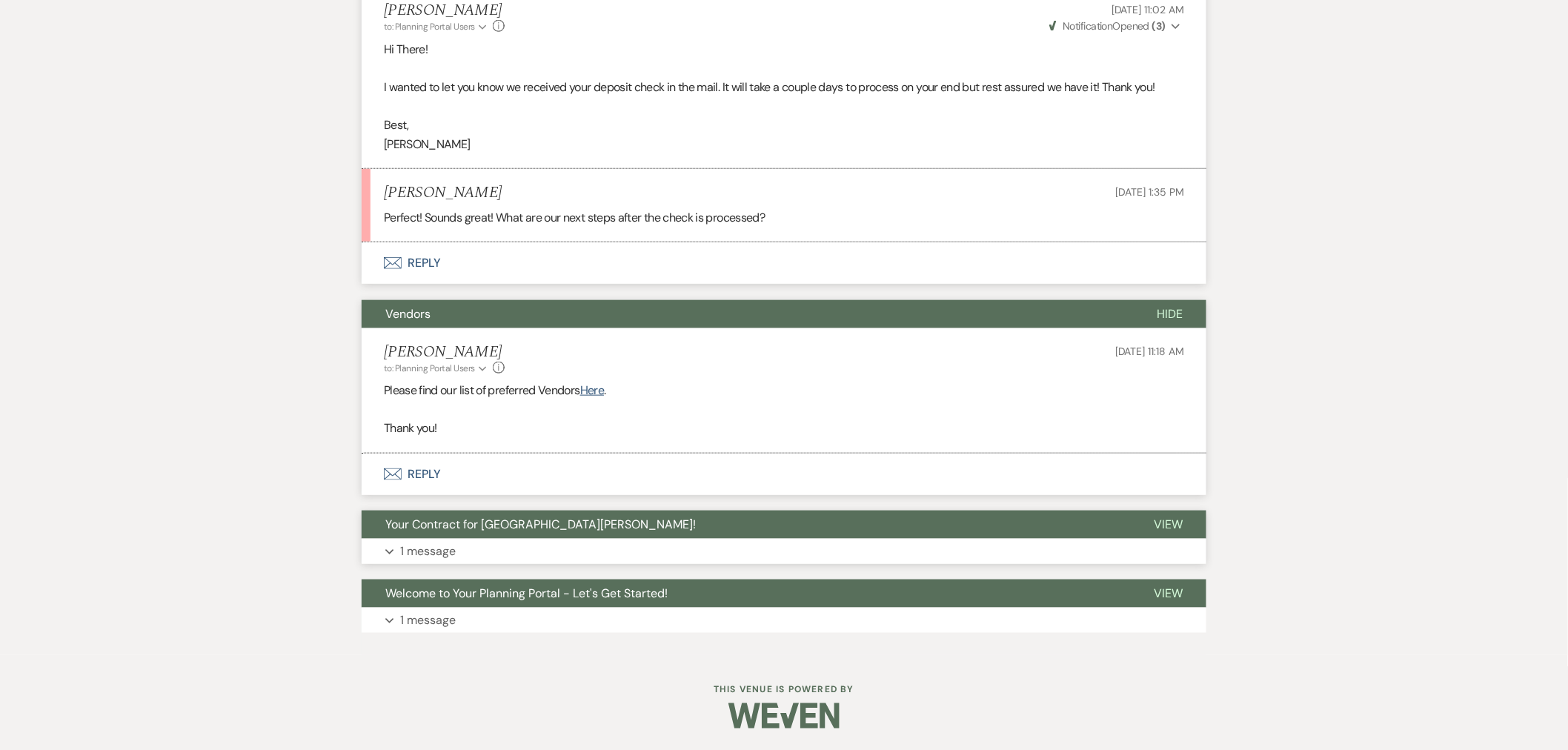
click at [654, 528] on button "Your Contract for [GEOGRAPHIC_DATA][PERSON_NAME]!" at bounding box center [746, 524] width 768 height 28
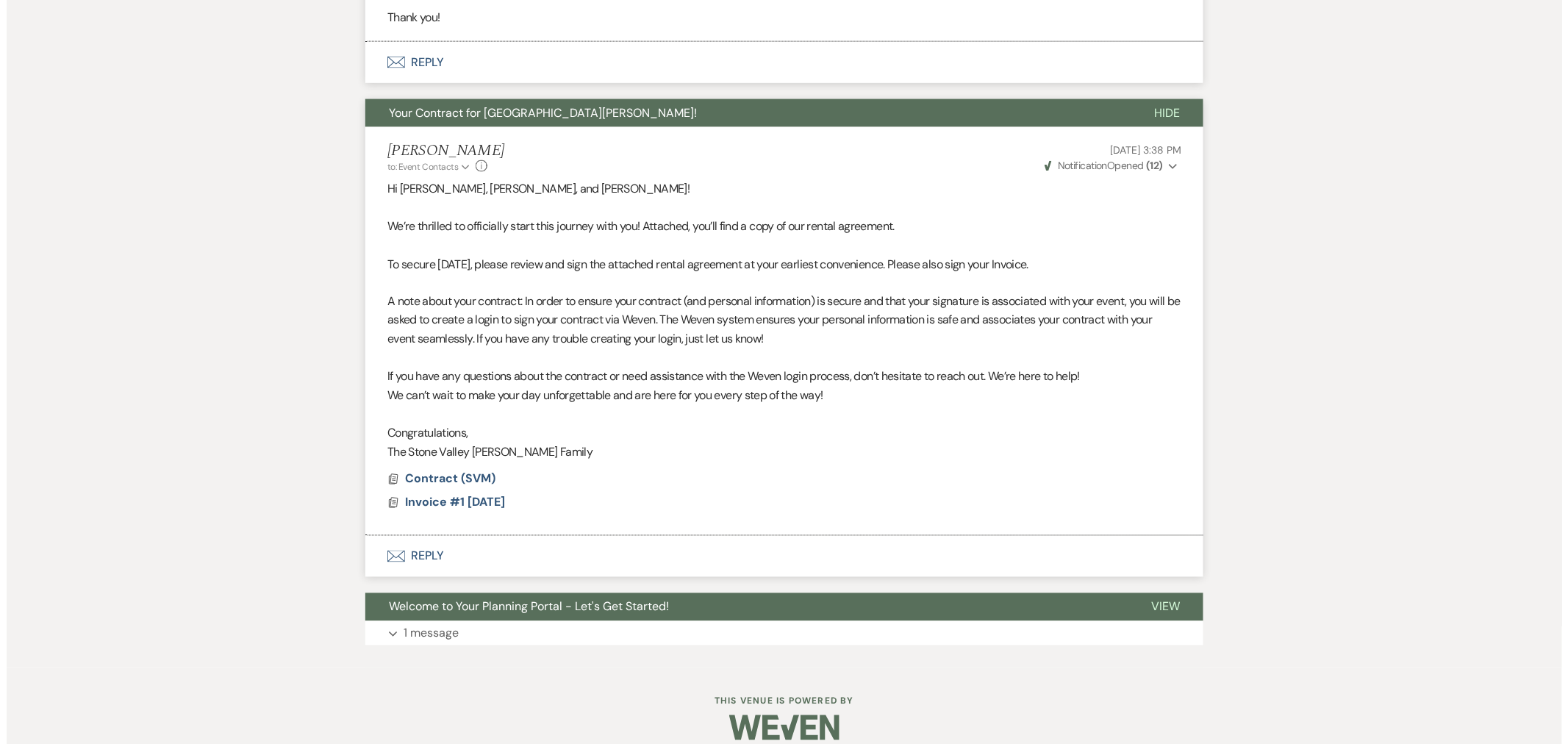
scroll to position [869, 0]
click at [485, 505] on span "Invoice #1 [DATE]" at bounding box center [448, 501] width 100 height 15
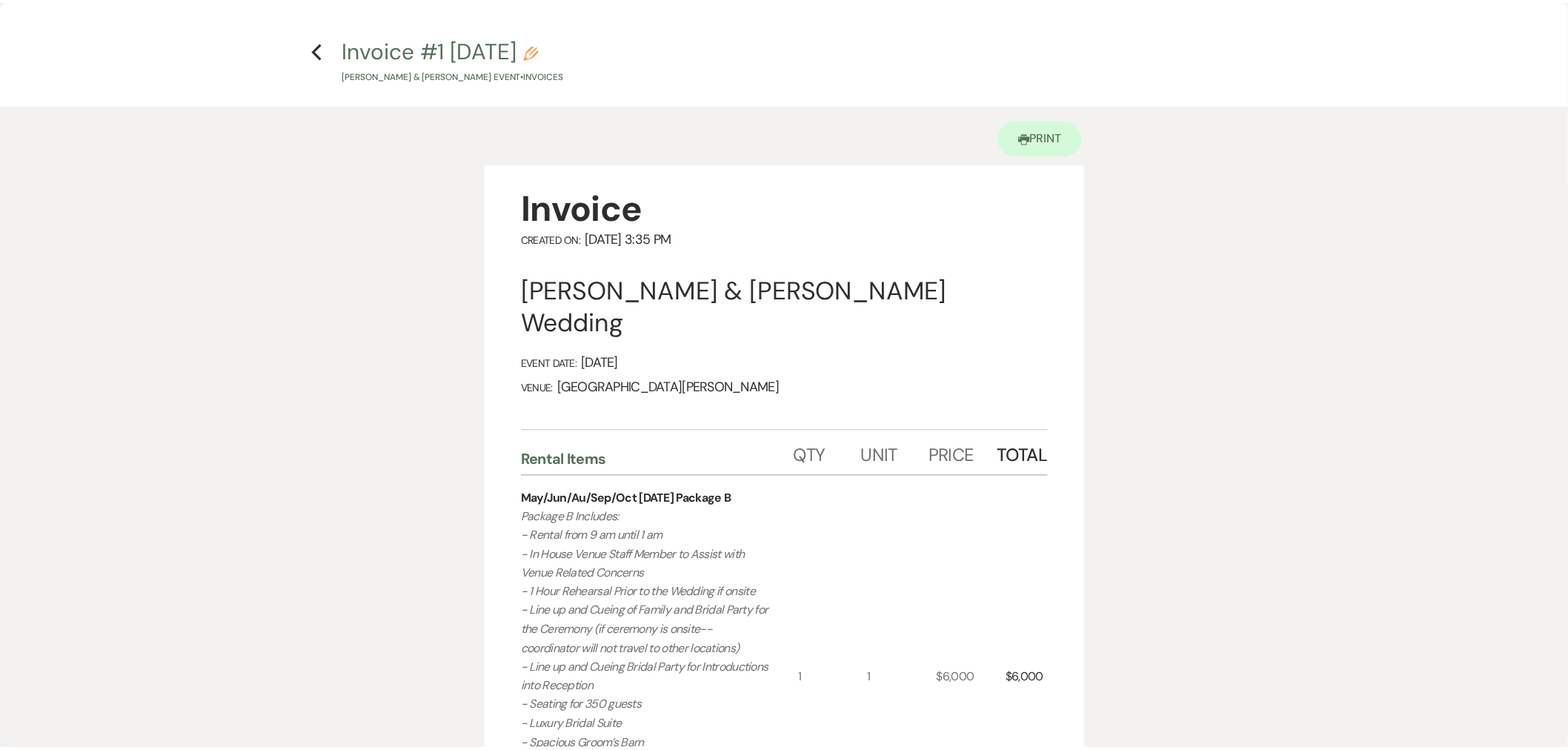
scroll to position [0, 0]
click at [320, 46] on use "button" at bounding box center [319, 51] width 10 height 16
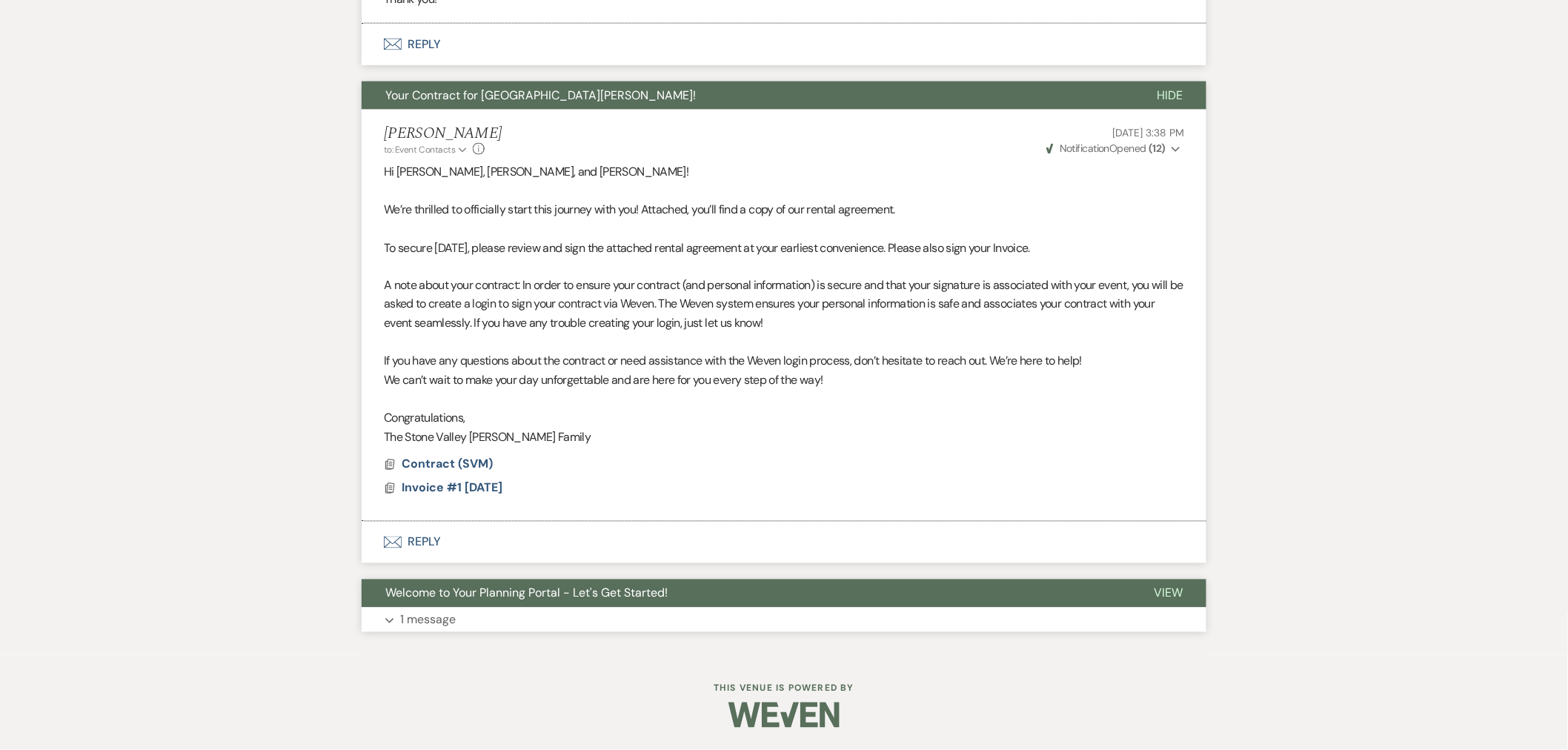
click at [687, 582] on button "Welcome to Your Planning Portal - Let's Get Started!" at bounding box center [746, 593] width 768 height 28
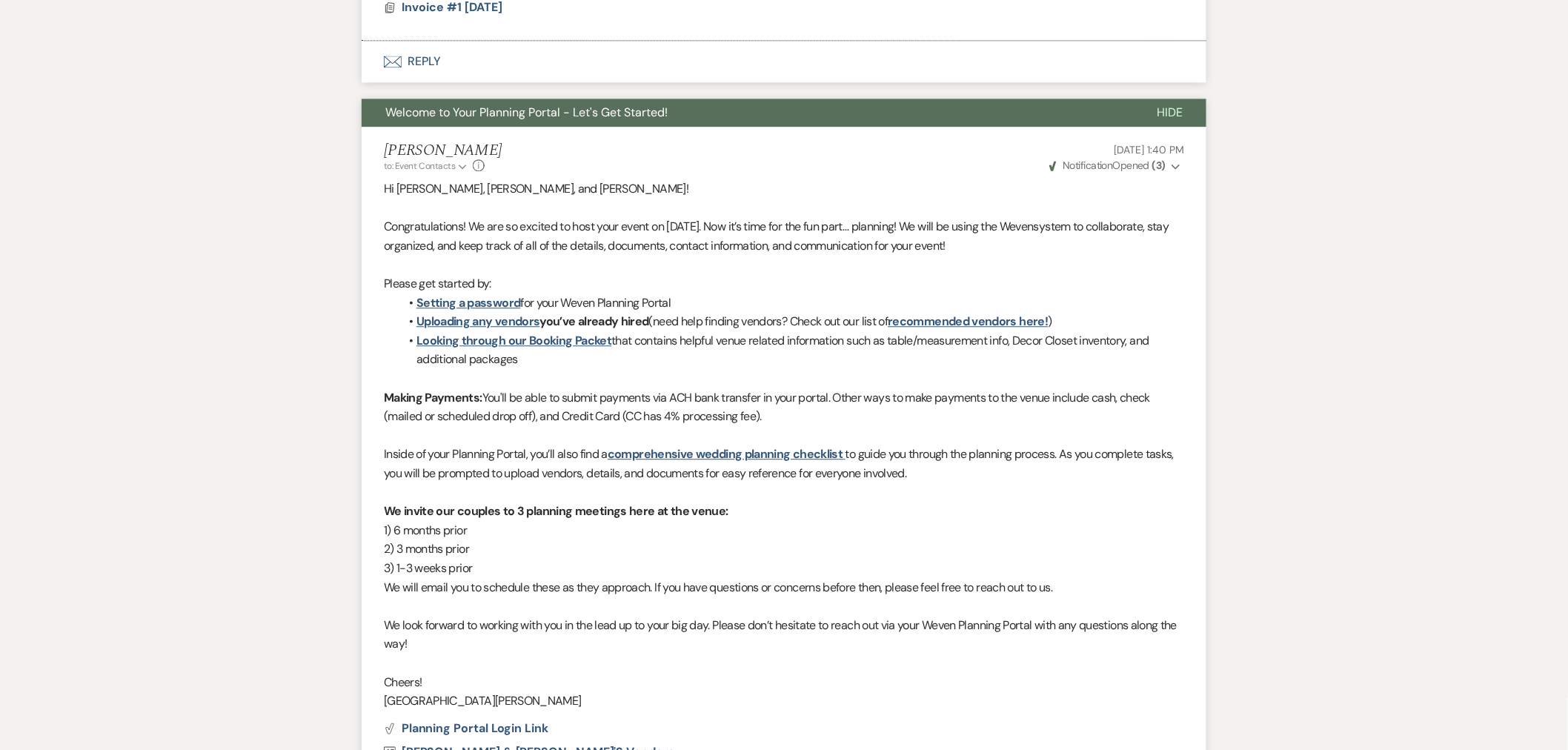
scroll to position [1388, 0]
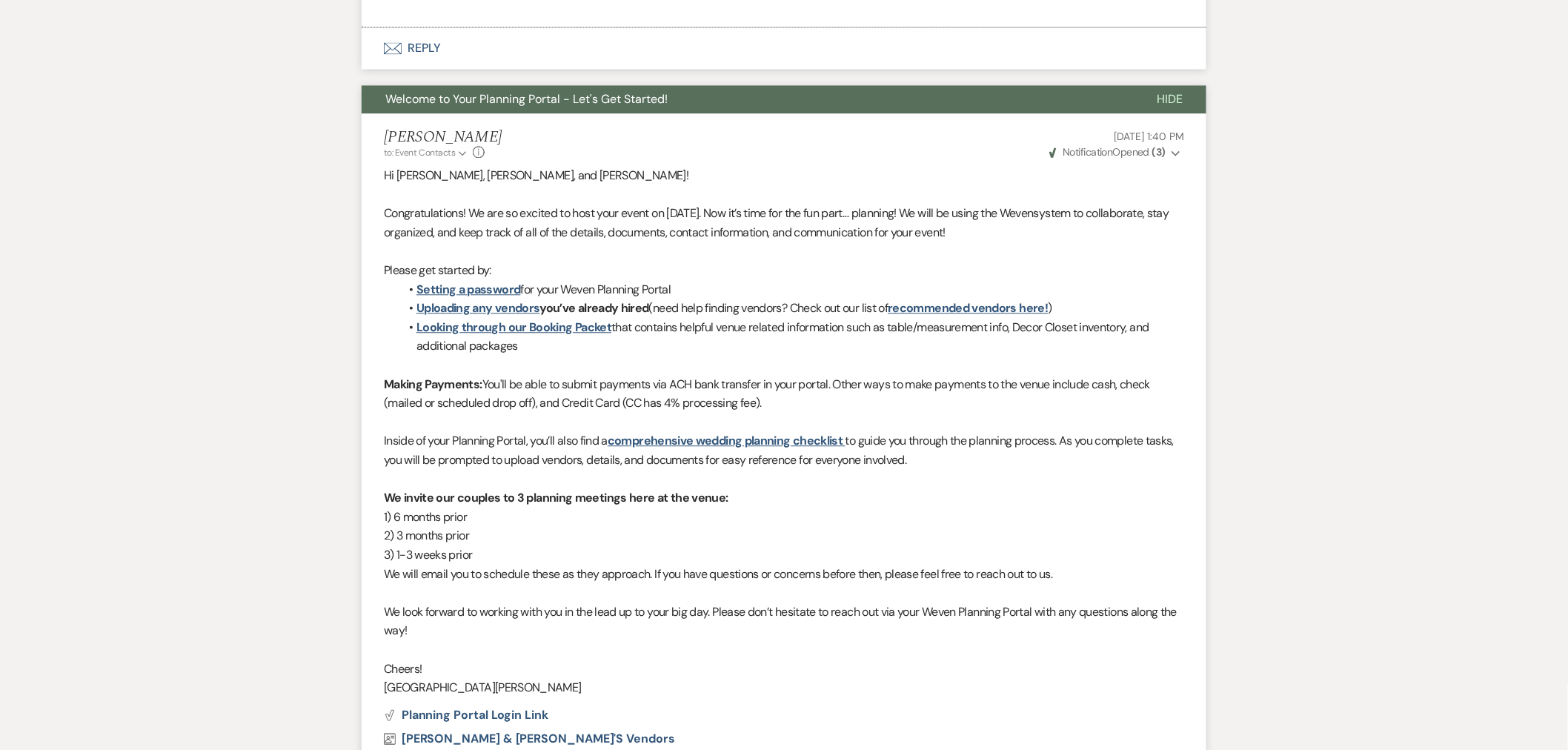
drag, startPoint x: 412, startPoint y: 309, endPoint x: 1147, endPoint y: 630, distance: 802.0
click at [1147, 630] on div "Hi [PERSON_NAME], [PERSON_NAME], and [PERSON_NAME]! Congratulations! We are so …" at bounding box center [784, 431] width 800 height 531
copy div "Loremipsu dol sitamet con’ad elitsed doeiu (temp inci utlabor etdolor? Magna al…"
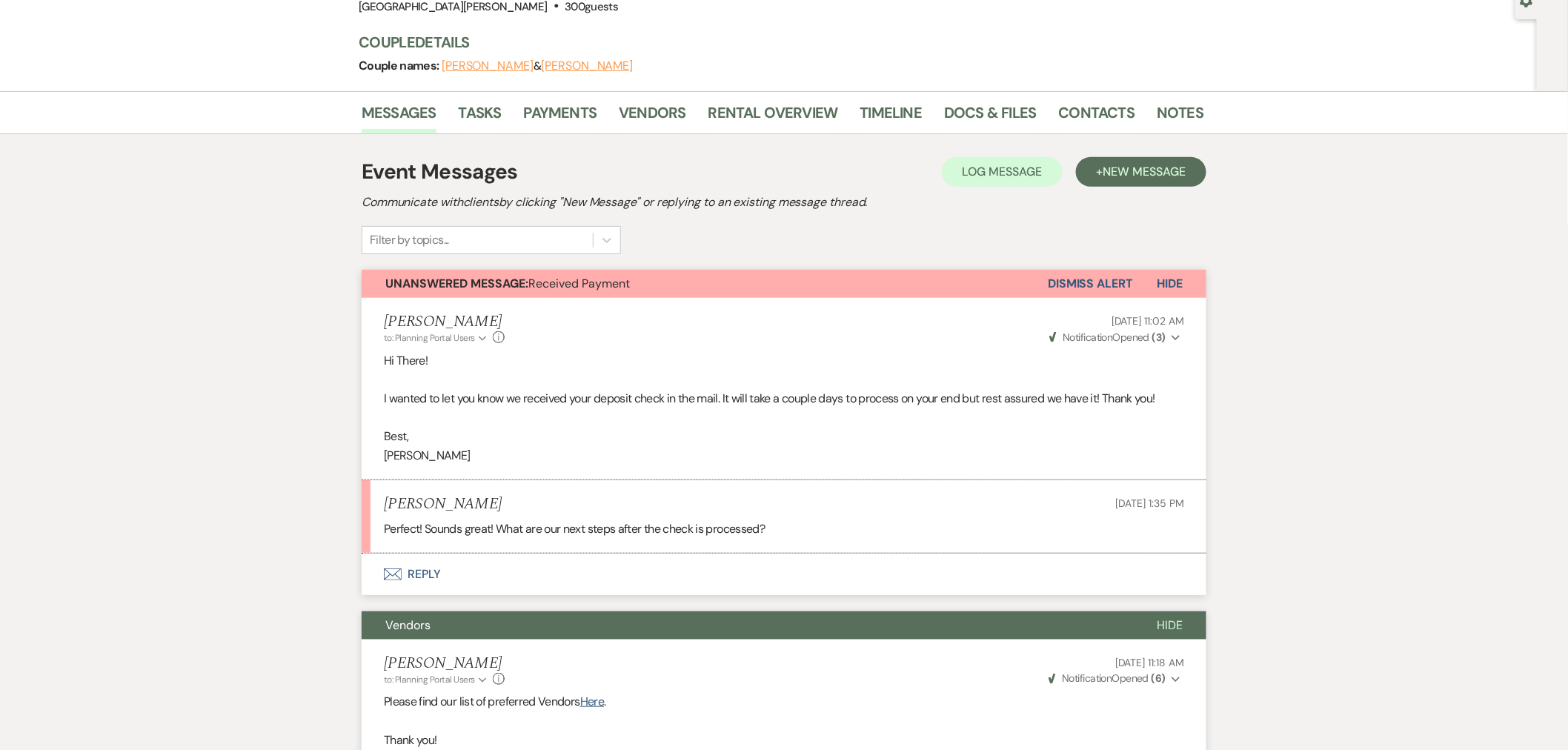
click at [623, 574] on button "Envelope Reply" at bounding box center [784, 574] width 845 height 42
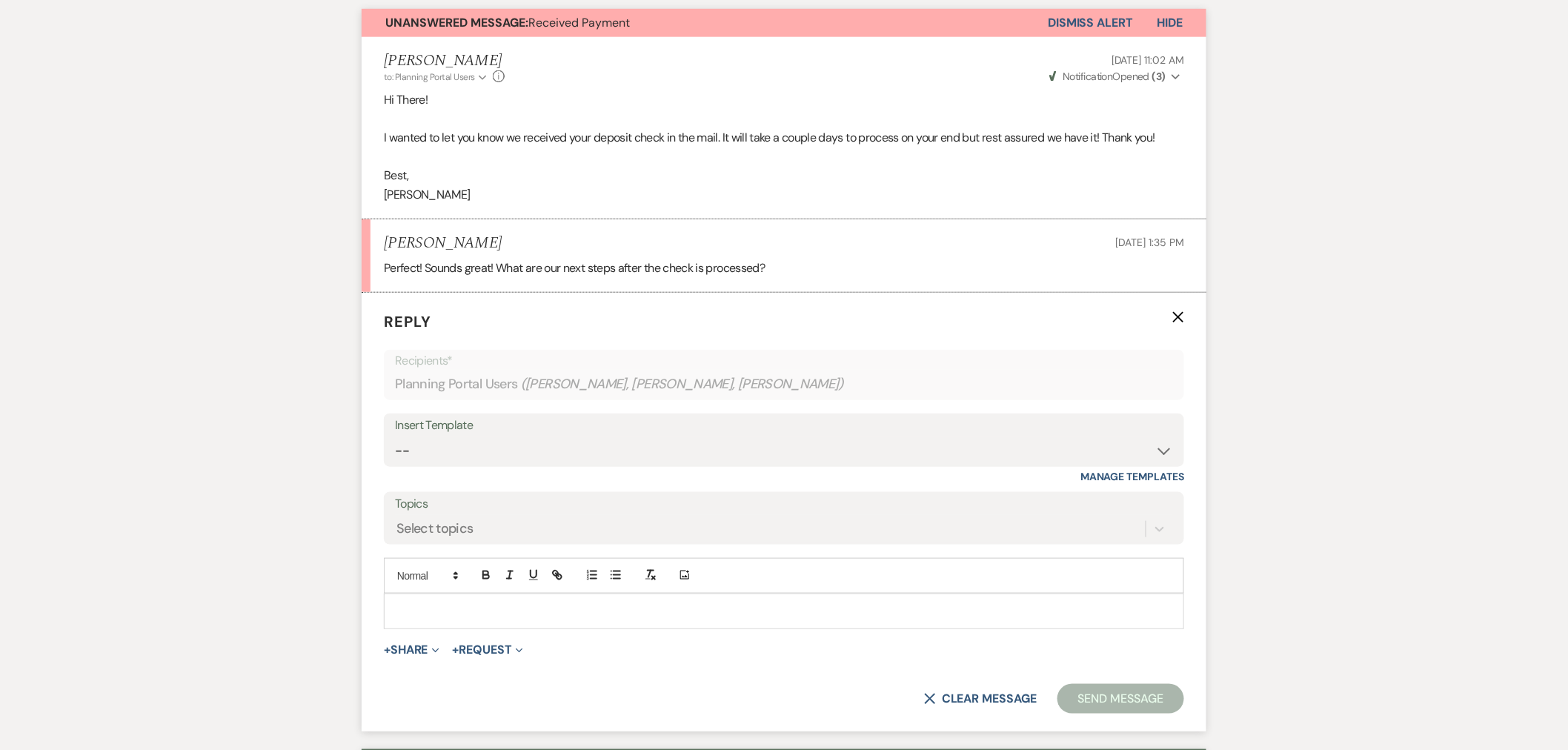
scroll to position [538, 0]
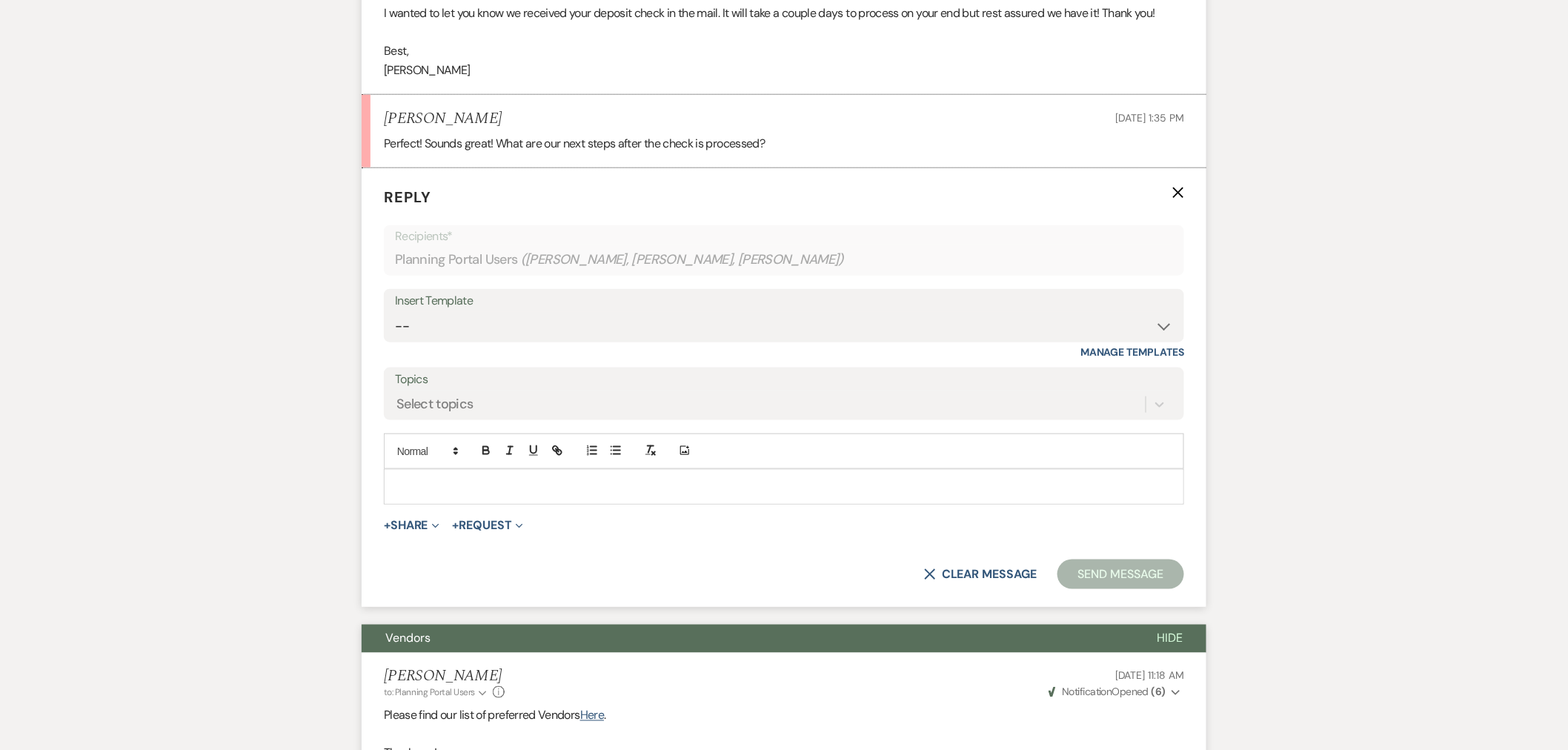
click at [610, 482] on p at bounding box center [784, 486] width 776 height 16
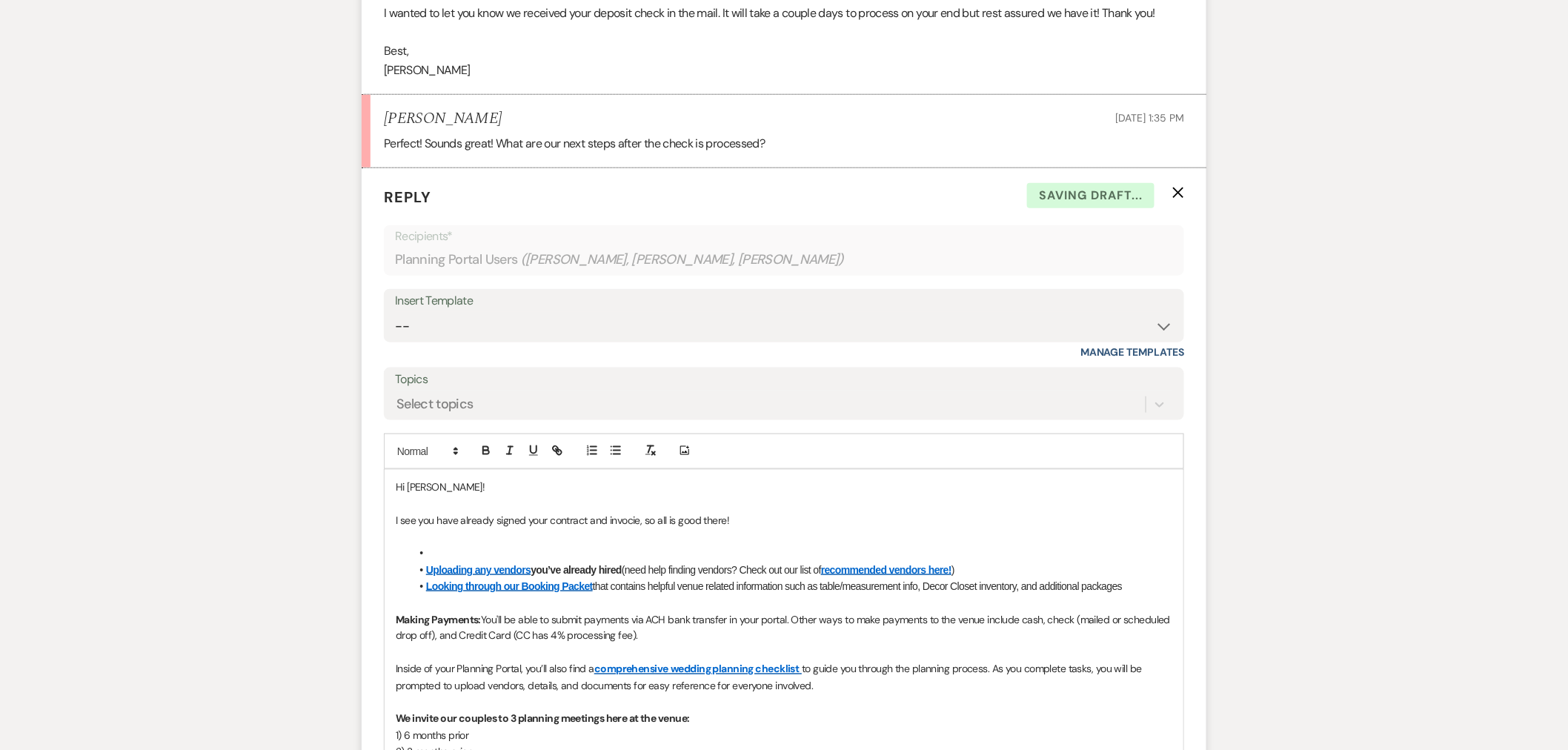
click at [618, 522] on p "I see you have already signed your contract and invocie, so all is good there!" at bounding box center [784, 520] width 776 height 16
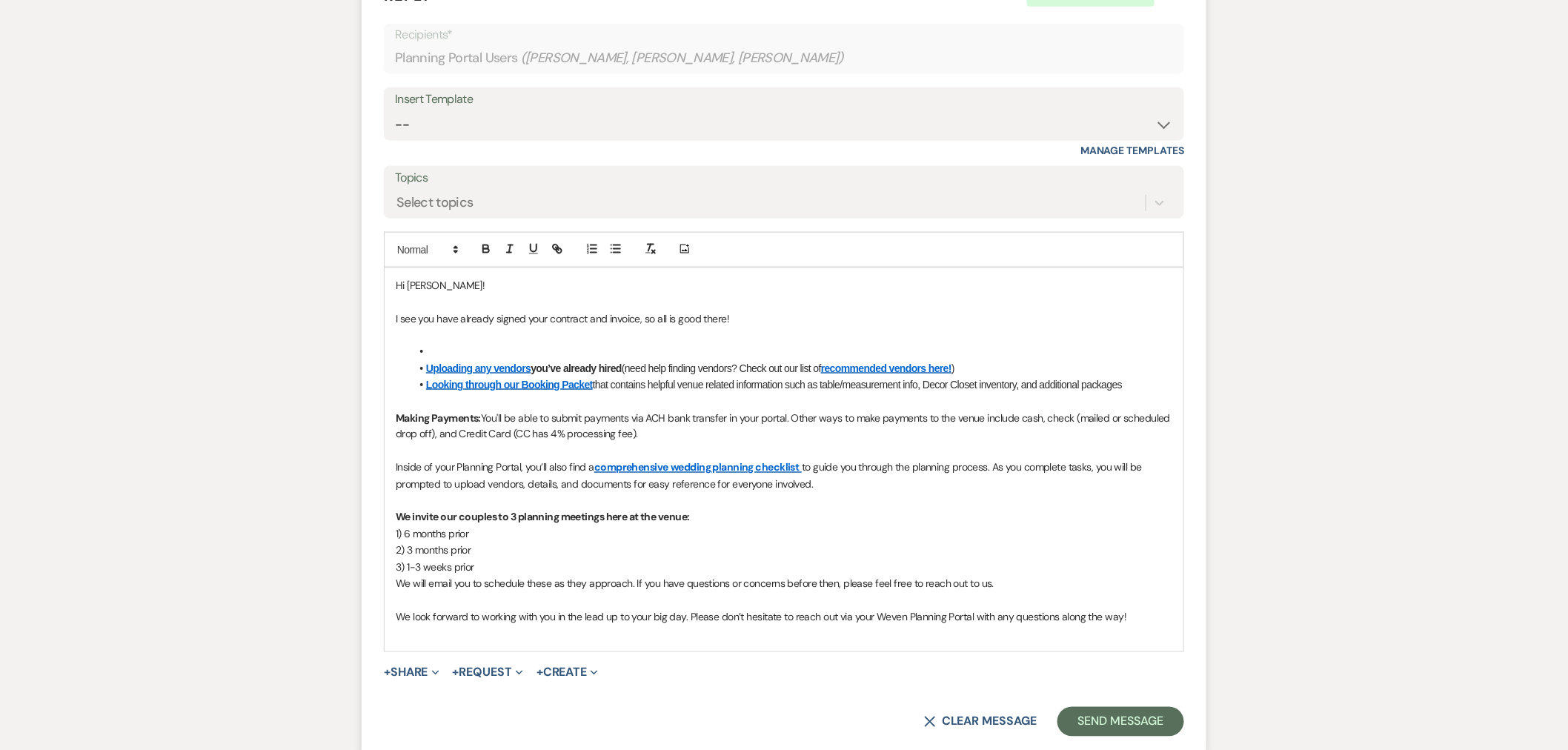
scroll to position [785, 0]
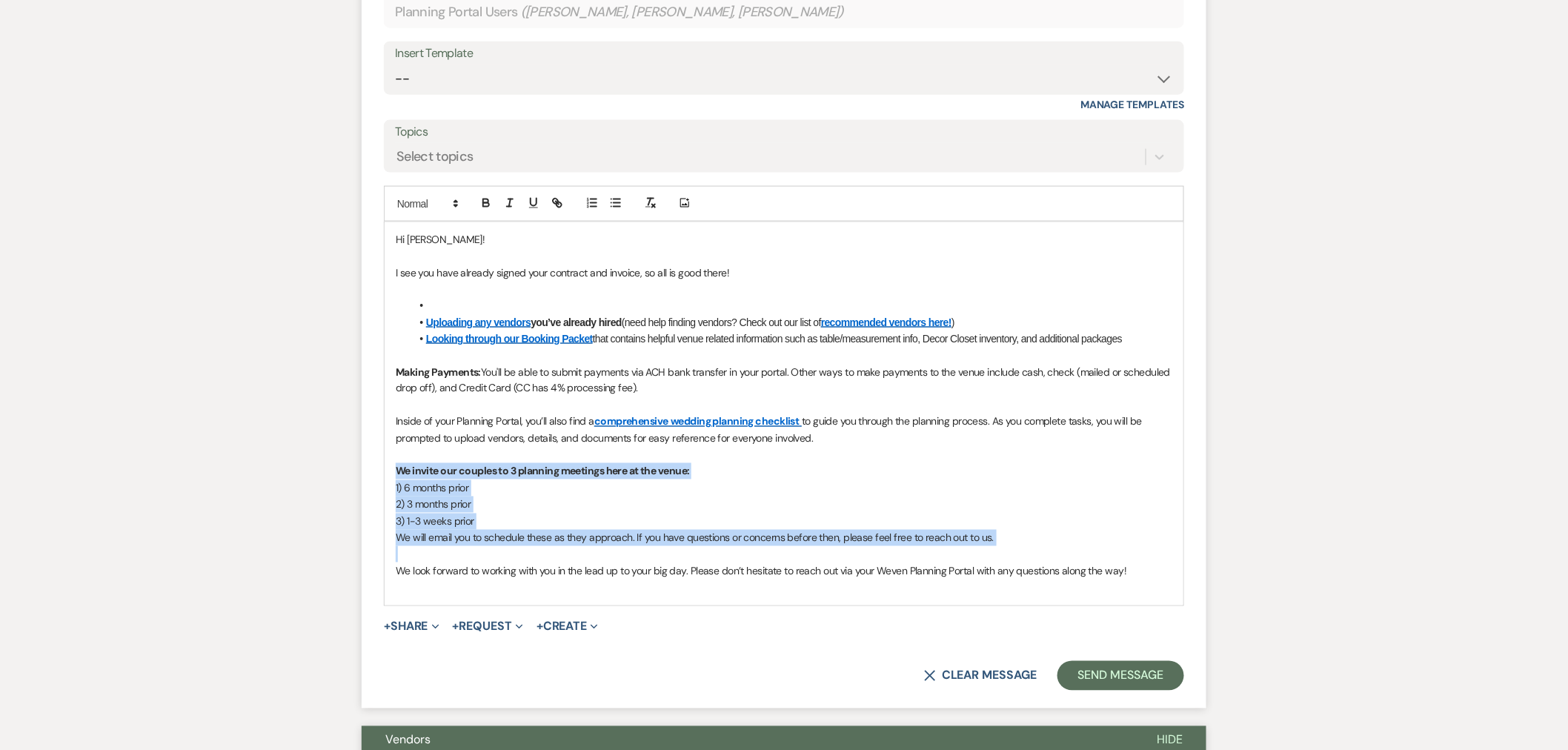
drag, startPoint x: 395, startPoint y: 473, endPoint x: 1003, endPoint y: 545, distance: 612.2
click at [1000, 546] on div "Hi [PERSON_NAME]! I see you have already signed your contract and invoice, so a…" at bounding box center [784, 414] width 799 height 383
copy div "We invite our couples to 3 planning meetings here at the venue: 1) 6 months pri…"
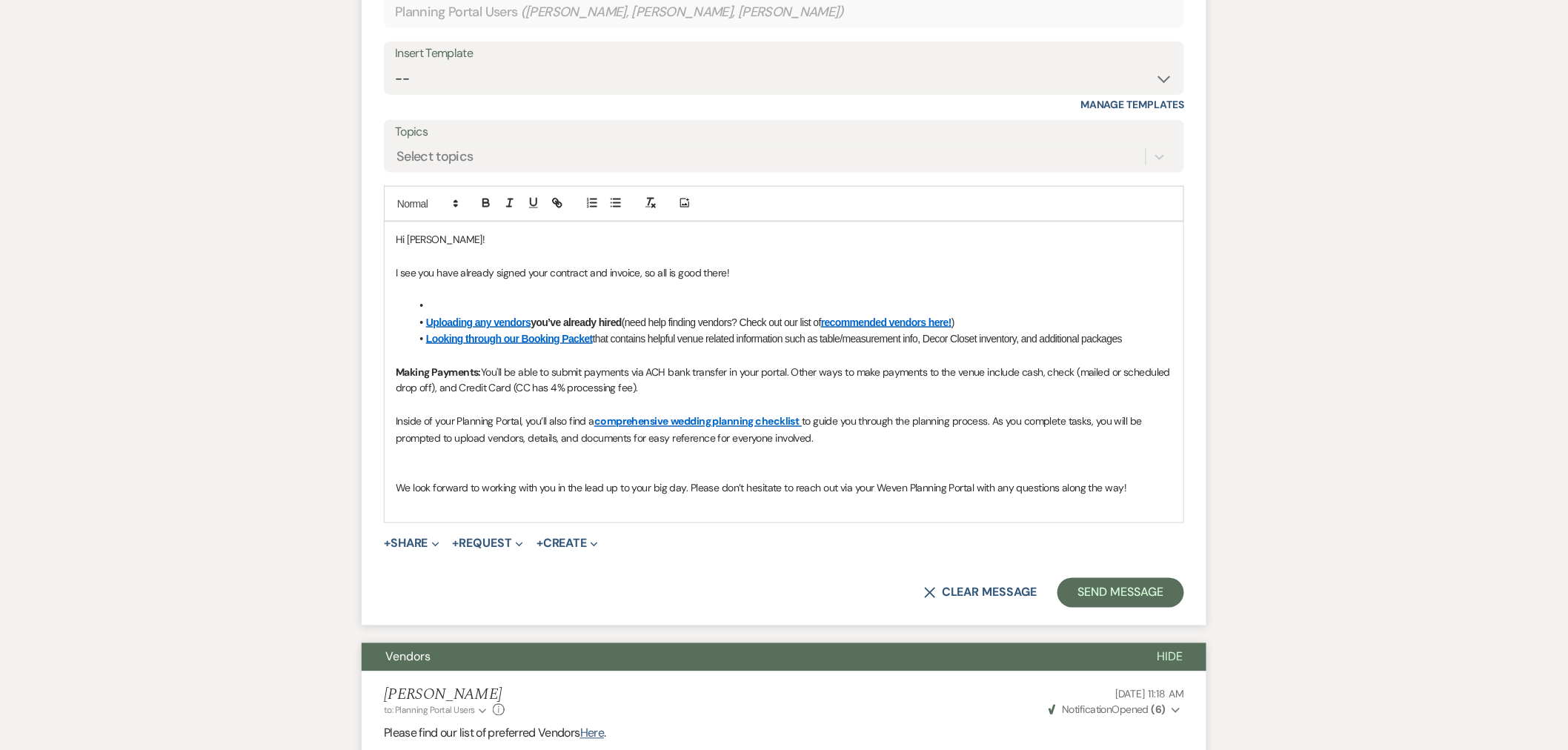
click at [782, 280] on p "I see you have already signed your contract and invoice, so all is good there!" at bounding box center [784, 272] width 776 height 16
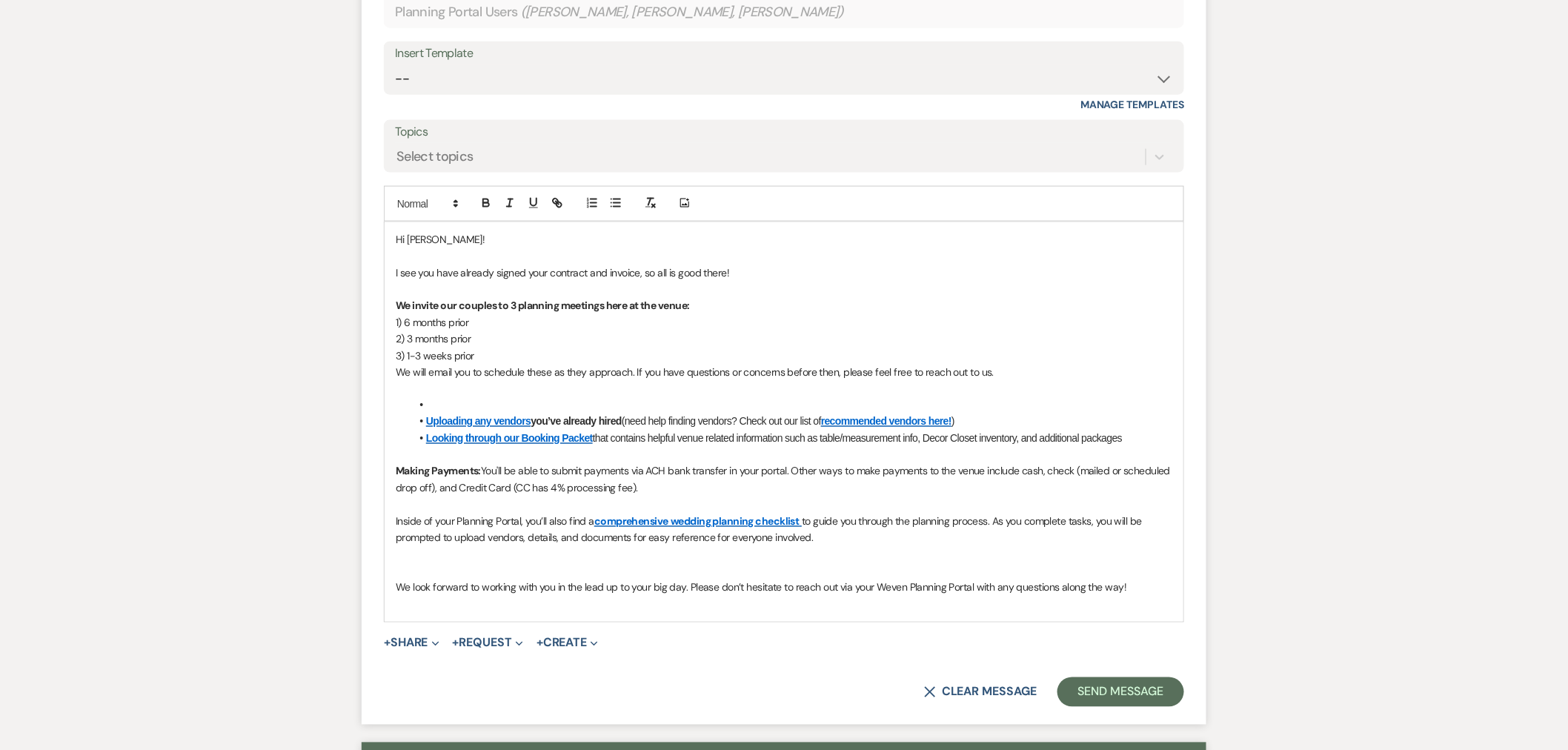
click at [473, 405] on li at bounding box center [792, 405] width 762 height 16
click at [398, 405] on p "in the meantime, please feel free to:" at bounding box center [784, 405] width 776 height 16
click at [431, 471] on strong "Making Payments:" at bounding box center [438, 471] width 85 height 14
drag, startPoint x: 850, startPoint y: 538, endPoint x: 386, endPoint y: 518, distance: 464.4
click at [384, 518] on div "Hi [PERSON_NAME]! I see you have already signed your contract and invoice, so a…" at bounding box center [784, 422] width 800 height 401
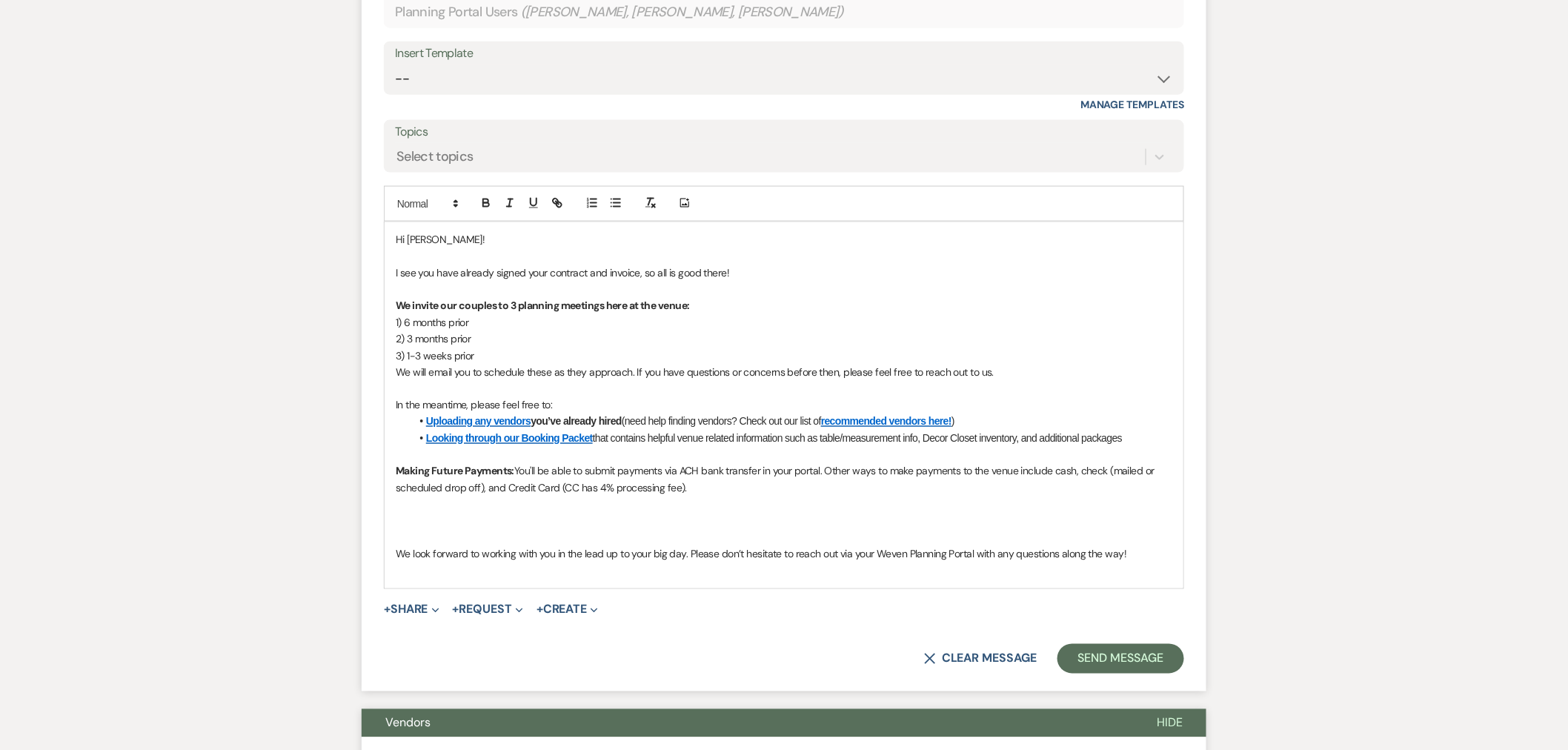
click at [486, 534] on p at bounding box center [784, 538] width 776 height 16
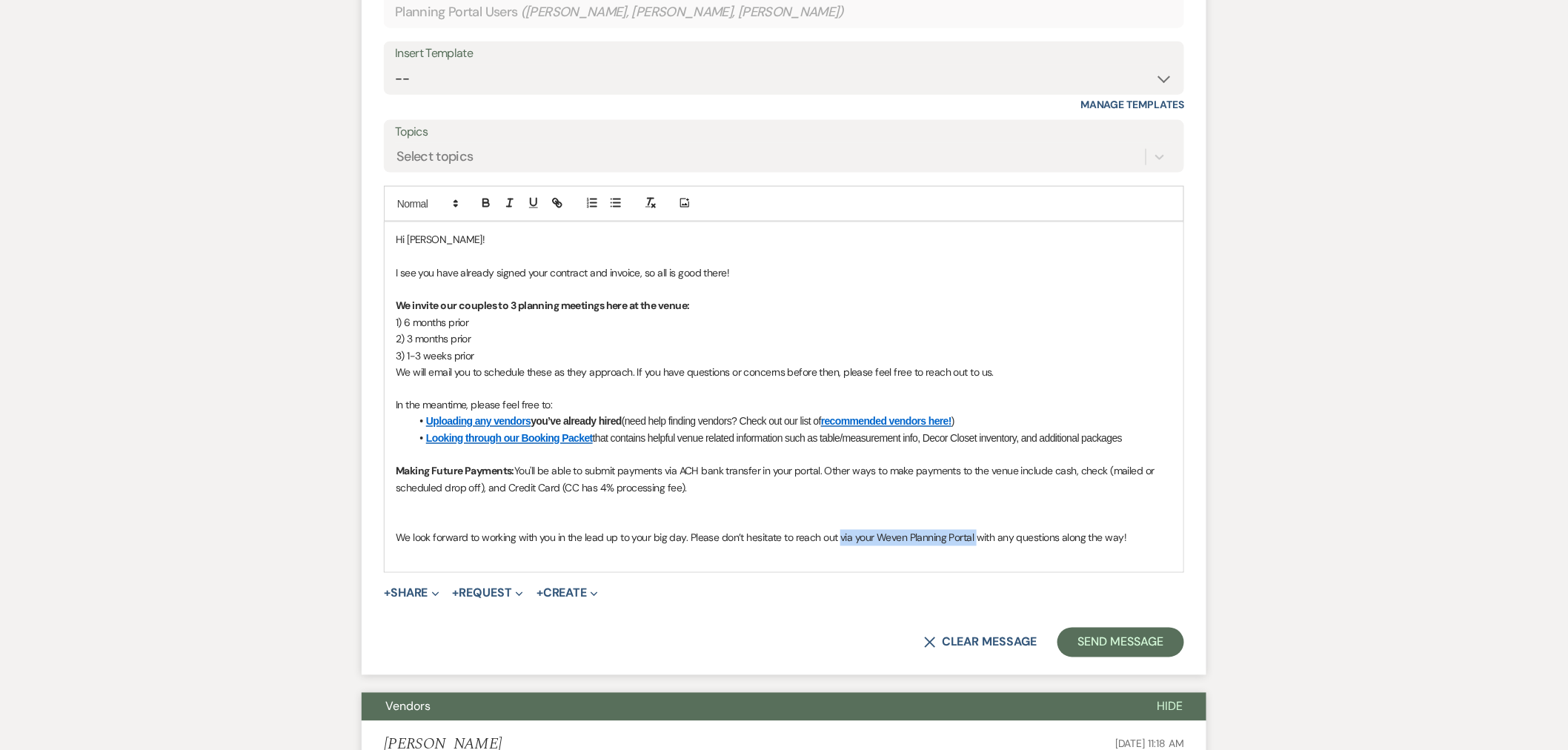
drag, startPoint x: 839, startPoint y: 542, endPoint x: 977, endPoint y: 542, distance: 138.0
click at [977, 542] on span "We look forward to working with you in the lead up to your big day. Please don’…" at bounding box center [760, 538] width 731 height 14
click at [1043, 542] on p "We look forward to working with you in the lead up to your big day. Please don’…" at bounding box center [784, 538] width 776 height 16
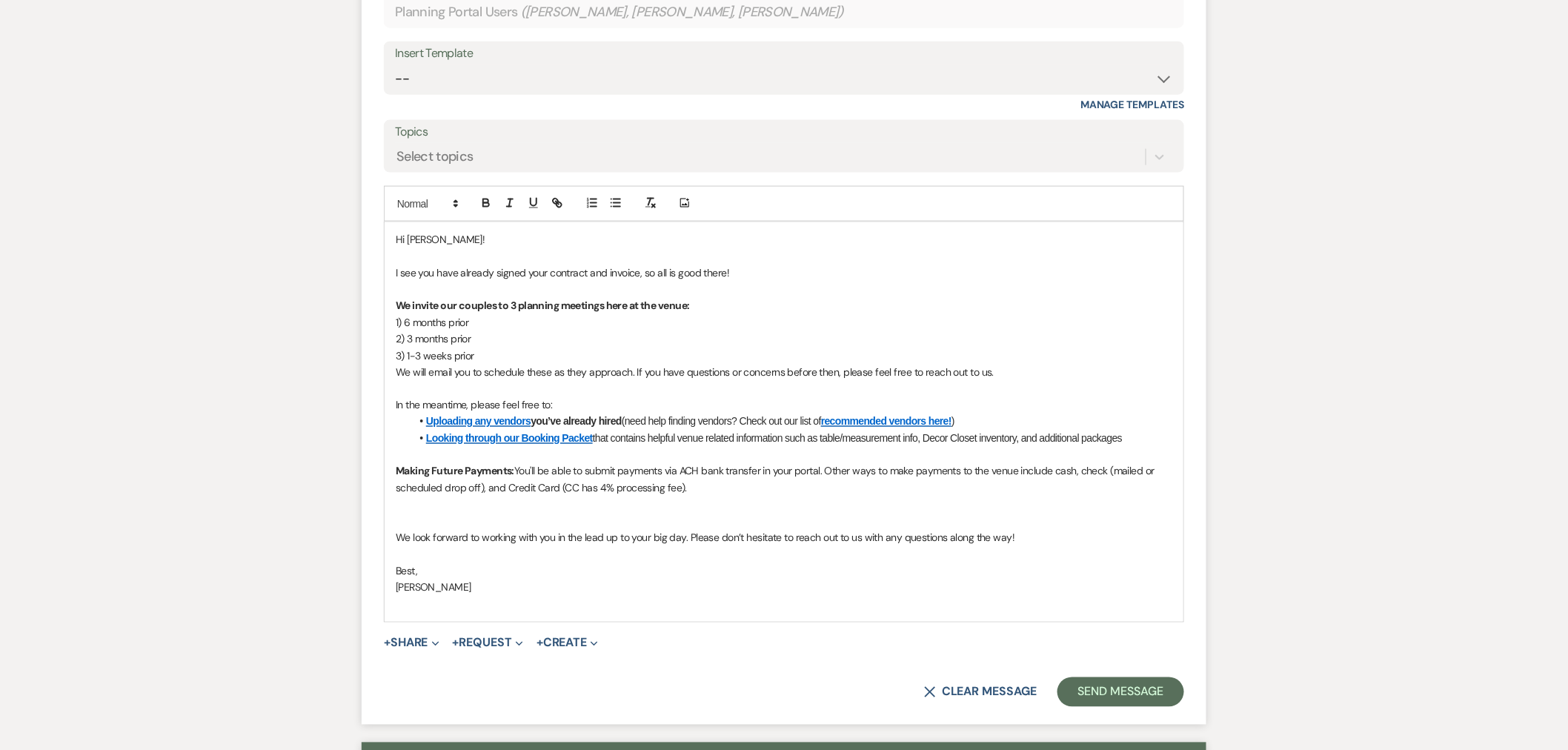
click at [1040, 611] on p at bounding box center [784, 605] width 776 height 16
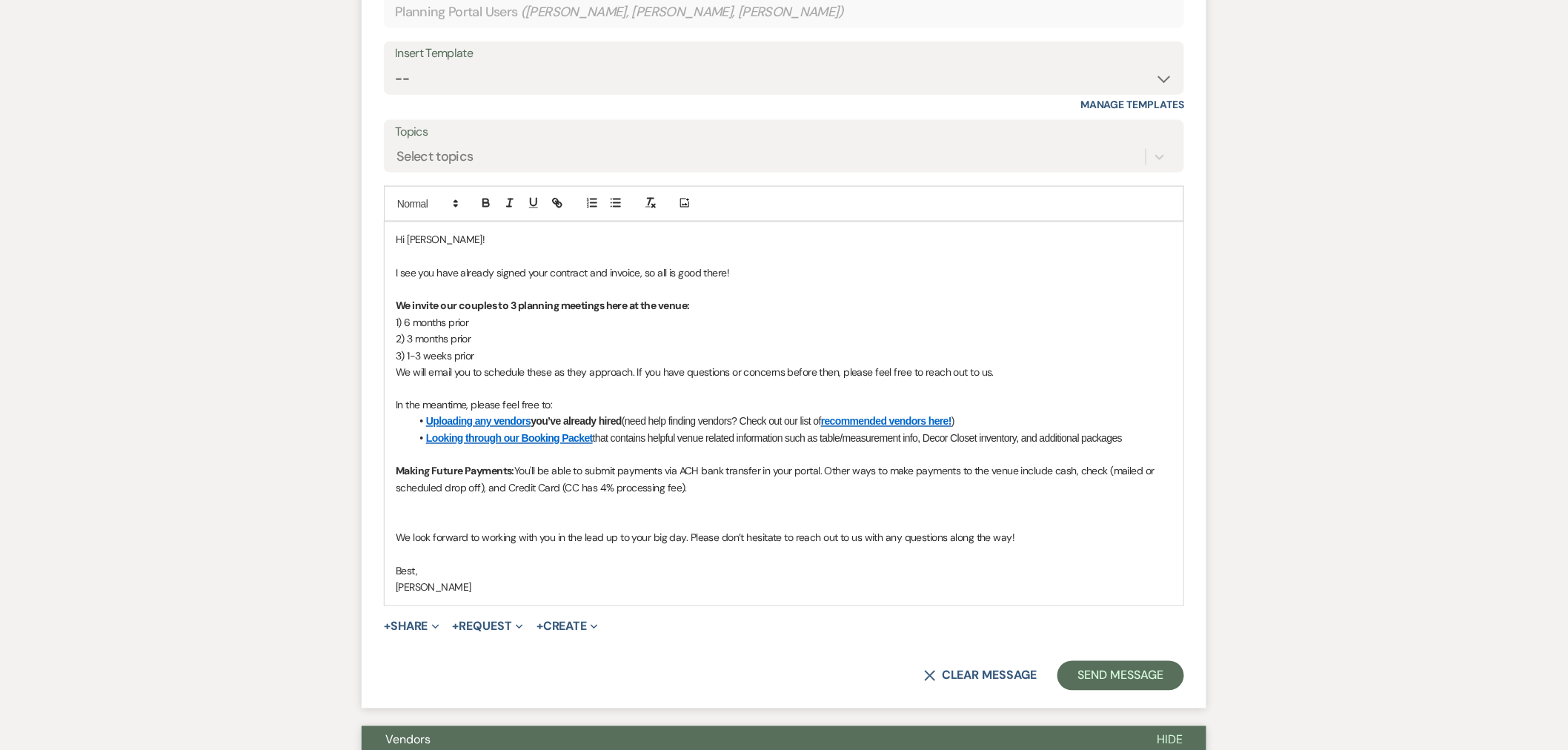
click at [976, 582] on p "[PERSON_NAME]" at bounding box center [784, 587] width 776 height 16
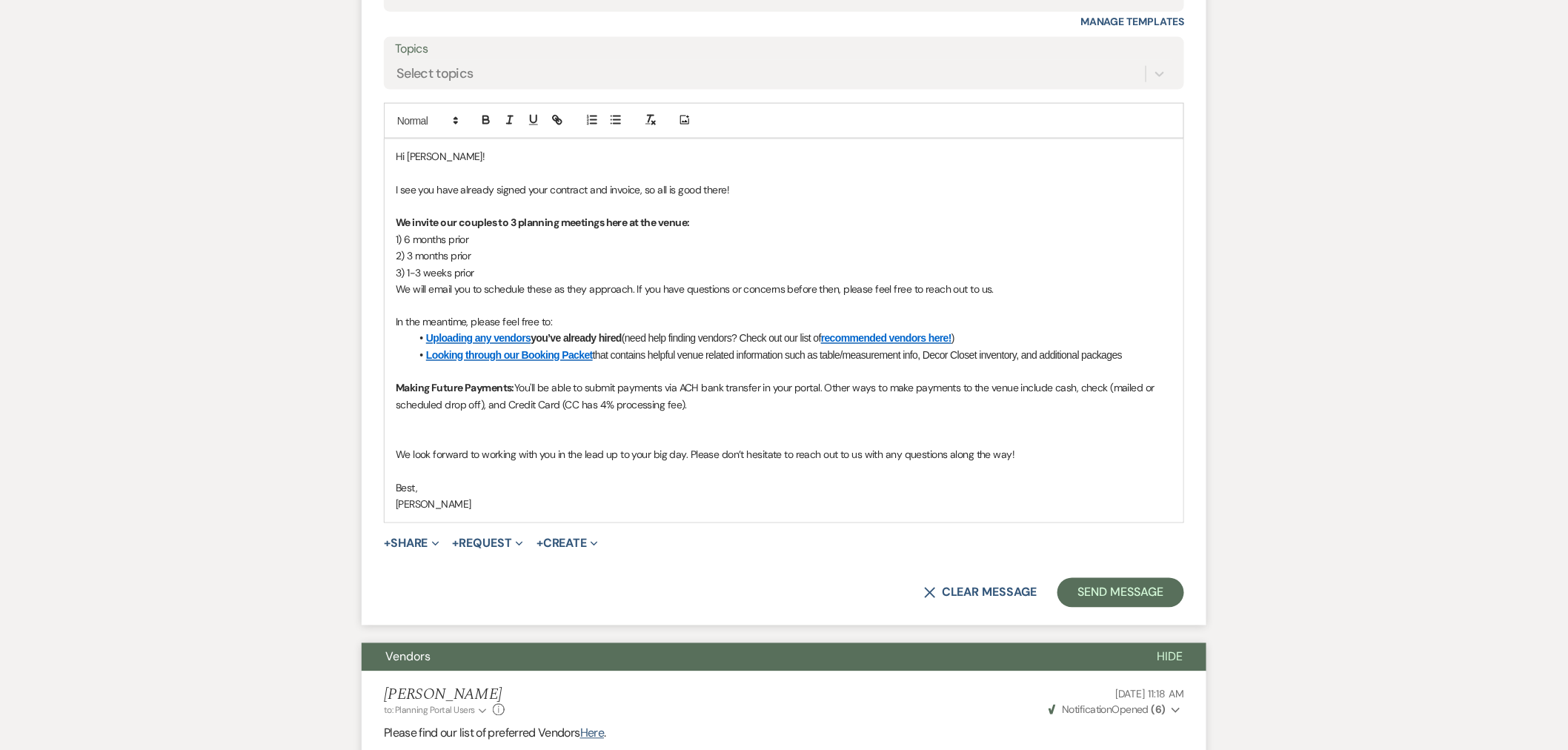
scroll to position [906, 0]
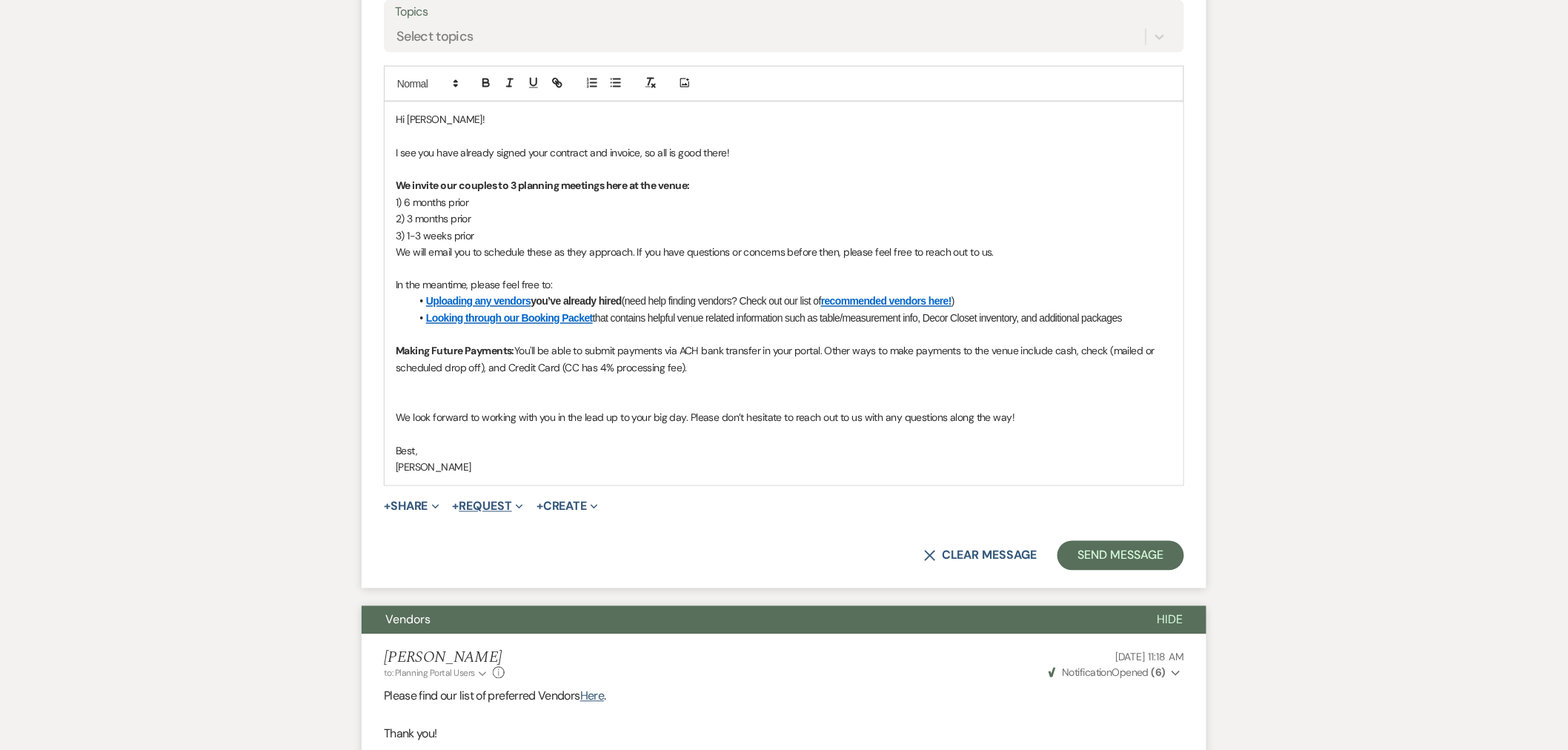
click at [468, 502] on button "+ Request Expand" at bounding box center [488, 506] width 70 height 12
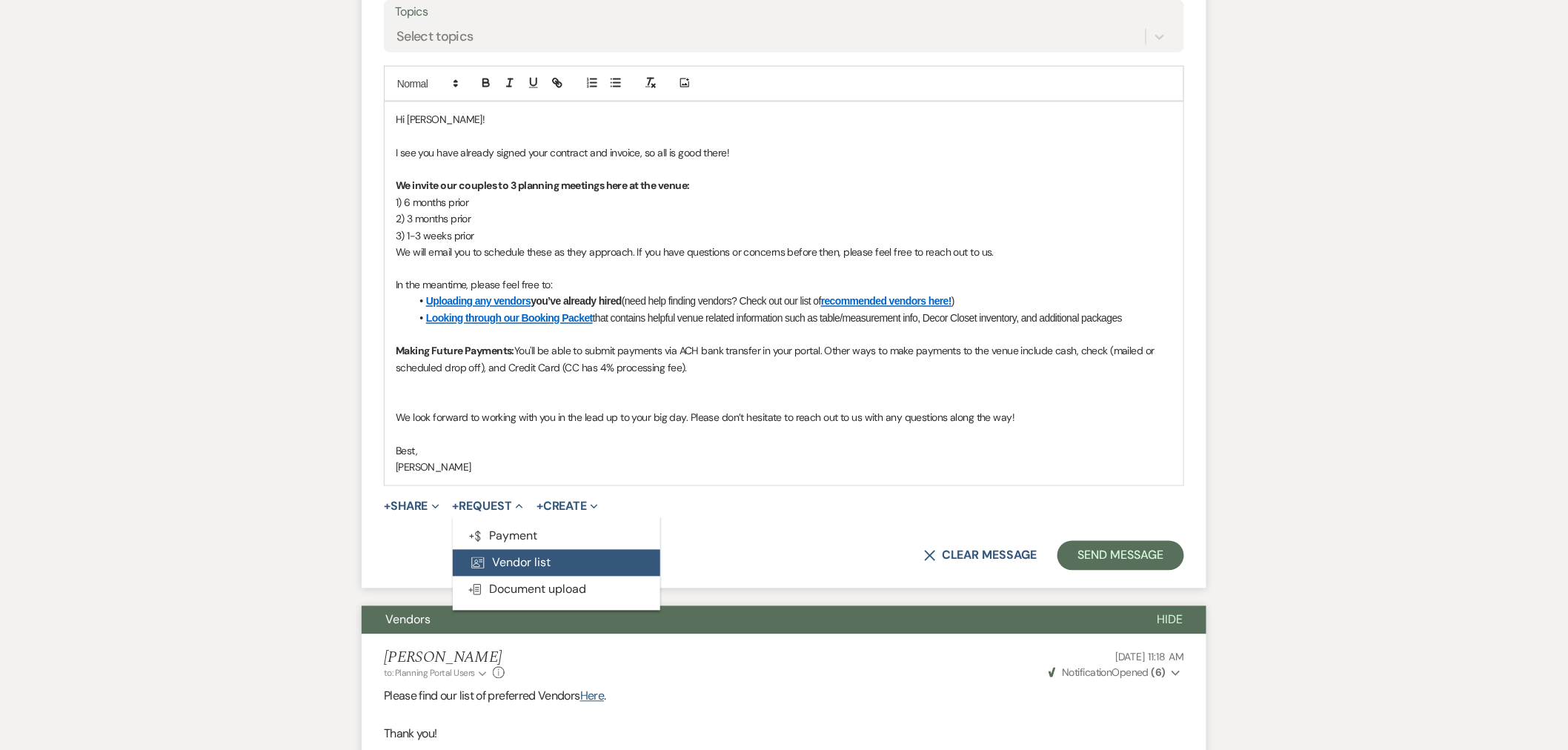
click at [504, 558] on button "Vendor List Vendor list" at bounding box center [557, 562] width 208 height 26
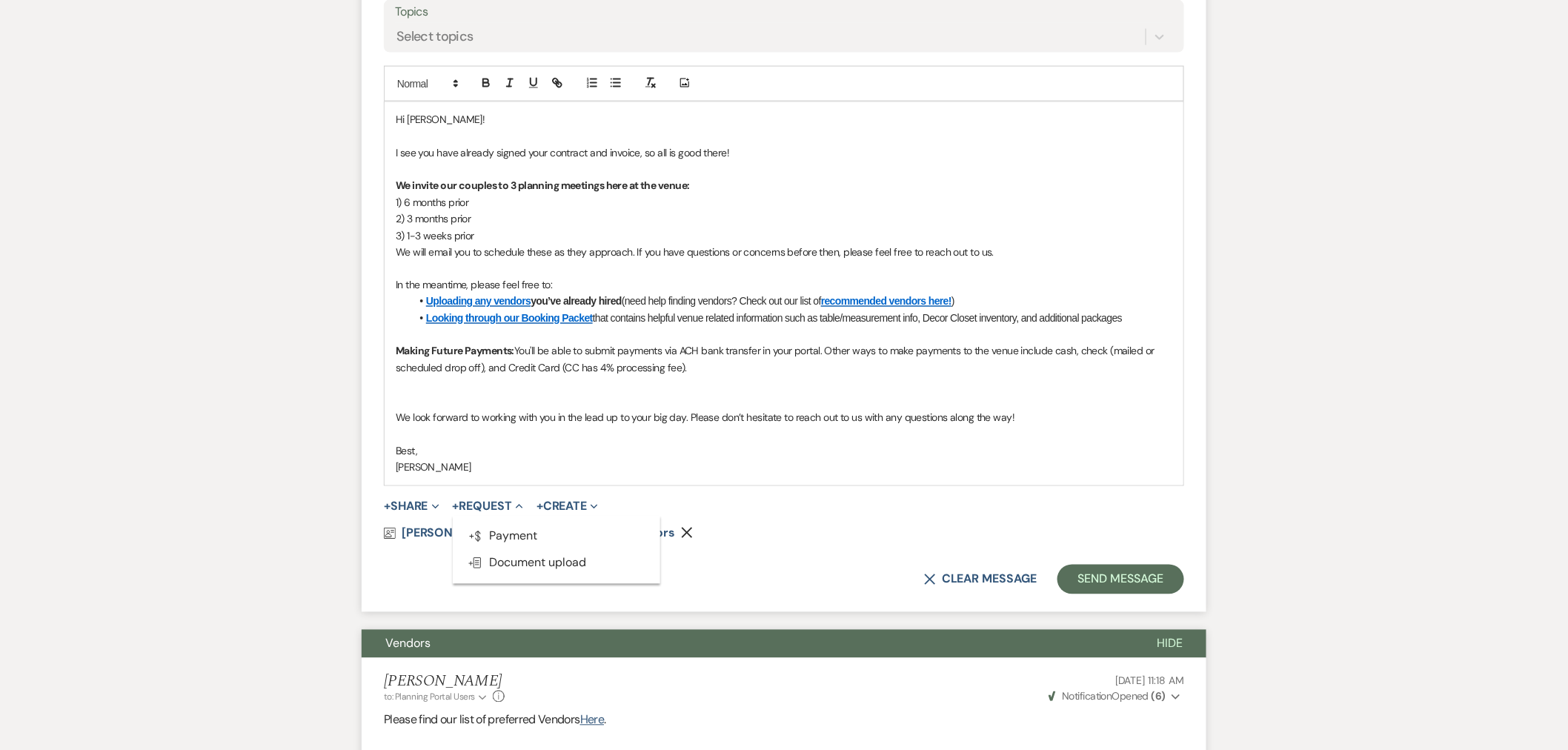
click at [799, 534] on div "Vendor List [PERSON_NAME] & [PERSON_NAME]'s Vendors Remove" at bounding box center [784, 534] width 800 height 12
click at [472, 399] on p at bounding box center [784, 402] width 776 height 16
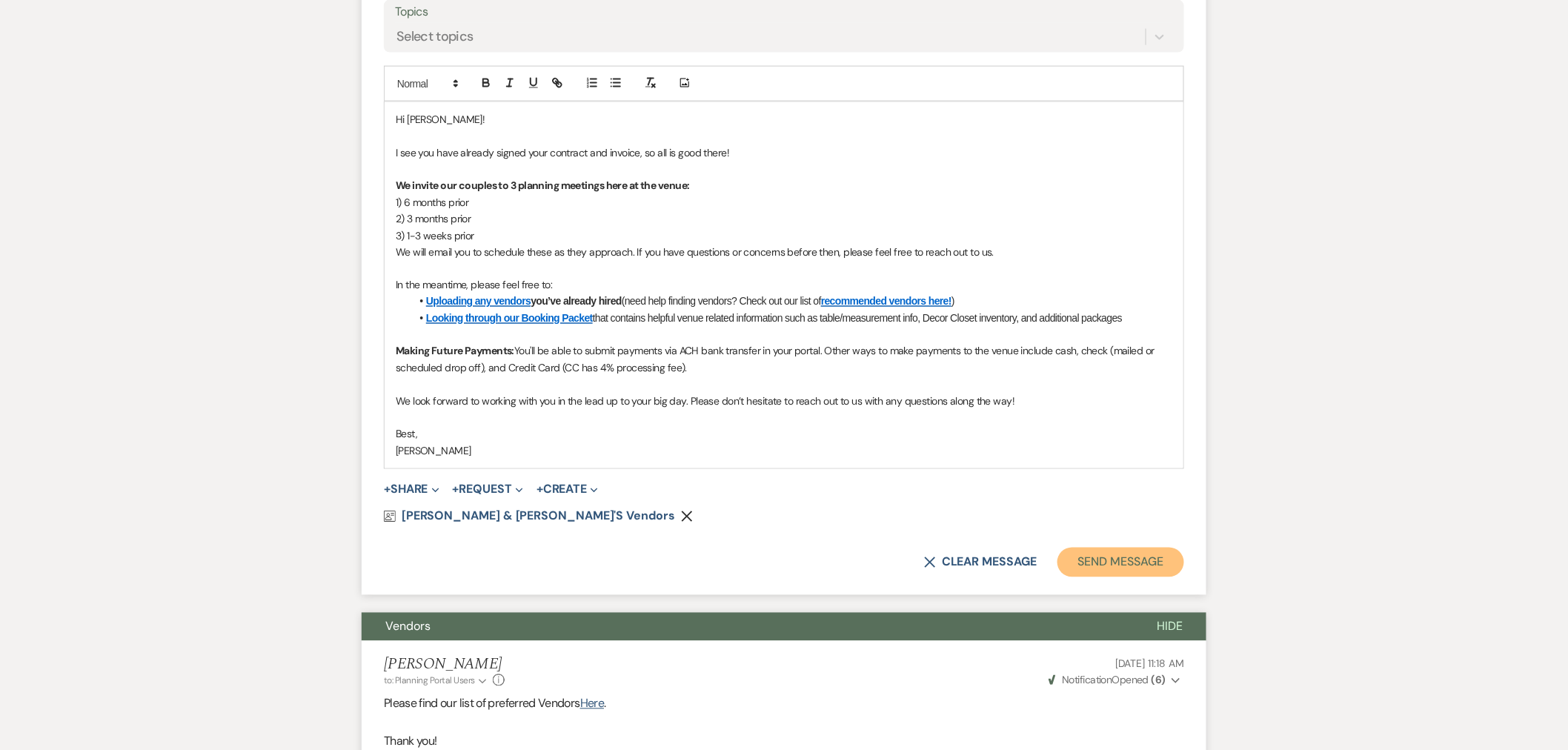
click at [1110, 552] on button "Send Message" at bounding box center [1121, 562] width 127 height 30
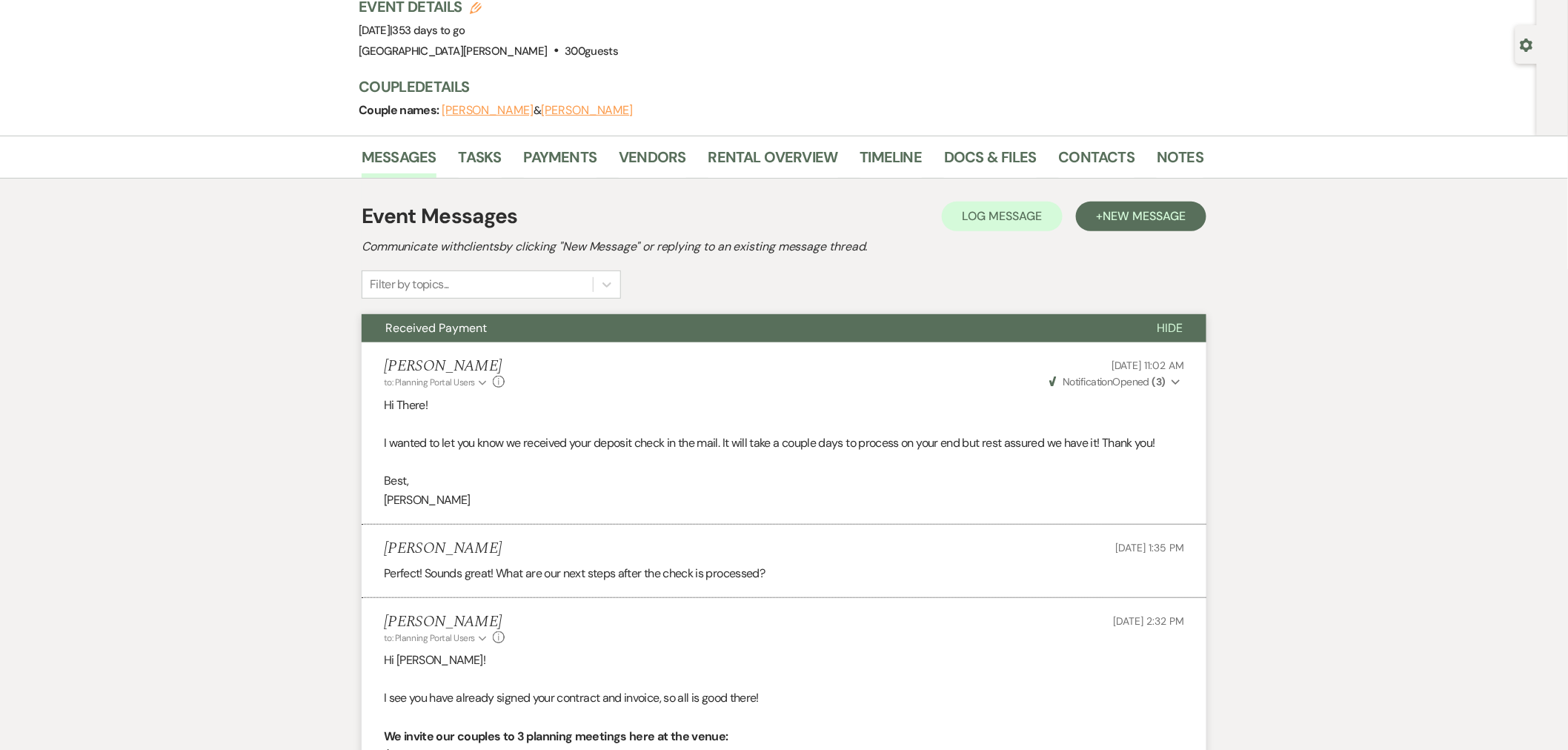
scroll to position [0, 0]
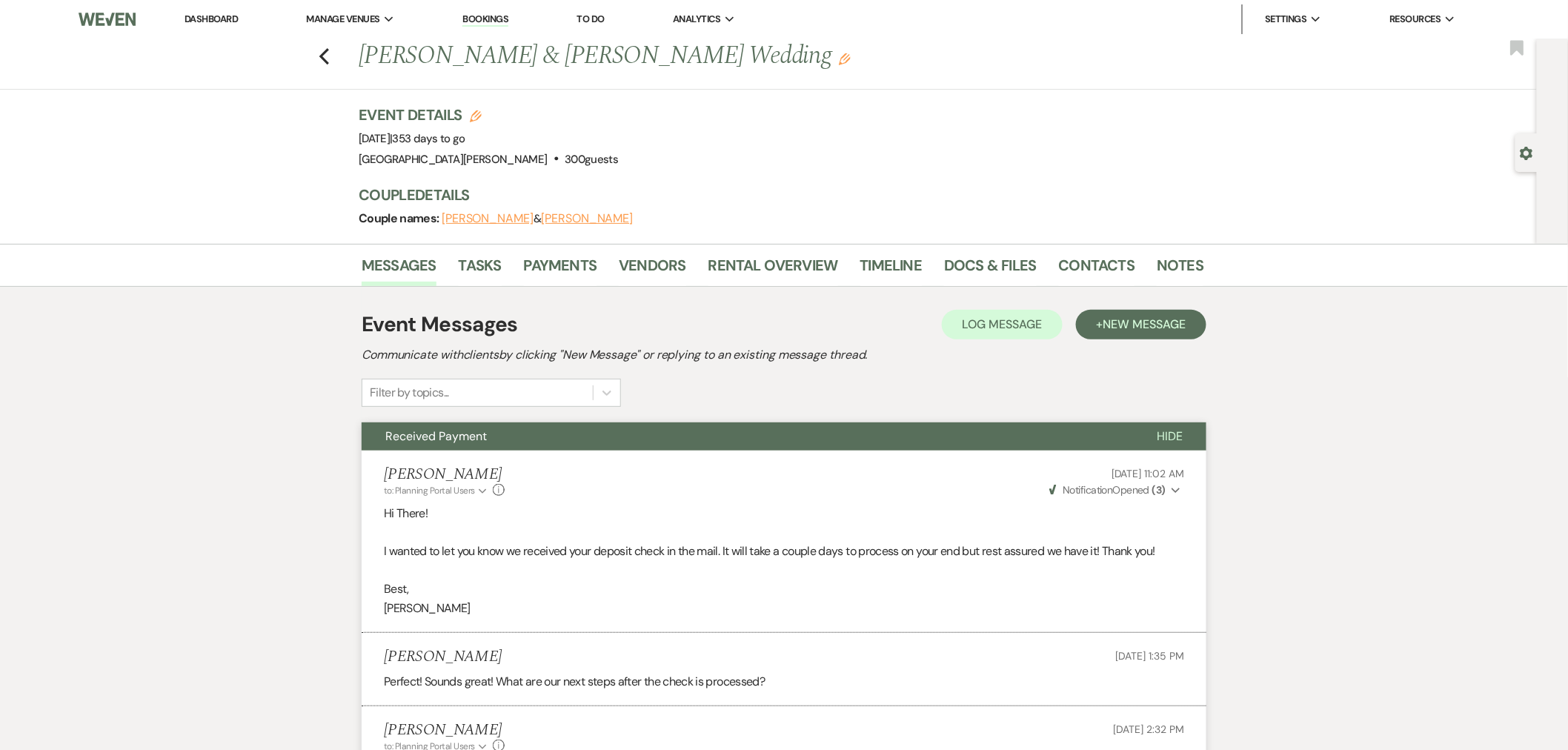
click at [206, 18] on link "Dashboard" at bounding box center [211, 19] width 54 height 13
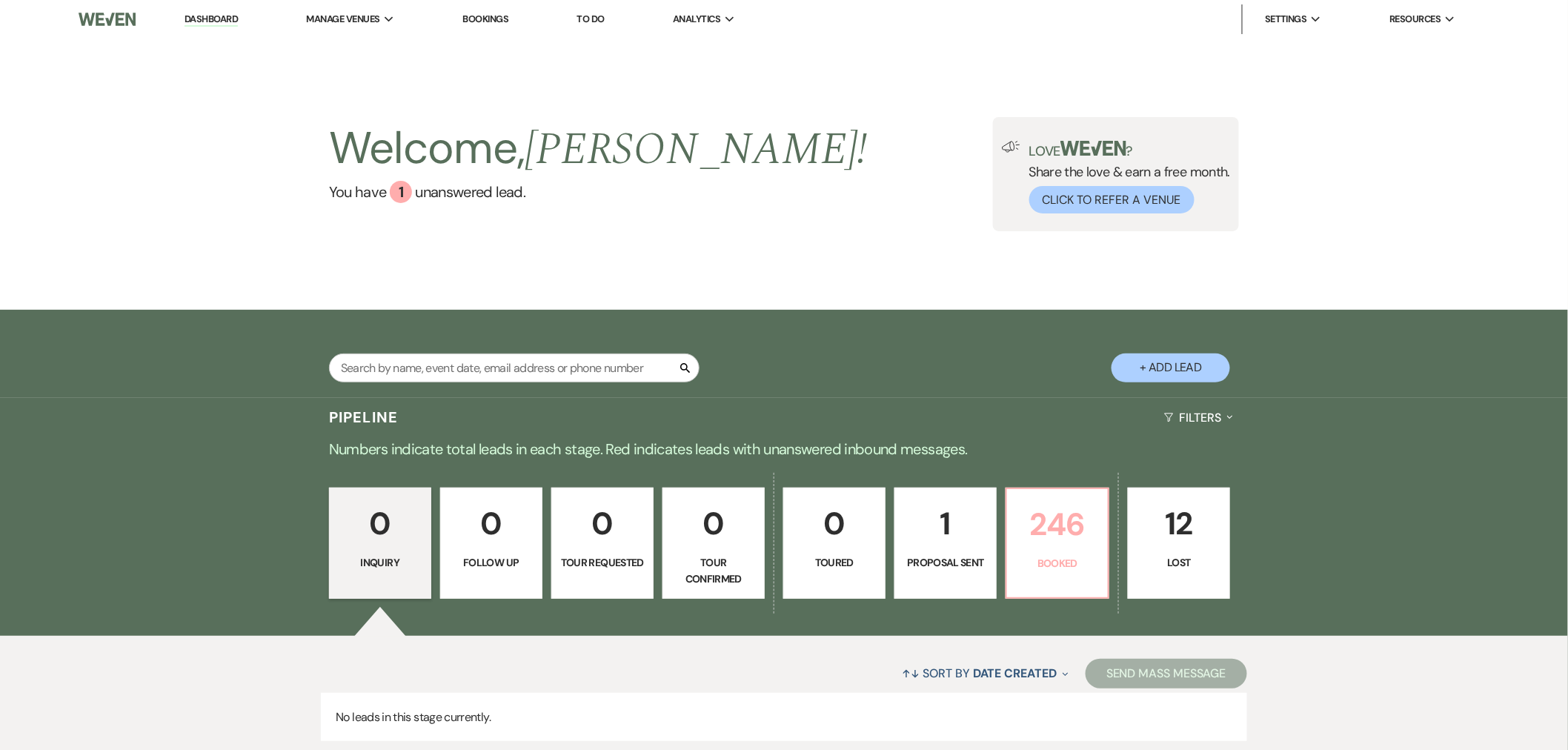
click at [1028, 549] on link "246 Booked" at bounding box center [1058, 542] width 104 height 111
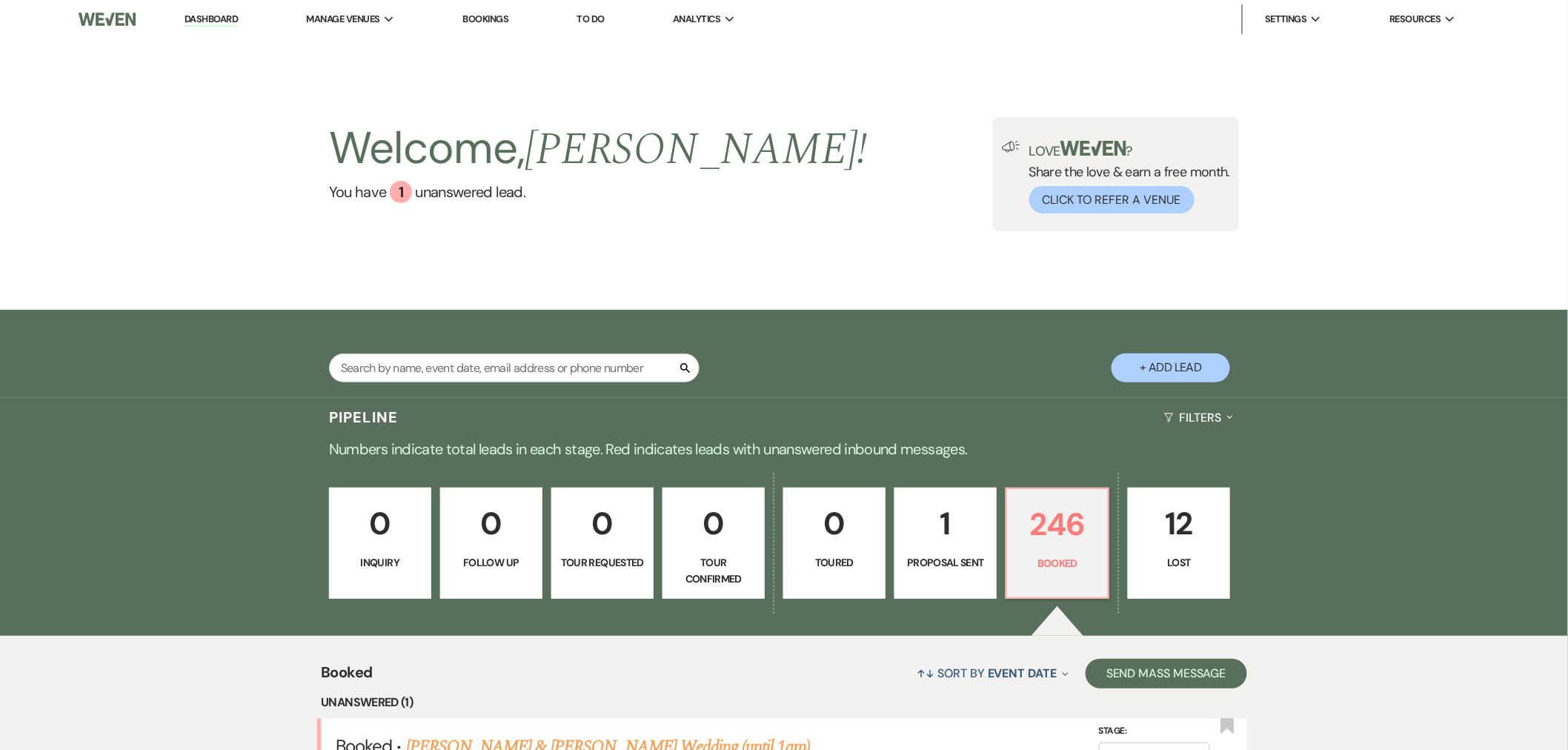
click at [188, 16] on link "Dashboard" at bounding box center [211, 20] width 54 height 14
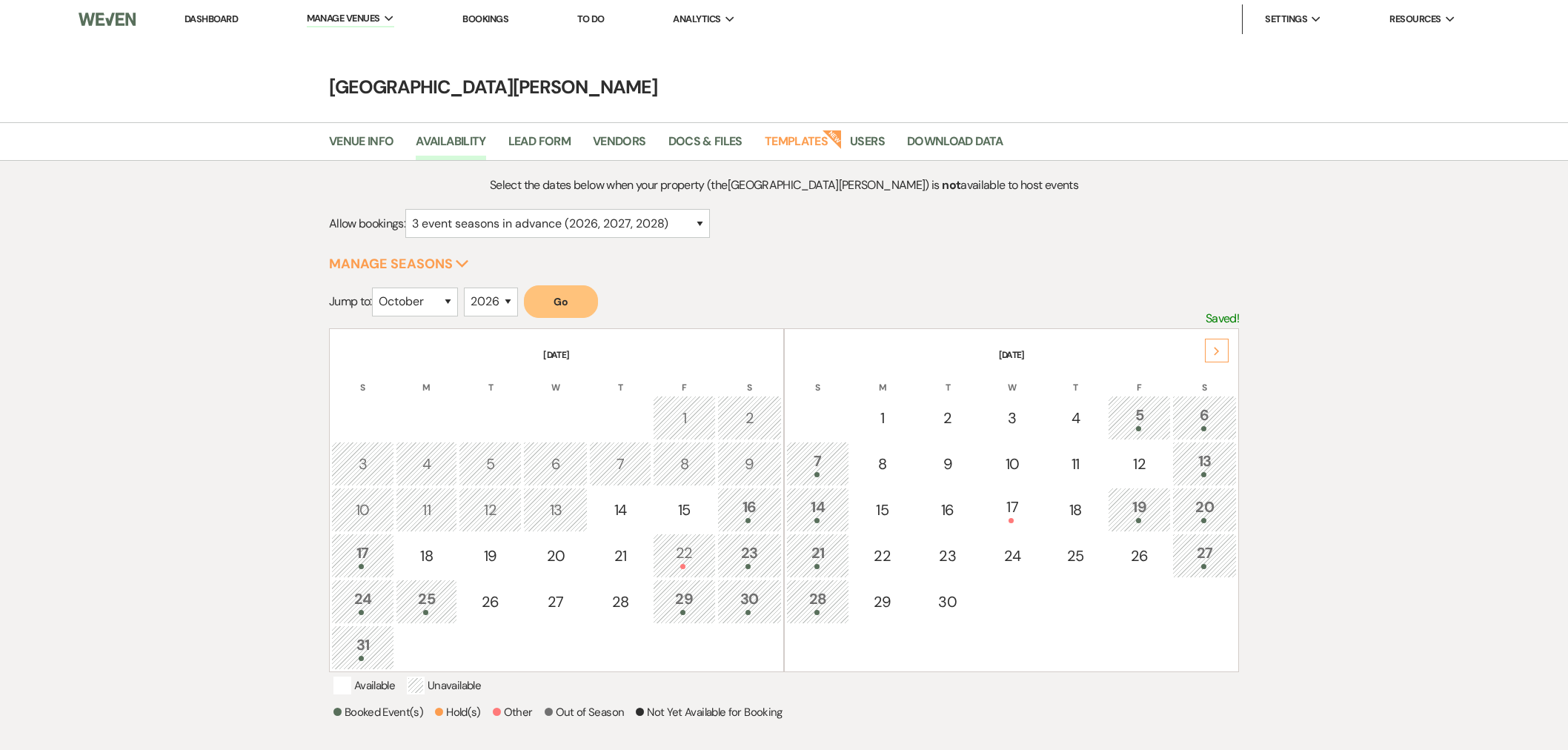
select select "10"
drag, startPoint x: 514, startPoint y: 303, endPoint x: 510, endPoint y: 310, distance: 8.1
click at [514, 303] on select "2025 2026 2027 2028 2029" at bounding box center [491, 302] width 54 height 29
select select "2025"
click at [468, 288] on select "2025 2026 2027 2028 2029" at bounding box center [491, 302] width 54 height 29
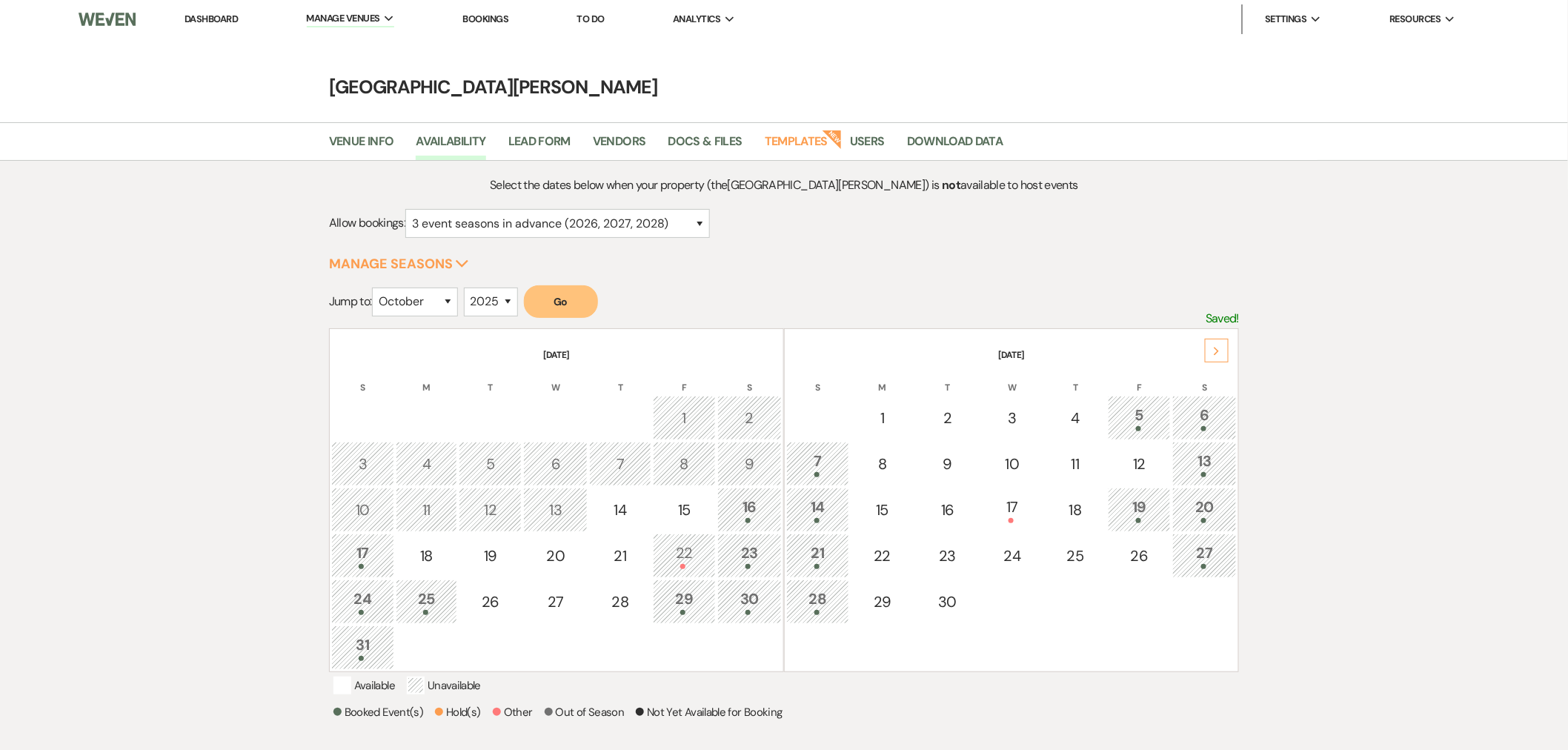
click at [554, 308] on button "Go" at bounding box center [561, 301] width 74 height 33
